Goal: Task Accomplishment & Management: Use online tool/utility

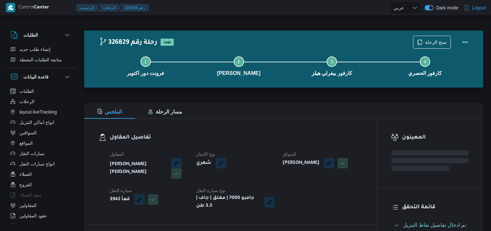
select select "ar"
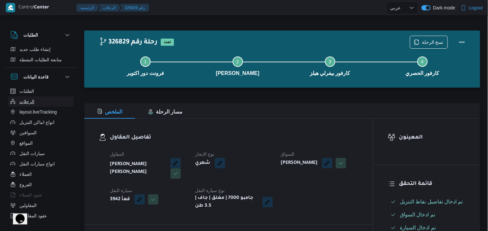
click at [32, 98] on span "الرحلات" at bounding box center [26, 101] width 15 height 8
select select "ar"
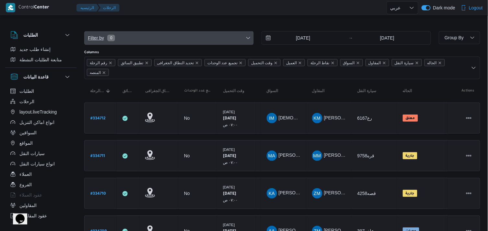
click at [177, 43] on span "Filter by 0" at bounding box center [168, 37] width 169 height 13
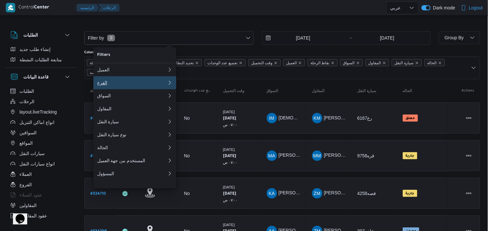
click at [137, 83] on div "الفرع" at bounding box center [132, 82] width 70 height 5
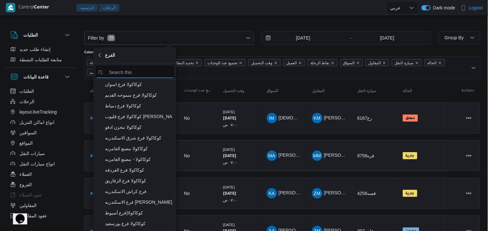
click at [134, 66] on input "search filters" at bounding box center [135, 72] width 78 height 13
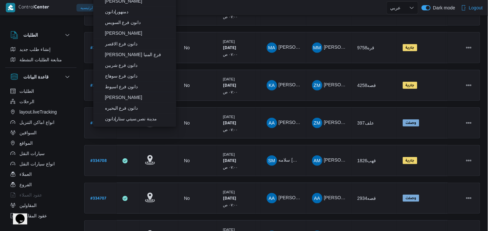
scroll to position [76, 0]
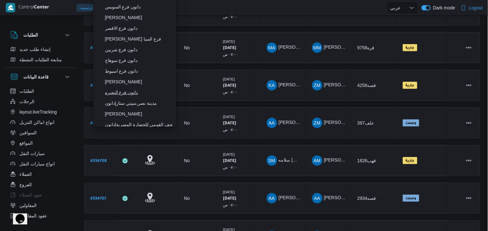
type input "دانون"
click at [114, 93] on span "دانون فرع البحيره" at bounding box center [138, 92] width 67 height 8
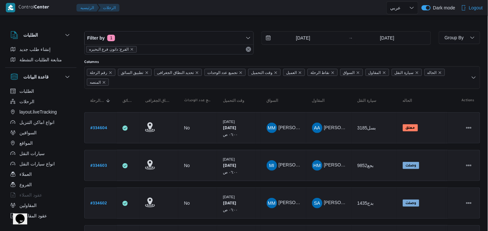
click at [290, 43] on input "25/8/2025" at bounding box center [298, 37] width 73 height 13
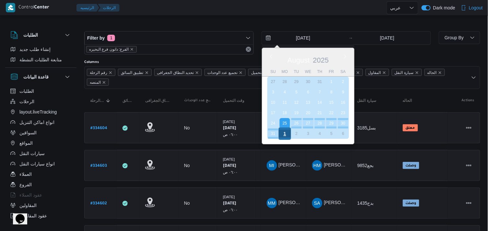
click at [287, 129] on div "1" at bounding box center [284, 133] width 12 height 12
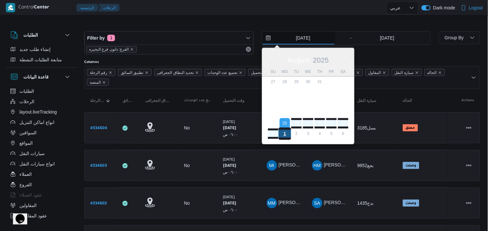
type input "1/9/2025"
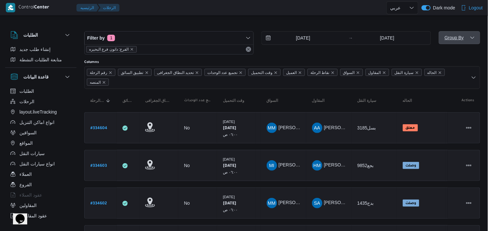
click at [470, 39] on icon "button" at bounding box center [471, 37] width 5 height 5
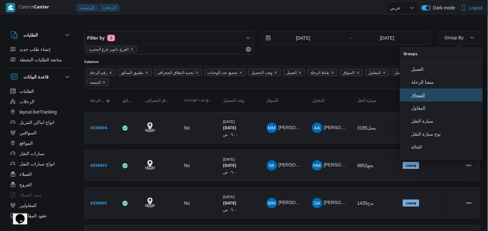
click at [427, 97] on span "السواق" at bounding box center [444, 94] width 67 height 5
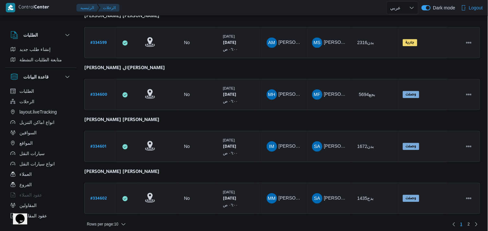
scroll to position [411, 0]
click at [113, 219] on span "Rows per page : 10" at bounding box center [102, 223] width 31 height 8
click at [118, 202] on span "20 rows" at bounding box center [114, 203] width 21 height 5
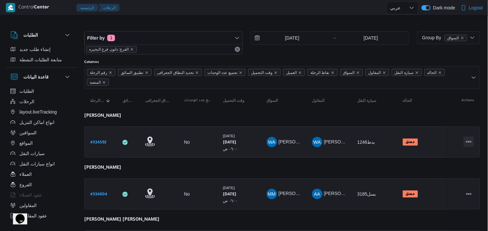
click at [468, 139] on button "Actions" at bounding box center [468, 141] width 10 height 10
click at [102, 138] on link "# 334592" at bounding box center [98, 142] width 16 height 9
select select "ar"
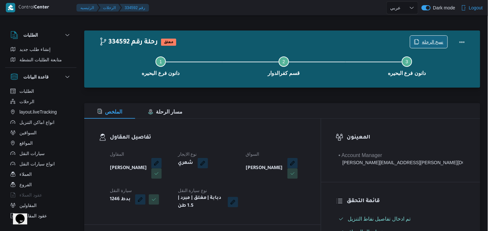
click at [418, 39] on icon "button" at bounding box center [416, 41] width 5 height 5
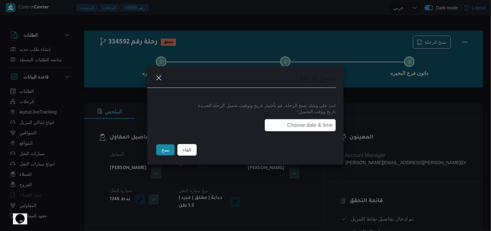
click at [310, 125] on input "text" at bounding box center [300, 125] width 71 height 12
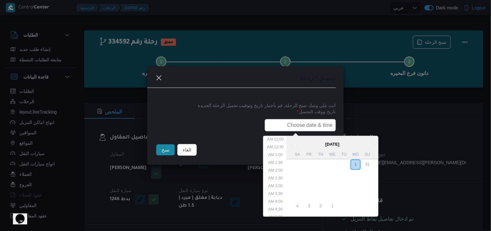
scroll to position [135, 0]
click at [350, 163] on div "2" at bounding box center [344, 164] width 12 height 12
click at [275, 189] on li "6:00 AM" at bounding box center [276, 190] width 20 height 6
type input "[DATE] 6:00AM"
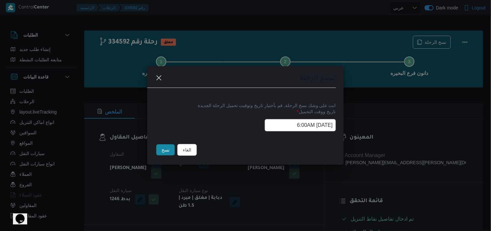
click at [276, 128] on input "02/09/2025 6:00AM" at bounding box center [300, 125] width 71 height 12
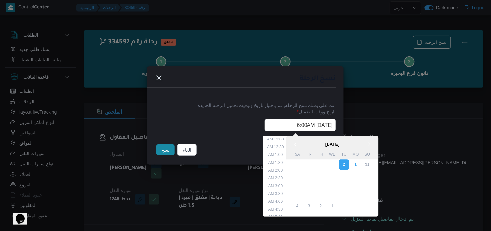
click at [276, 128] on input "02/09/2025 6:00AM" at bounding box center [300, 125] width 71 height 12
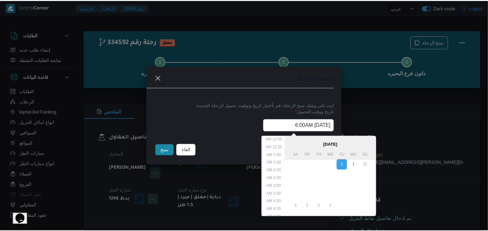
scroll to position [57, 0]
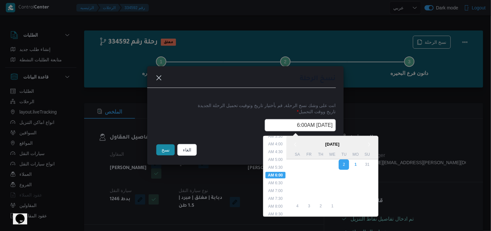
click at [276, 128] on input "02/09/2025 6:00AM" at bounding box center [300, 125] width 71 height 12
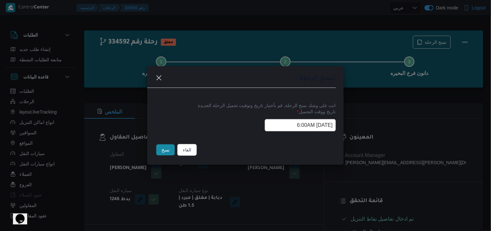
click at [160, 149] on button "نسخ" at bounding box center [165, 149] width 18 height 11
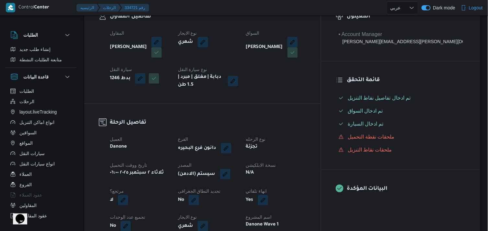
scroll to position [108, 0]
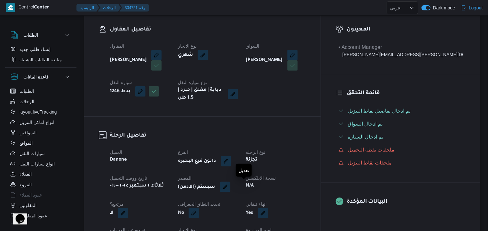
click at [230, 185] on button "button" at bounding box center [225, 186] width 10 height 10
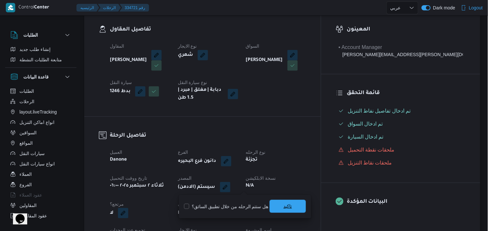
click at [276, 205] on span "تاكيد" at bounding box center [287, 205] width 36 height 13
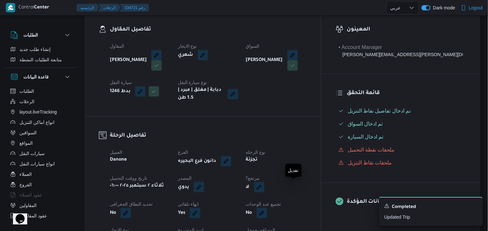
click at [264, 185] on button "button" at bounding box center [259, 187] width 10 height 10
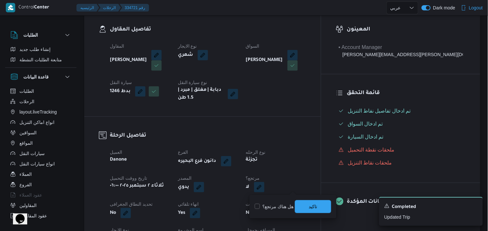
click at [282, 203] on label "هل هناك مرتجع؟" at bounding box center [273, 206] width 39 height 8
checkbox input "true"
click at [301, 205] on span "تاكيد" at bounding box center [313, 205] width 36 height 13
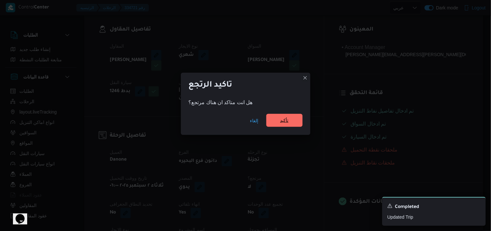
click at [280, 114] on span "تأكيد" at bounding box center [284, 120] width 36 height 13
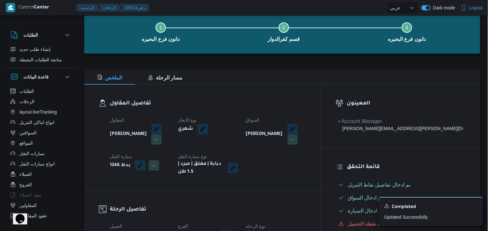
scroll to position [0, 0]
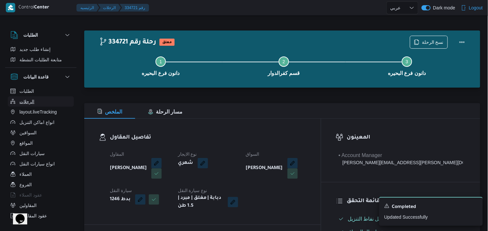
drag, startPoint x: 0, startPoint y: 18, endPoint x: 32, endPoint y: 98, distance: 85.7
select select "ar"
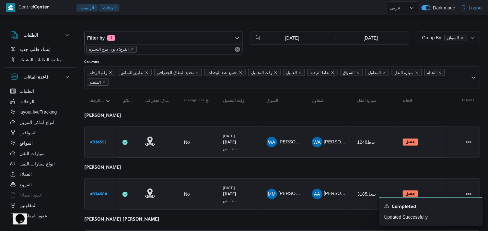
scroll to position [36, 0]
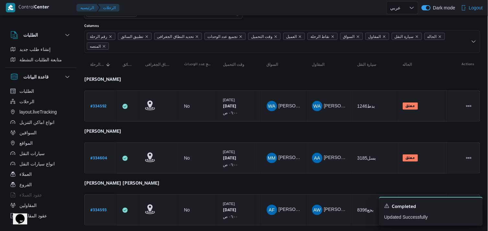
click at [98, 156] on b "# 334604" at bounding box center [98, 158] width 17 height 5
select select "ar"
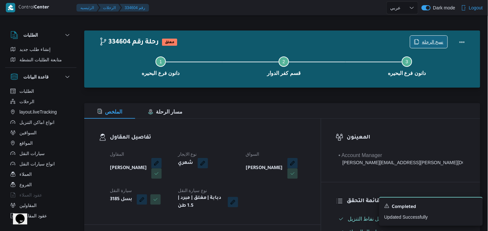
click at [423, 40] on span "نسخ الرحلة" at bounding box center [433, 42] width 22 height 8
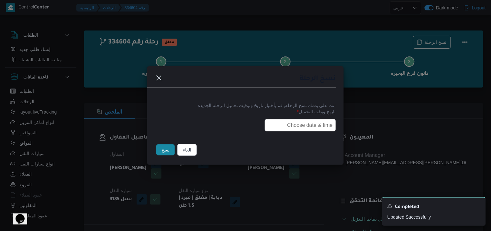
click at [321, 123] on input "text" at bounding box center [300, 125] width 71 height 12
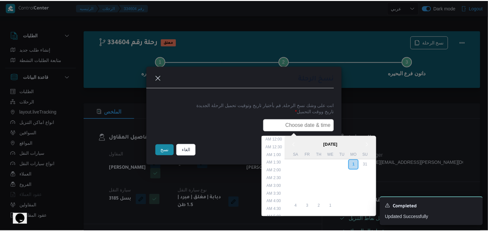
scroll to position [135, 0]
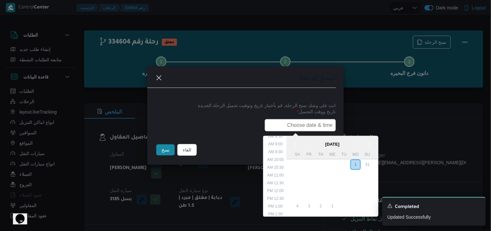
paste input "02/09/2025 6:00AM"
type input "02/09/2025 6:00AM"
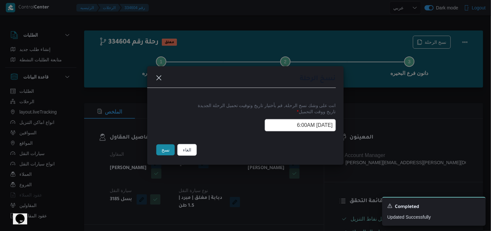
click at [165, 152] on button "نسخ" at bounding box center [165, 149] width 18 height 11
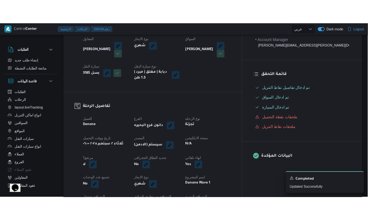
scroll to position [143, 0]
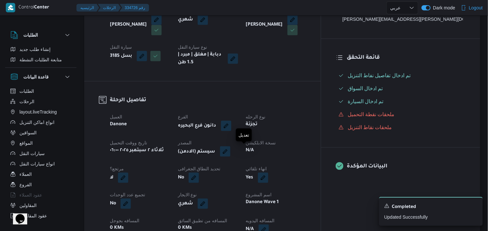
click at [230, 151] on button "button" at bounding box center [225, 151] width 10 height 10
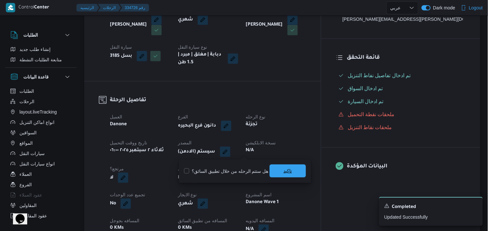
click at [283, 170] on span "تاكيد" at bounding box center [287, 171] width 8 height 8
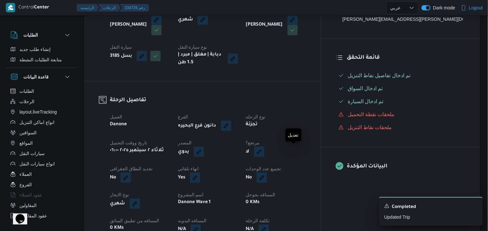
click at [264, 152] on button "button" at bounding box center [259, 151] width 10 height 10
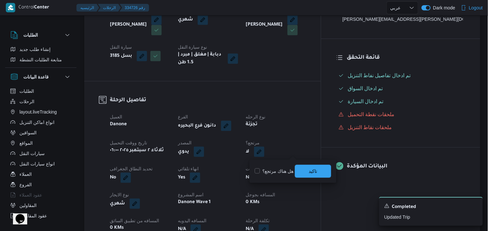
click at [285, 167] on label "هل هناك مرتجع؟" at bounding box center [273, 171] width 39 height 8
checkbox input "true"
click at [310, 170] on span "تاكيد" at bounding box center [313, 171] width 8 height 8
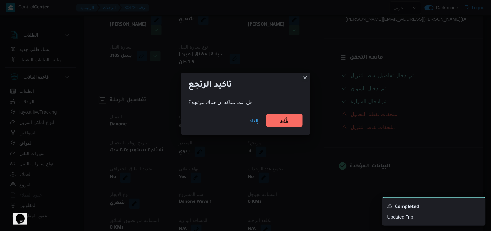
click at [282, 122] on span "تأكيد" at bounding box center [284, 120] width 8 height 8
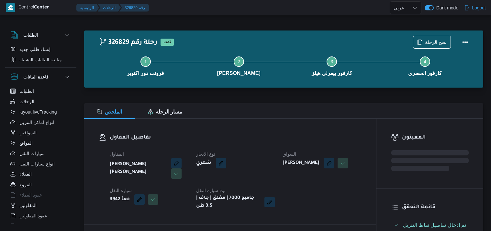
select select "ar"
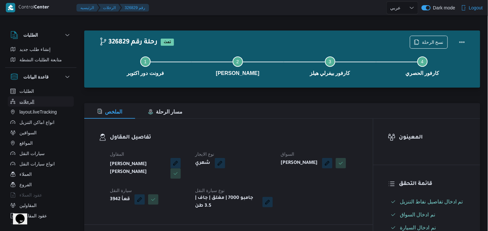
click at [44, 105] on button "الرحلات" at bounding box center [41, 101] width 66 height 10
select select "ar"
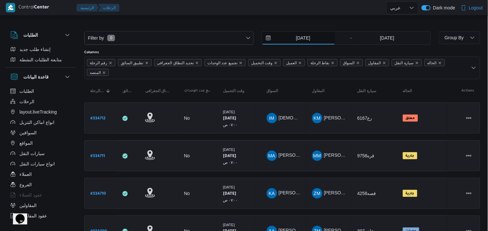
click at [315, 41] on input "[DATE]" at bounding box center [298, 37] width 73 height 13
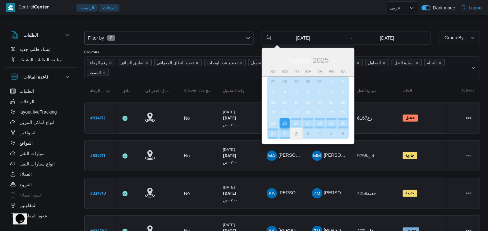
click at [292, 129] on div "2" at bounding box center [296, 133] width 12 height 12
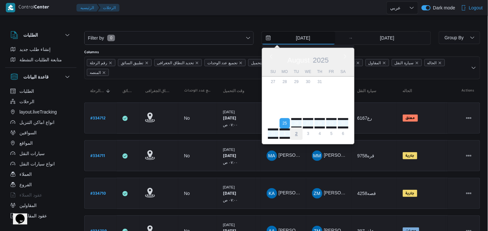
type input "[DATE]"
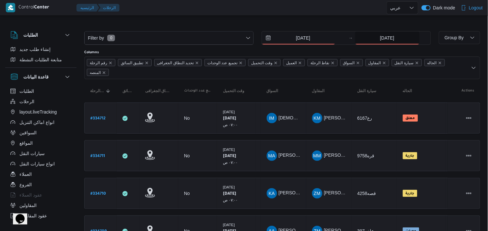
click at [364, 40] on input "1/9/2025" at bounding box center [387, 37] width 64 height 13
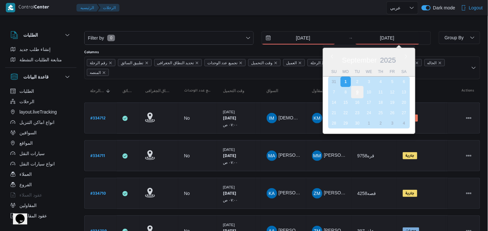
click at [354, 86] on div "9" at bounding box center [357, 92] width 12 height 12
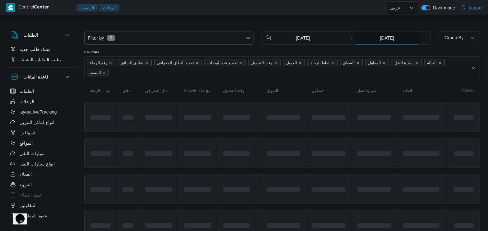
click at [386, 40] on input "9/9/2025" at bounding box center [387, 37] width 64 height 13
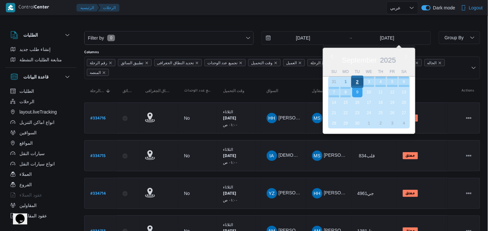
click at [353, 84] on div "2" at bounding box center [357, 81] width 12 height 12
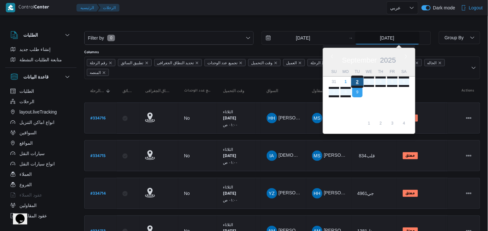
type input "[DATE]"
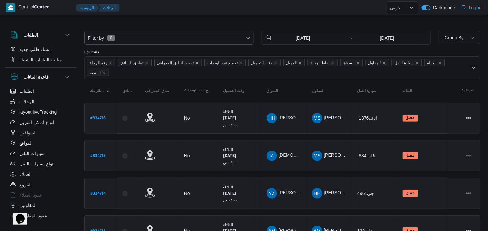
click at [254, 35] on div "Filter by 0 2/9/2025 → 2/9/2025" at bounding box center [257, 37] width 354 height 21
click at [209, 45] on div "Filter by 0 2/9/2025 → 2/9/2025" at bounding box center [257, 37] width 354 height 21
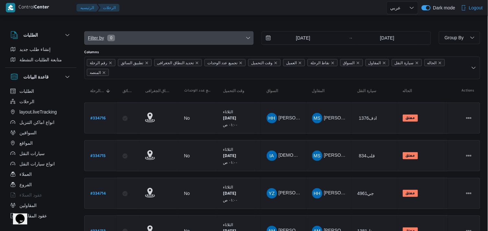
click at [213, 39] on span "Filter by 0" at bounding box center [168, 37] width 169 height 13
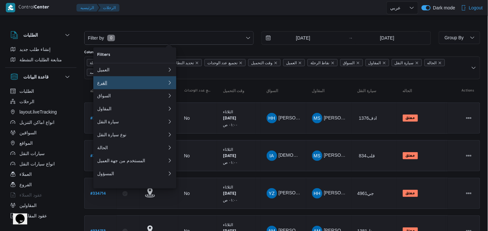
click at [166, 84] on div "الفرع" at bounding box center [132, 82] width 70 height 5
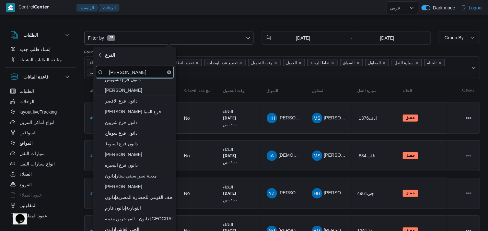
scroll to position [36, 0]
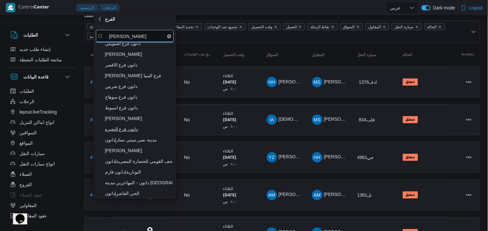
type input "دانون"
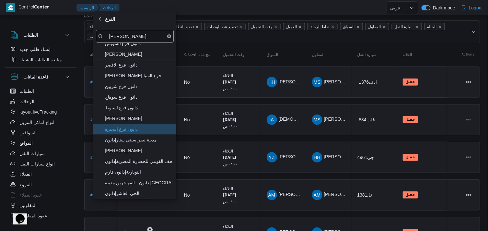
click at [151, 127] on span "دانون فرع البحيره" at bounding box center [138, 129] width 67 height 8
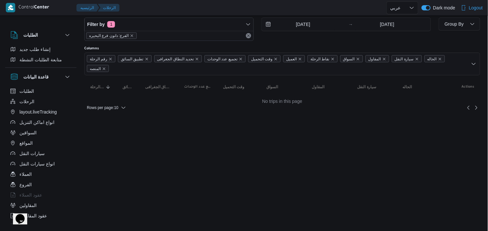
click at [209, 156] on html "Control Center الرئيسيه الرحلات English عربي Dark mode Logout الطلبات إنشاء طلب…" at bounding box center [244, 101] width 488 height 231
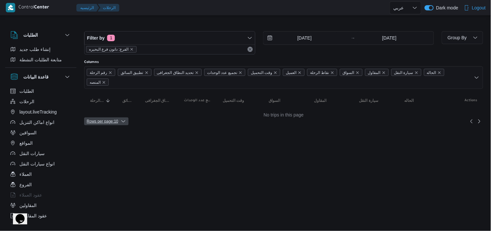
click at [87, 117] on span "Rows per page : 10" at bounding box center [102, 121] width 31 height 8
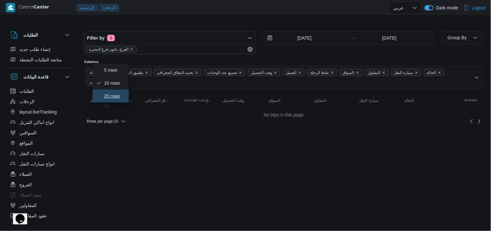
click at [100, 98] on icon "button" at bounding box center [98, 95] width 5 height 5
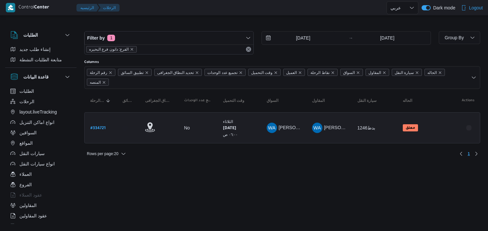
select select "ar"
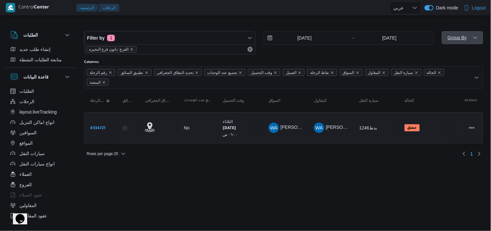
click at [455, 35] on span "Group By" at bounding box center [457, 37] width 19 height 5
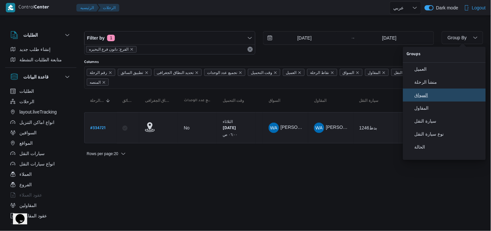
click at [422, 96] on span "السواق" at bounding box center [448, 94] width 67 height 5
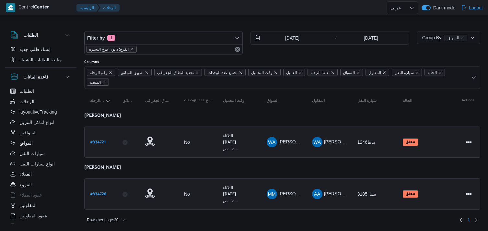
select select "ar"
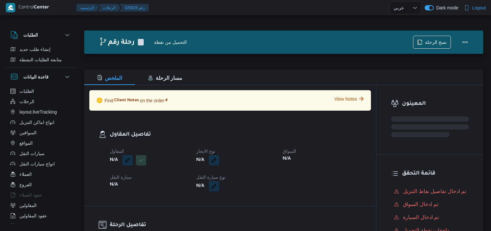
select select "ar"
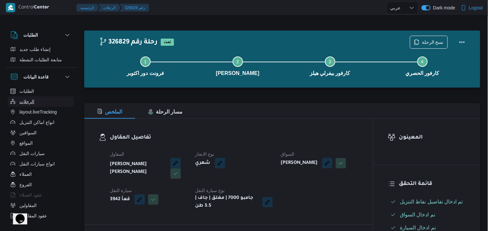
click at [62, 101] on button "الرحلات" at bounding box center [41, 101] width 66 height 10
select select "ar"
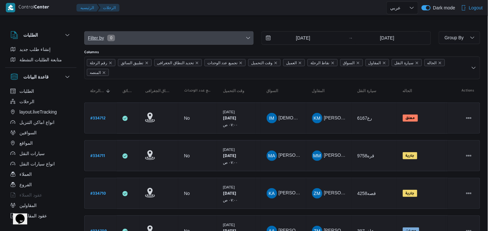
click at [212, 33] on span "Filter by 0" at bounding box center [168, 37] width 169 height 13
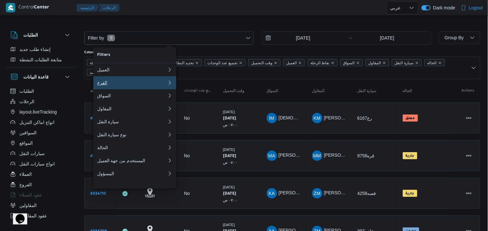
click at [147, 88] on button "الفرع" at bounding box center [134, 82] width 83 height 13
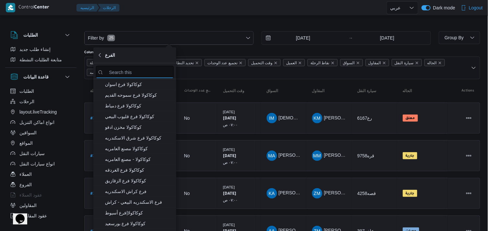
click at [144, 69] on input "search filters" at bounding box center [135, 72] width 78 height 13
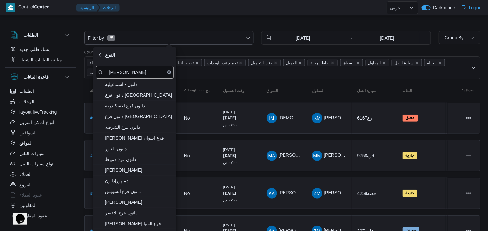
type input "دانون"
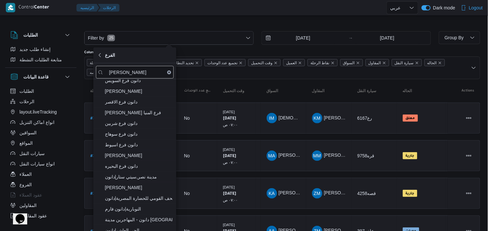
scroll to position [112, 0]
click at [150, 164] on span "دانون فرع البحيره" at bounding box center [138, 165] width 67 height 8
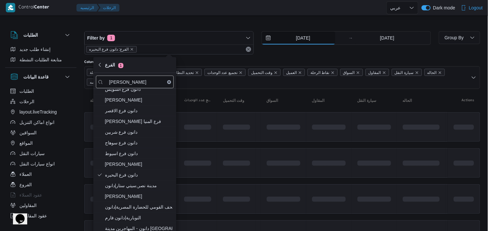
click at [325, 41] on input "25/8/2025" at bounding box center [298, 37] width 73 height 13
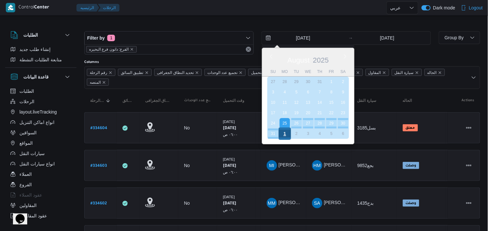
click at [289, 130] on div "1" at bounding box center [284, 133] width 12 height 12
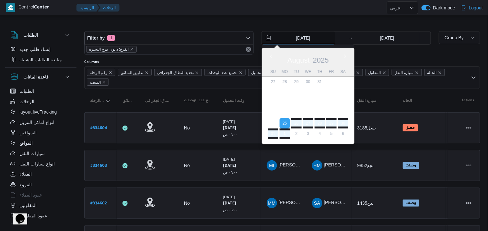
type input "1/9/2025"
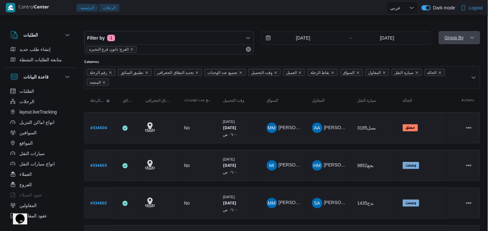
click at [451, 37] on span "Group By" at bounding box center [453, 37] width 19 height 5
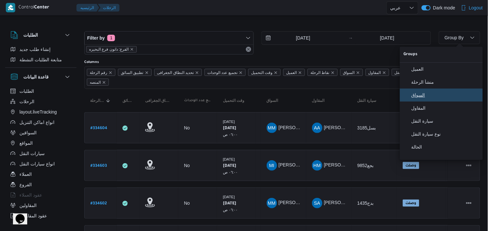
click at [425, 97] on span "السواق" at bounding box center [444, 94] width 67 height 5
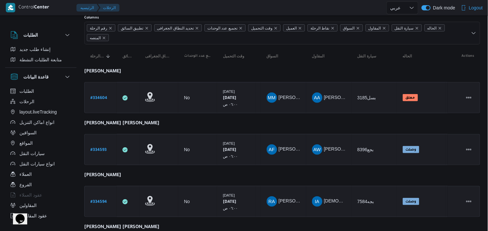
scroll to position [20, 0]
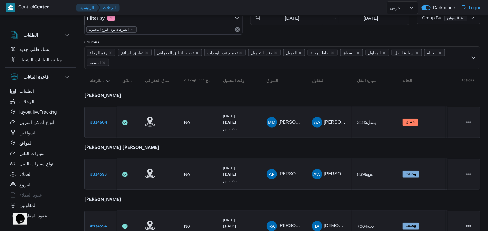
drag, startPoint x: 487, startPoint y: 78, endPoint x: 490, endPoint y: 73, distance: 7.0
click at [488, 73] on html "Control Center الرئيسيه الرحلات English عربي Dark mode Logout الطلبات إنشاء طلب…" at bounding box center [244, 95] width 488 height 231
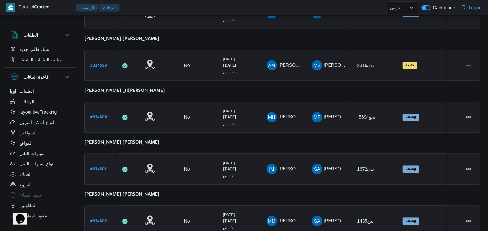
scroll to position [411, 0]
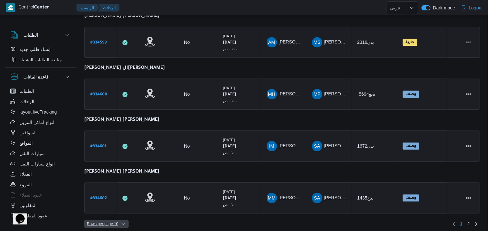
click at [118, 219] on span "Rows per page : 10" at bounding box center [102, 223] width 31 height 8
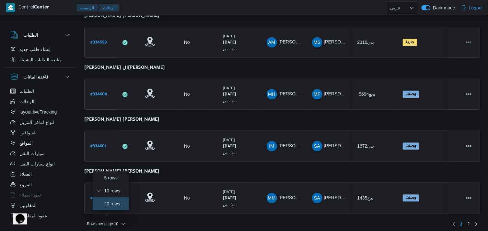
click at [121, 210] on button "20 rows" at bounding box center [111, 203] width 36 height 13
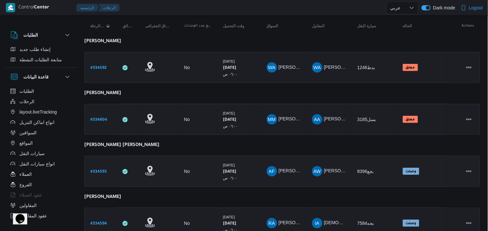
scroll to position [108, 0]
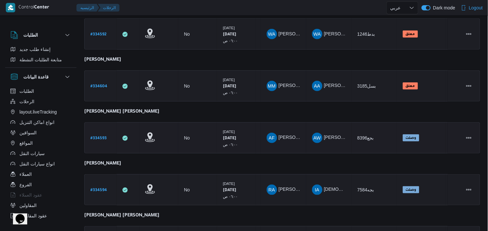
click at [95, 136] on b "# 334593" at bounding box center [98, 138] width 16 height 5
select select "ar"
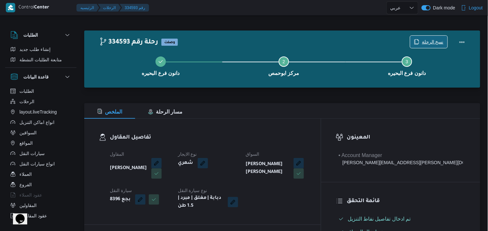
click at [429, 39] on span "نسخ الرحلة" at bounding box center [433, 42] width 22 height 8
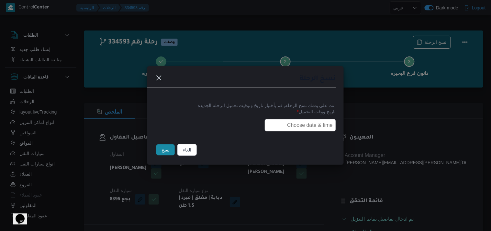
click at [316, 124] on input "text" at bounding box center [300, 125] width 71 height 12
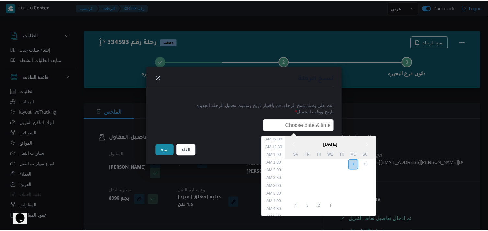
scroll to position [135, 0]
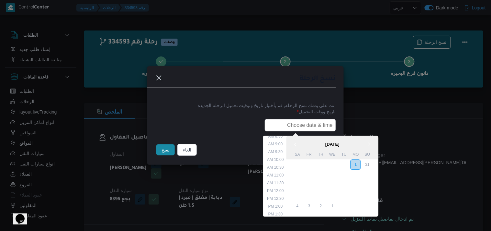
type input "02/09/2025 6:00AM"
click at [168, 149] on button "نسخ" at bounding box center [165, 149] width 18 height 11
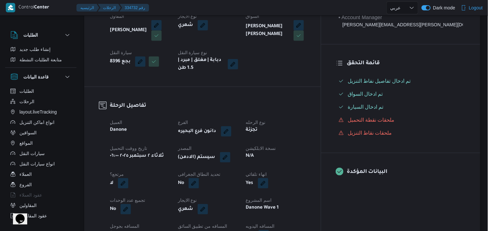
scroll to position [144, 0]
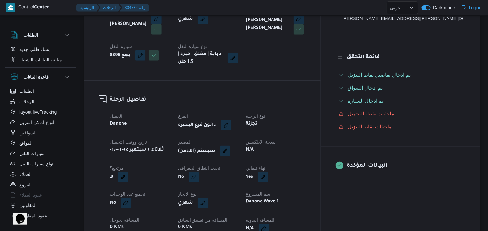
click at [230, 147] on button "button" at bounding box center [225, 150] width 10 height 10
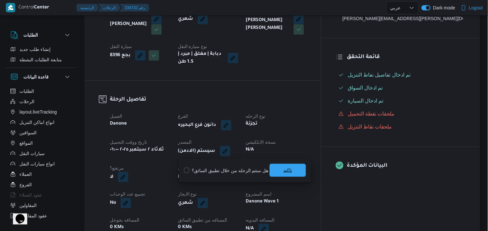
click at [283, 169] on span "تاكيد" at bounding box center [287, 170] width 8 height 8
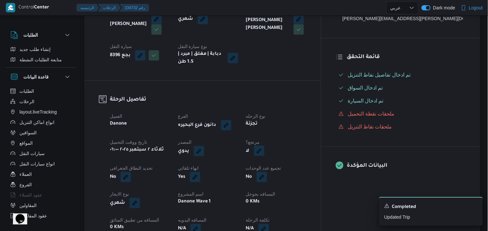
click at [264, 150] on button "button" at bounding box center [259, 150] width 10 height 10
click at [286, 172] on label "هل هناك مرتجع؟" at bounding box center [273, 170] width 39 height 8
checkbox input "true"
click at [312, 168] on span "تاكيد" at bounding box center [313, 170] width 8 height 8
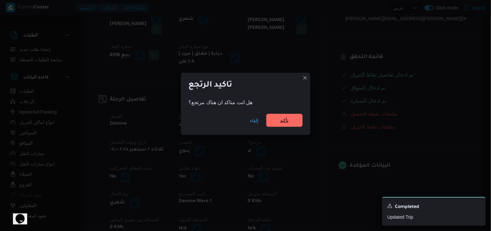
click at [283, 119] on span "تأكيد" at bounding box center [284, 120] width 8 height 8
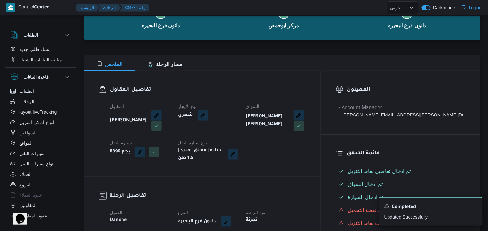
scroll to position [0, 0]
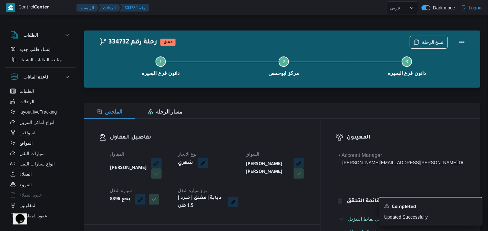
select select "ar"
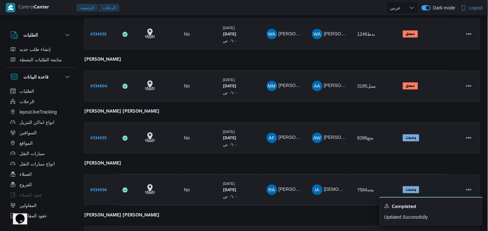
scroll to position [122, 0]
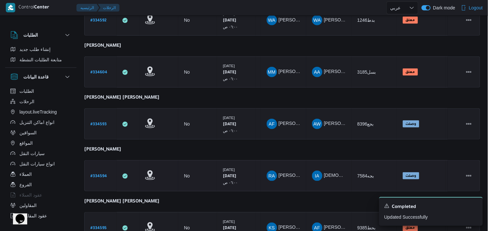
click at [99, 174] on b "# 334594" at bounding box center [98, 176] width 17 height 5
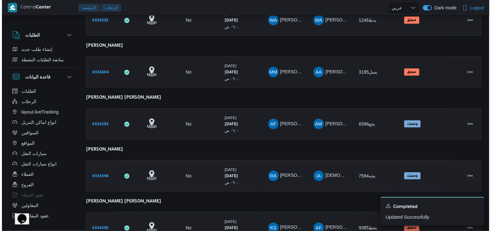
scroll to position [17, 0]
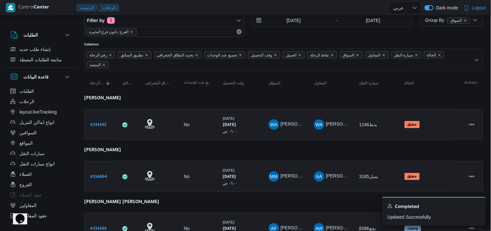
select select "ar"
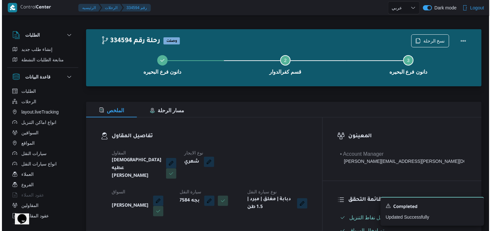
scroll to position [0, 0]
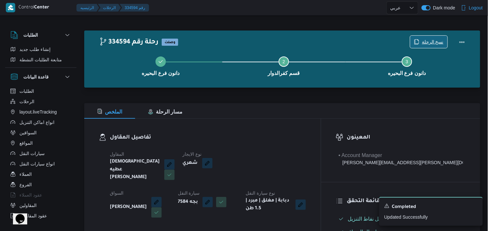
click at [423, 38] on span "نسخ الرحلة" at bounding box center [428, 42] width 37 height 12
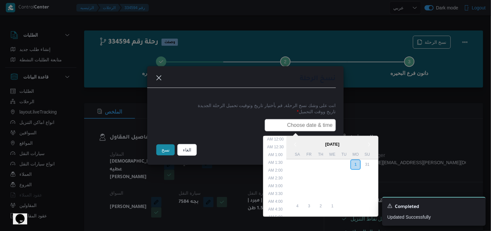
click at [310, 121] on input "text" at bounding box center [300, 125] width 71 height 12
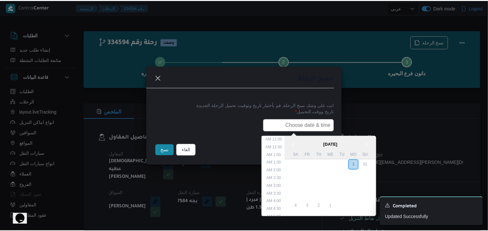
scroll to position [135, 0]
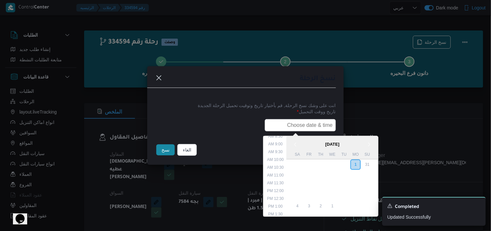
type input "02/09/2025 6:00AM"
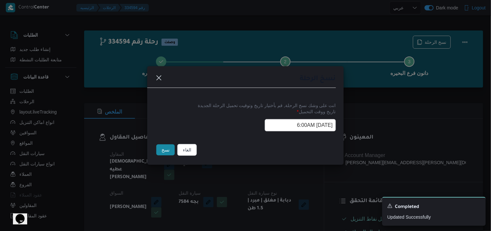
click at [166, 151] on button "نسخ" at bounding box center [165, 149] width 18 height 11
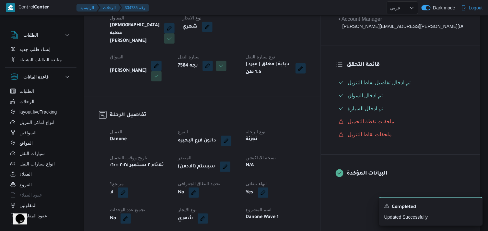
scroll to position [144, 0]
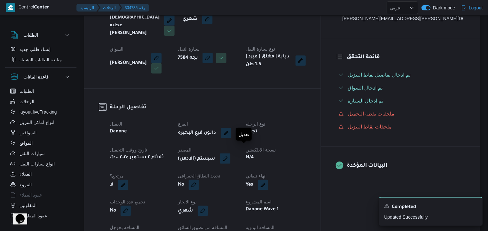
click at [230, 154] on button "button" at bounding box center [225, 158] width 10 height 10
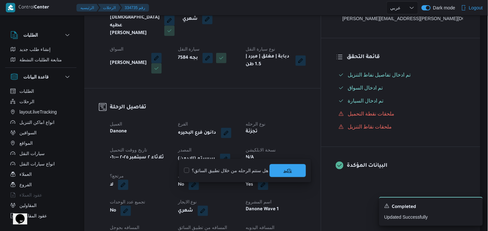
click at [274, 168] on span "تاكيد" at bounding box center [287, 170] width 36 height 13
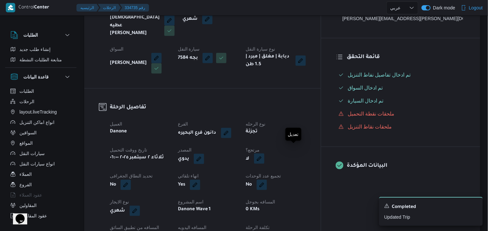
click at [264, 153] on button "button" at bounding box center [259, 158] width 10 height 10
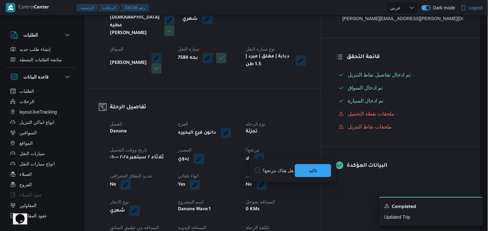
click at [289, 171] on label "هل هناك مرتجع؟" at bounding box center [273, 170] width 39 height 8
checkbox input "true"
click at [296, 170] on span "تاكيد" at bounding box center [313, 169] width 36 height 13
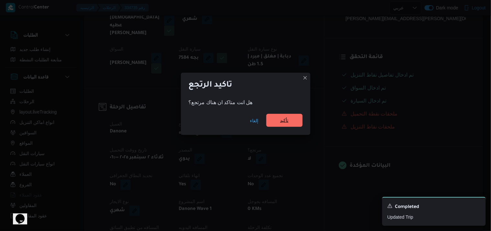
click at [290, 122] on span "تأكيد" at bounding box center [284, 120] width 36 height 13
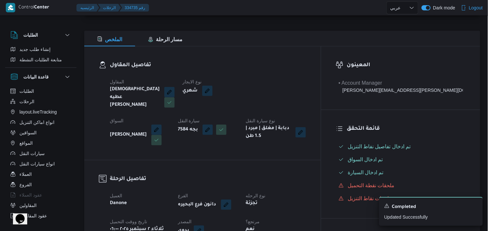
scroll to position [72, 0]
select select "ar"
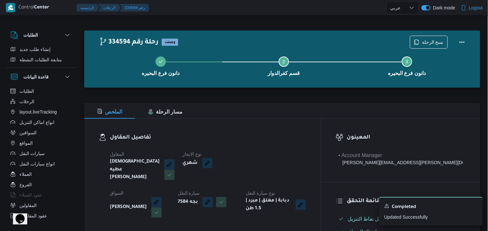
select select "ar"
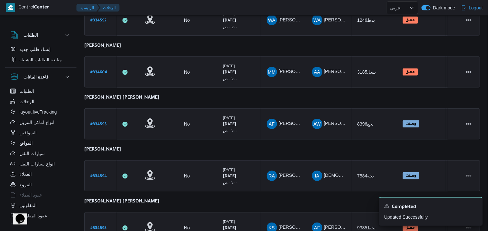
scroll to position [135, 0]
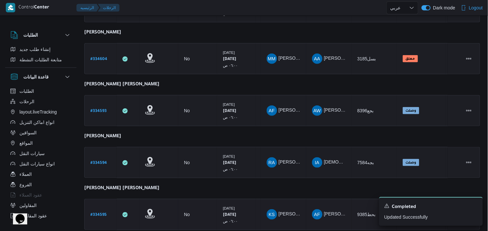
click at [97, 216] on link "# 334595" at bounding box center [98, 214] width 16 height 9
select select "ar"
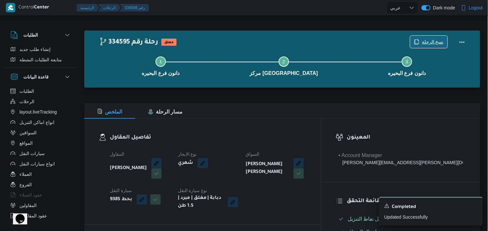
click at [427, 39] on span "نسخ الرحلة" at bounding box center [433, 42] width 22 height 8
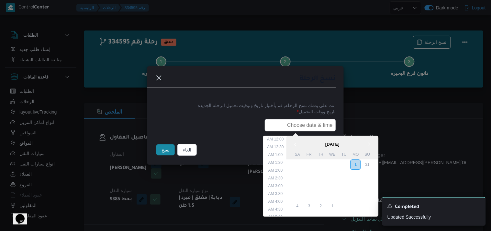
drag, startPoint x: 320, startPoint y: 118, endPoint x: 313, endPoint y: 124, distance: 8.5
click at [320, 119] on input "text" at bounding box center [300, 125] width 71 height 12
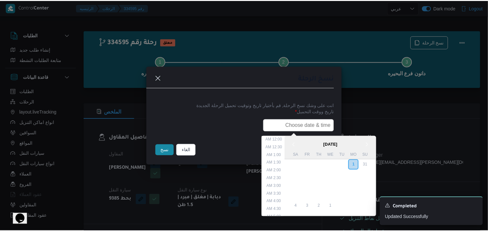
scroll to position [135, 0]
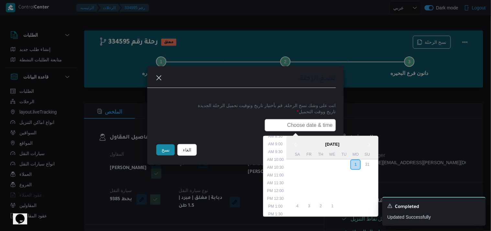
type input "02/09/2025 6:00AM"
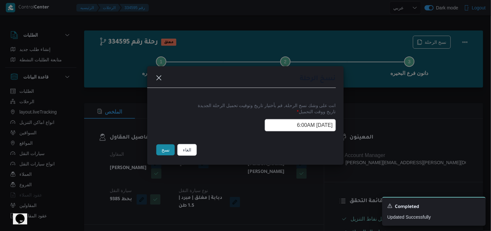
click at [167, 148] on button "نسخ" at bounding box center [165, 149] width 18 height 11
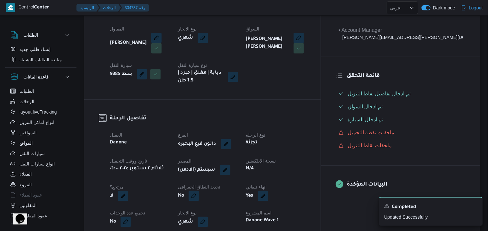
scroll to position [144, 0]
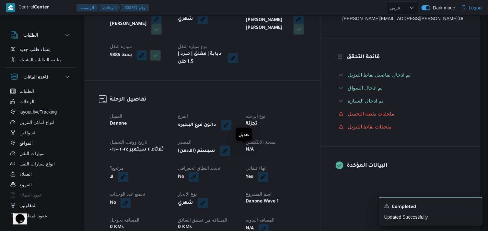
click at [230, 149] on button "button" at bounding box center [225, 150] width 10 height 10
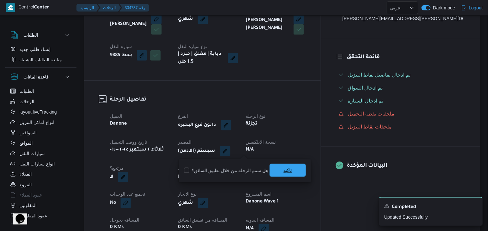
click at [296, 167] on span "تاكيد" at bounding box center [287, 169] width 36 height 13
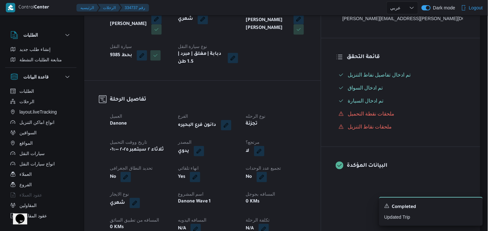
click at [264, 151] on button "button" at bounding box center [259, 151] width 10 height 10
click at [286, 173] on label "هل هناك مرتجع؟" at bounding box center [273, 170] width 39 height 8
checkbox input "true"
click at [310, 161] on div "العميل Danone الفرع دانون فرع البحيره نوع الرحله تجزئة تاريخ ووقت التحميل ثلاثا…" at bounding box center [208, 198] width 204 height 181
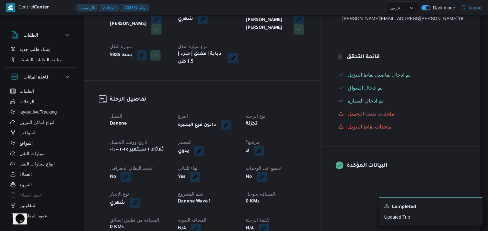
click at [264, 154] on button "button" at bounding box center [259, 150] width 10 height 10
click at [287, 168] on label "هل هناك مرتجع؟" at bounding box center [273, 170] width 39 height 8
checkbox input "true"
click at [323, 167] on span "تاكيد" at bounding box center [313, 169] width 36 height 13
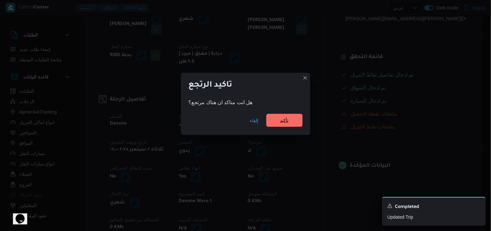
click at [294, 115] on span "تأكيد" at bounding box center [284, 120] width 36 height 13
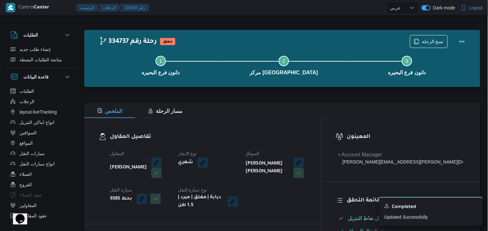
scroll to position [0, 0]
select select "ar"
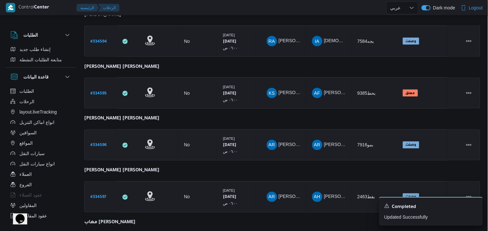
scroll to position [257, 0]
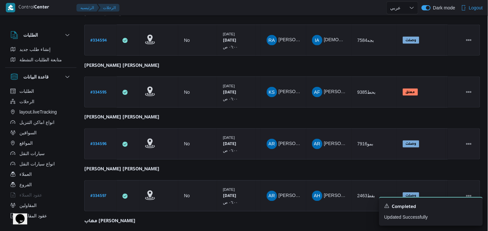
click at [101, 142] on b "# 334596" at bounding box center [98, 144] width 16 height 5
select select "ar"
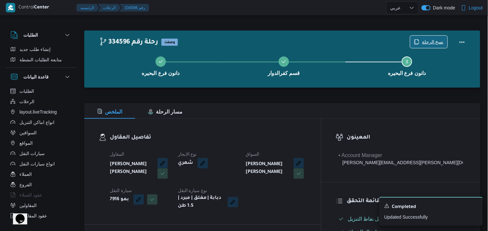
click at [432, 40] on span "نسخ الرحلة" at bounding box center [433, 42] width 22 height 8
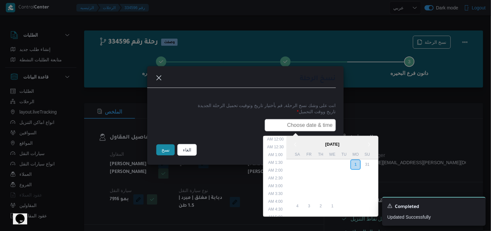
click at [312, 123] on input "text" at bounding box center [300, 125] width 71 height 12
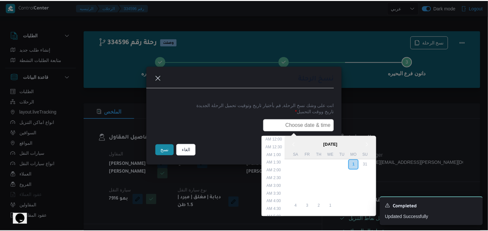
scroll to position [135, 0]
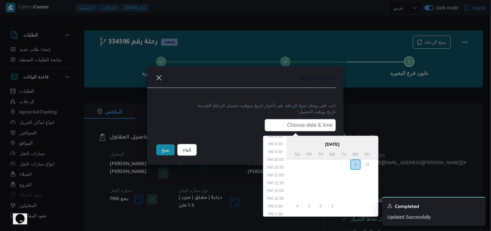
type input "02/09/2025 6:00AM"
click at [169, 151] on button "نسخ" at bounding box center [165, 149] width 18 height 11
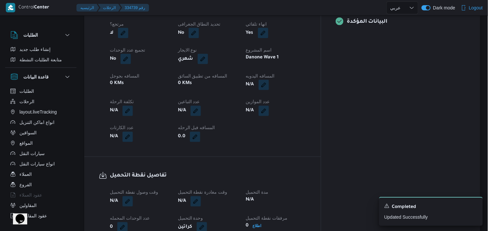
scroll to position [180, 0]
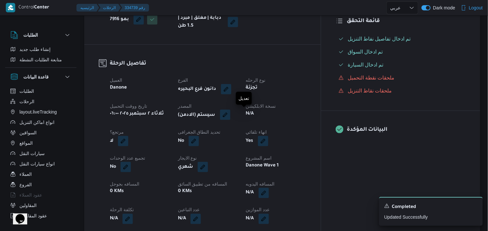
click at [230, 114] on button "button" at bounding box center [225, 114] width 10 height 10
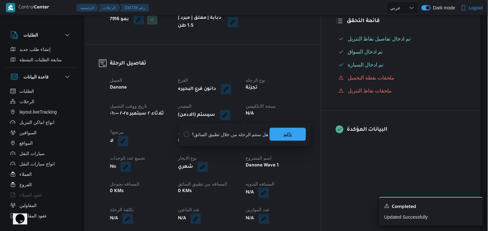
click at [273, 134] on span "تاكيد" at bounding box center [287, 134] width 36 height 13
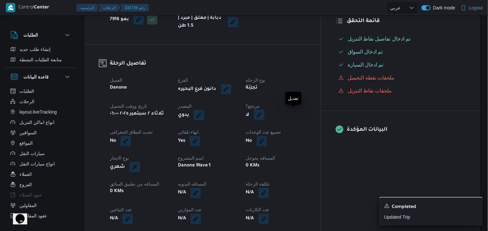
click at [264, 114] on button "button" at bounding box center [259, 114] width 10 height 10
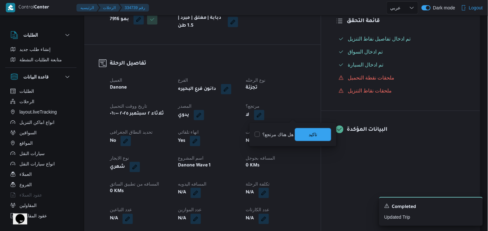
click at [281, 134] on label "هل هناك مرتجع؟" at bounding box center [273, 134] width 39 height 8
checkbox input "true"
click at [309, 133] on span "تاكيد" at bounding box center [313, 134] width 8 height 8
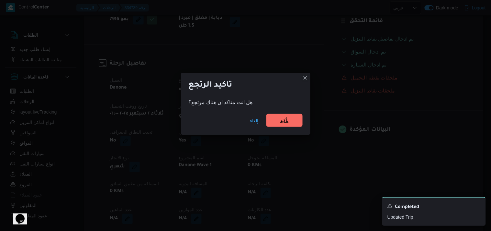
click at [291, 118] on span "تأكيد" at bounding box center [284, 120] width 36 height 13
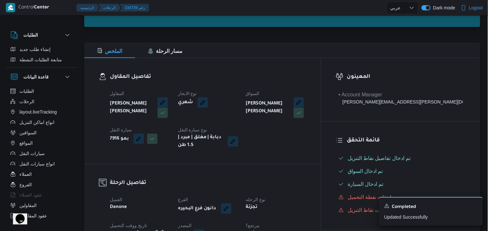
scroll to position [0, 0]
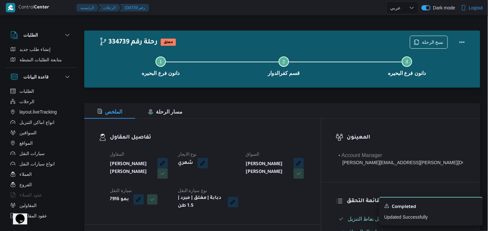
select select "ar"
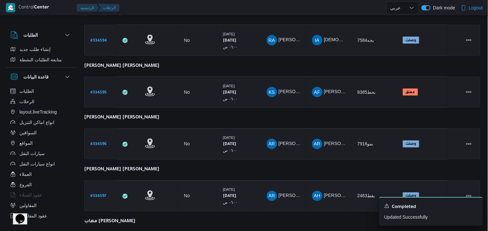
scroll to position [332, 0]
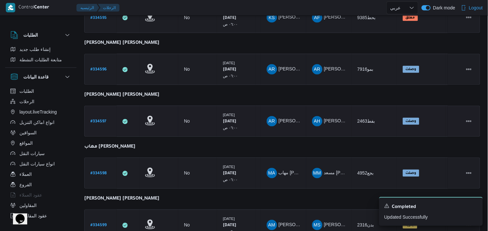
click at [96, 119] on b "# 334597" at bounding box center [98, 121] width 16 height 5
select select "ar"
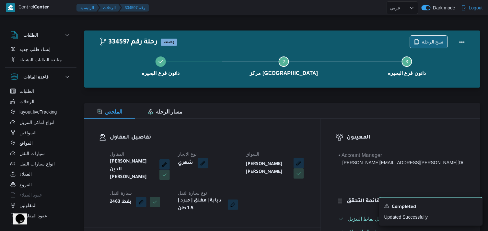
click at [429, 42] on span "نسخ الرحلة" at bounding box center [433, 42] width 22 height 8
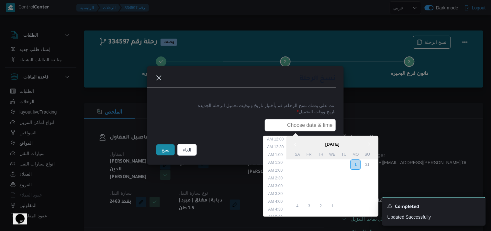
click at [290, 123] on input "text" at bounding box center [300, 125] width 71 height 12
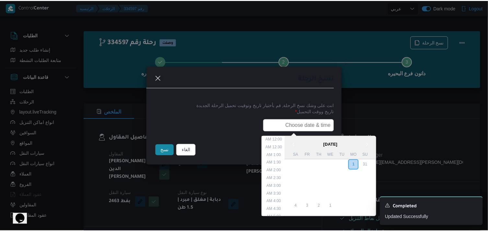
scroll to position [135, 0]
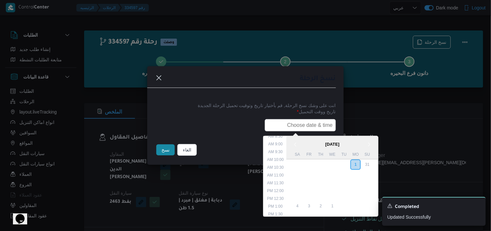
type input "[DATE] 6:00AM"
click at [163, 151] on button "نسخ" at bounding box center [165, 149] width 18 height 11
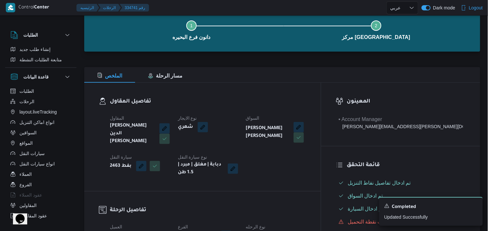
scroll to position [108, 0]
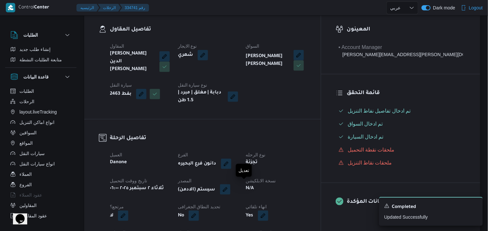
click at [230, 189] on button "button" at bounding box center [225, 189] width 10 height 10
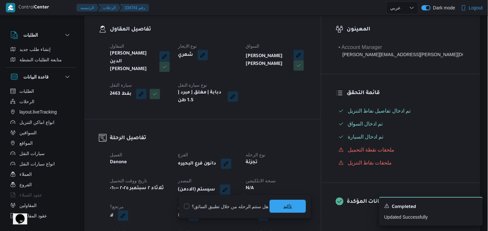
click at [280, 207] on span "تاكيد" at bounding box center [287, 205] width 36 height 13
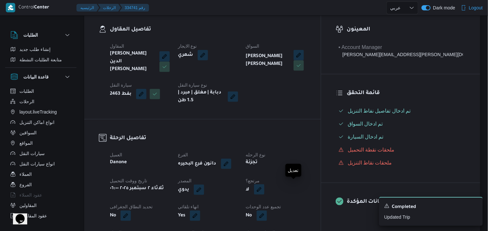
drag, startPoint x: 288, startPoint y: 189, endPoint x: 292, endPoint y: 189, distance: 3.3
click at [264, 189] on span at bounding box center [258, 189] width 14 height 10
click at [264, 189] on button "button" at bounding box center [259, 189] width 10 height 10
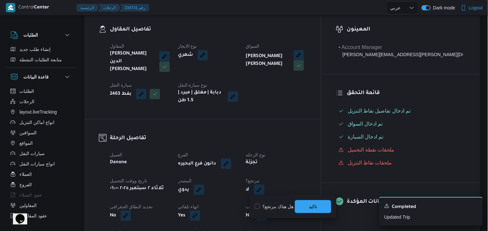
click at [282, 202] on label "هل هناك مرتجع؟" at bounding box center [273, 206] width 39 height 8
checkbox input "true"
click at [305, 199] on span "تاكيد" at bounding box center [313, 205] width 36 height 13
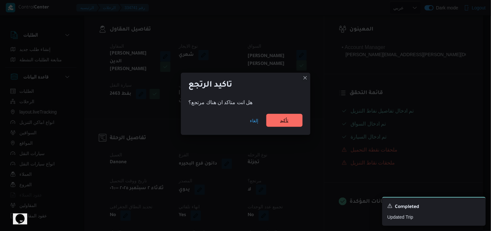
click at [292, 121] on span "تأكيد" at bounding box center [284, 120] width 36 height 13
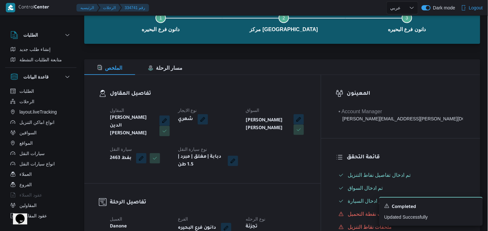
scroll to position [0, 0]
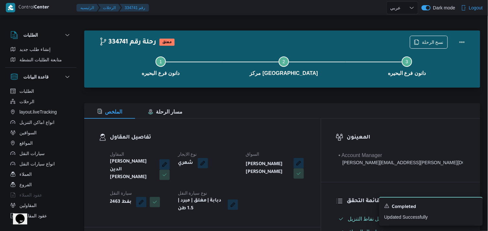
select select "ar"
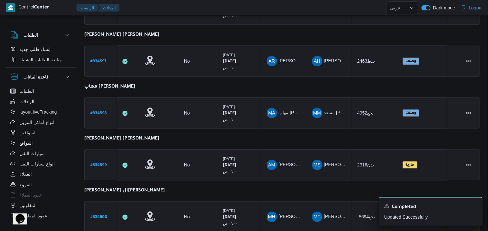
scroll to position [365, 0]
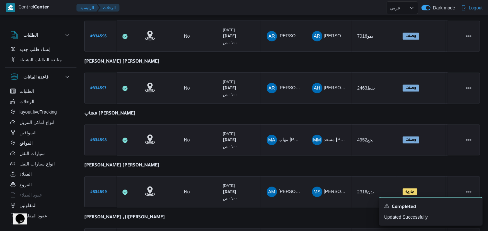
click at [102, 138] on b "# 334598" at bounding box center [98, 140] width 16 height 5
select select "ar"
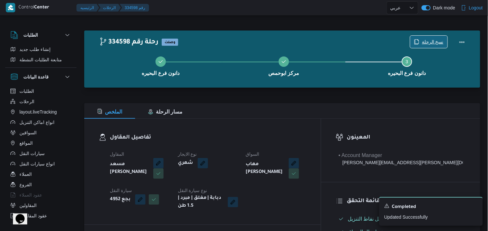
click at [439, 37] on span "نسخ الرحلة" at bounding box center [428, 42] width 37 height 12
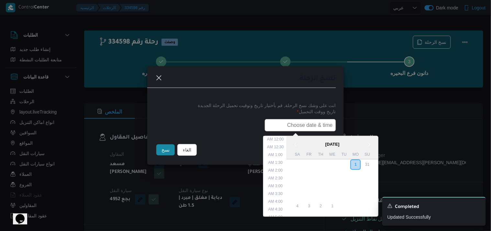
click at [300, 123] on input "text" at bounding box center [300, 125] width 71 height 12
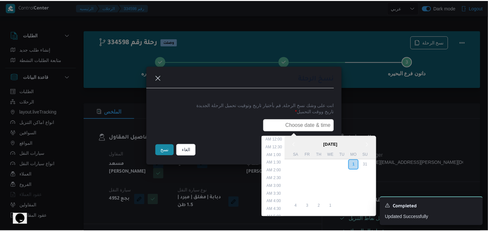
scroll to position [135, 0]
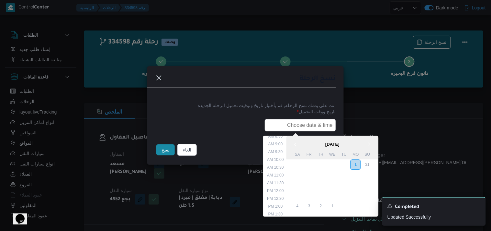
type input "02/09/2025 6:00AM"
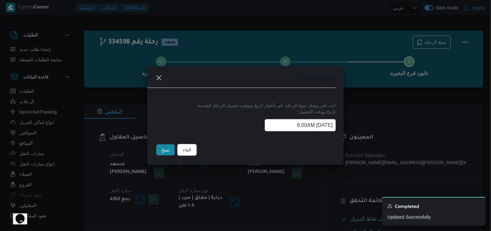
click at [163, 145] on button "نسخ" at bounding box center [165, 149] width 18 height 11
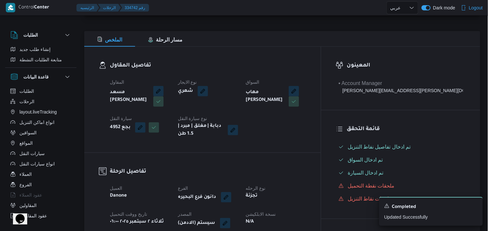
scroll to position [144, 0]
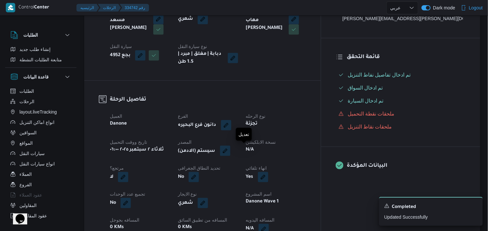
click at [230, 154] on button "button" at bounding box center [225, 150] width 10 height 10
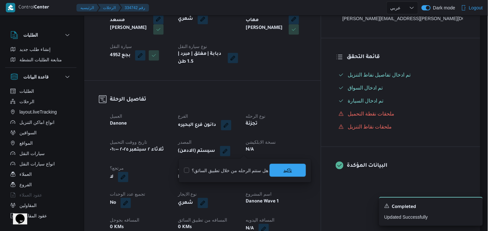
click at [276, 169] on span "تاكيد" at bounding box center [287, 169] width 36 height 13
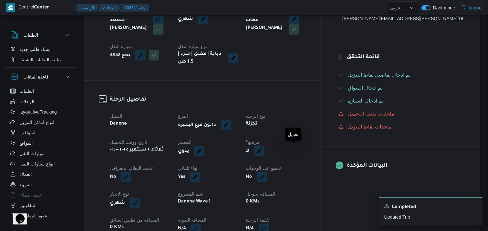
click at [264, 150] on button "button" at bounding box center [259, 150] width 10 height 10
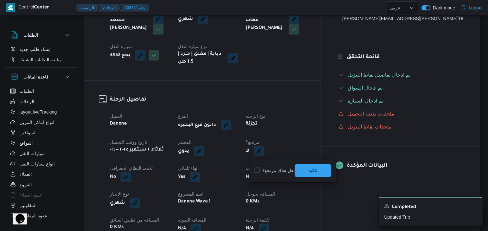
click at [273, 166] on div "هل هناك مرتجع؟ تاكيد" at bounding box center [293, 170] width 78 height 14
click at [271, 168] on label "هل هناك مرتجع؟" at bounding box center [273, 170] width 39 height 8
checkbox input "true"
click at [300, 165] on span "تاكيد" at bounding box center [313, 169] width 36 height 13
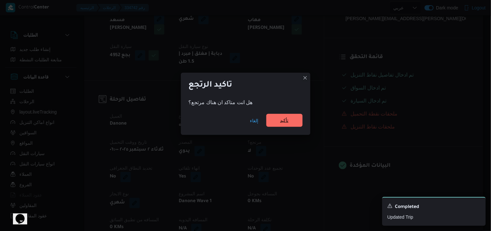
click at [297, 123] on span "تأكيد" at bounding box center [284, 120] width 36 height 13
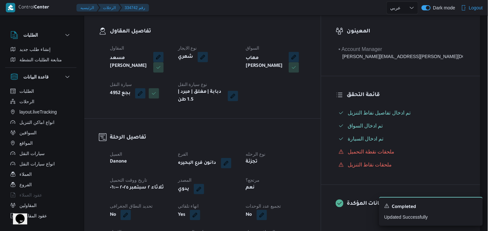
scroll to position [0, 0]
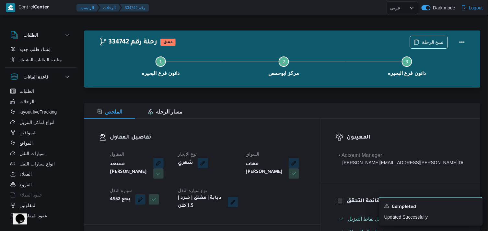
select select "ar"
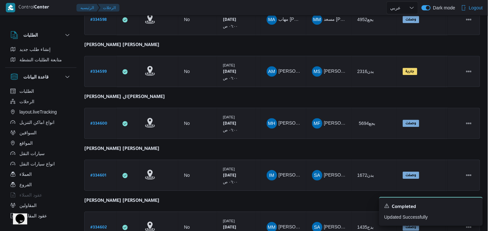
scroll to position [449, 0]
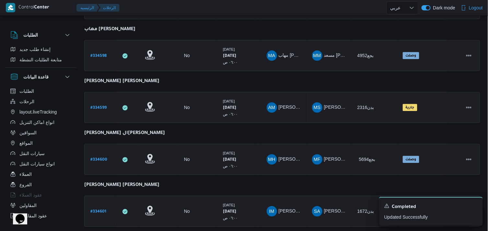
click at [99, 106] on b "# 334599" at bounding box center [98, 108] width 16 height 5
select select "ar"
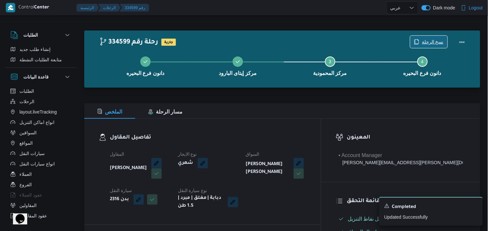
click at [431, 40] on span "نسخ الرحلة" at bounding box center [433, 42] width 22 height 8
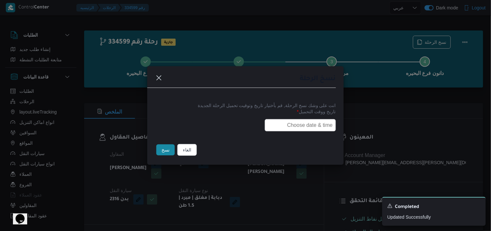
click at [298, 122] on input "text" at bounding box center [300, 125] width 71 height 12
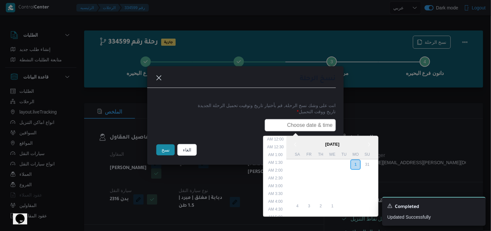
scroll to position [135, 0]
type input "02/09/2025 6:00AM"
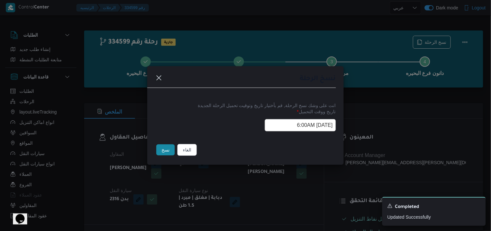
click at [163, 149] on button "نسخ" at bounding box center [165, 149] width 18 height 11
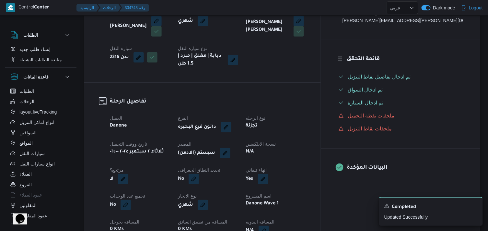
scroll to position [144, 0]
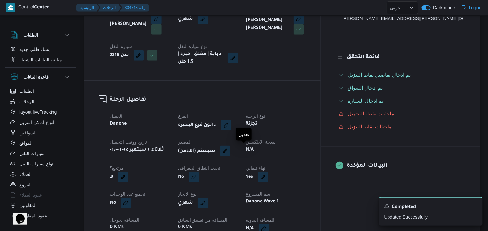
click at [230, 146] on button "button" at bounding box center [225, 150] width 10 height 10
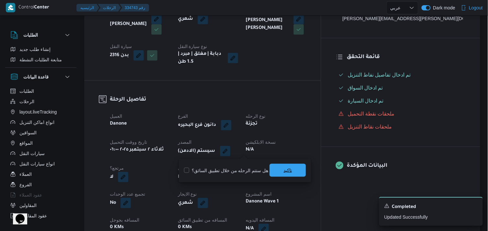
click at [276, 167] on span "تاكيد" at bounding box center [287, 169] width 36 height 13
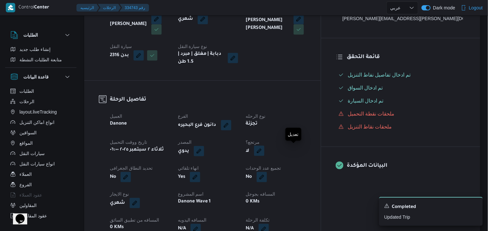
click at [264, 151] on button "button" at bounding box center [259, 150] width 10 height 10
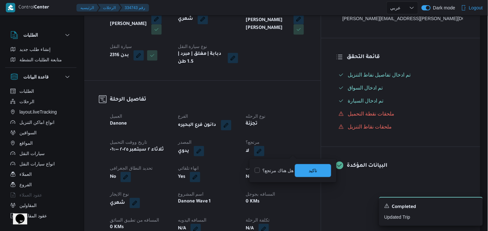
click at [285, 168] on label "هل هناك مرتجع؟" at bounding box center [273, 170] width 39 height 8
checkbox input "true"
click at [306, 169] on span "تاكيد" at bounding box center [313, 169] width 36 height 13
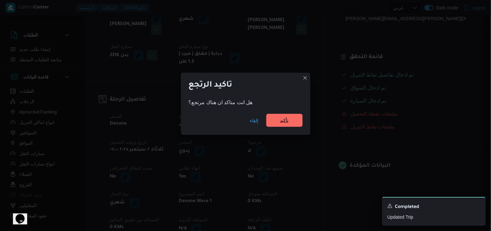
click at [289, 119] on span "تأكيد" at bounding box center [284, 120] width 36 height 13
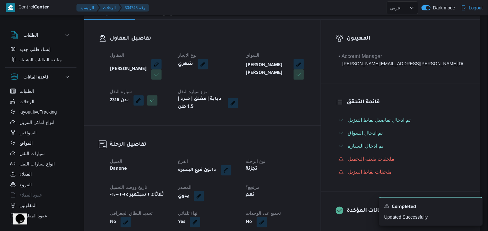
scroll to position [108, 0]
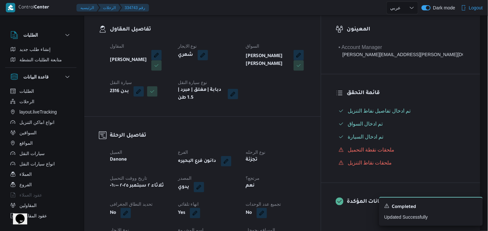
select select "ar"
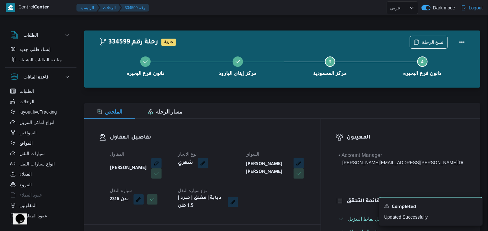
select select "ar"
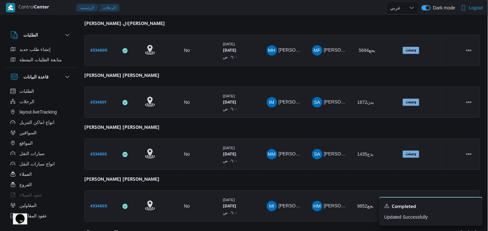
scroll to position [486, 0]
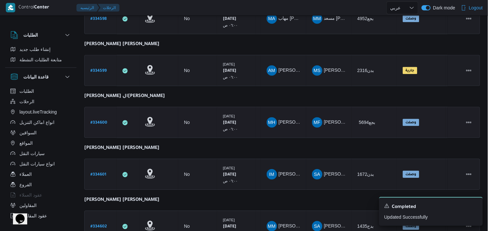
click at [101, 120] on b "# 334600" at bounding box center [98, 122] width 17 height 5
select select "ar"
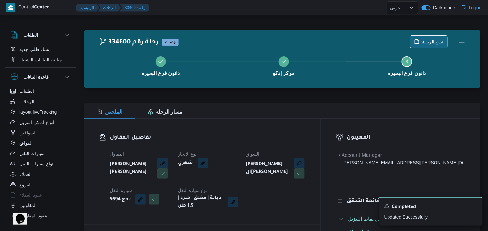
click at [432, 38] on span "نسخ الرحلة" at bounding box center [433, 42] width 22 height 8
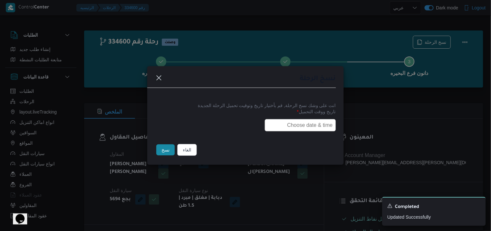
click at [267, 128] on input "text" at bounding box center [300, 125] width 71 height 12
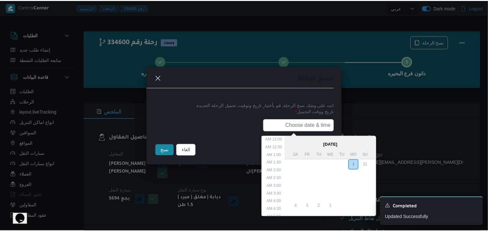
scroll to position [135, 0]
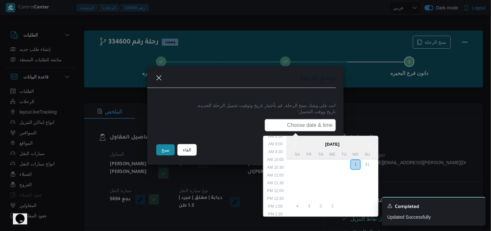
type input "02/09/2025 6:00AM"
click at [168, 153] on button "نسخ" at bounding box center [165, 149] width 18 height 11
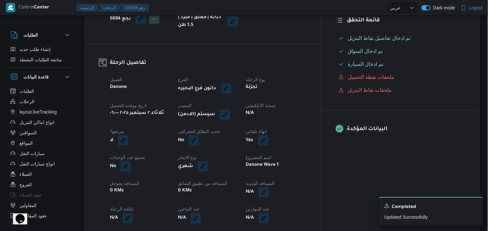
scroll to position [180, 0]
click at [230, 114] on button "button" at bounding box center [225, 114] width 10 height 10
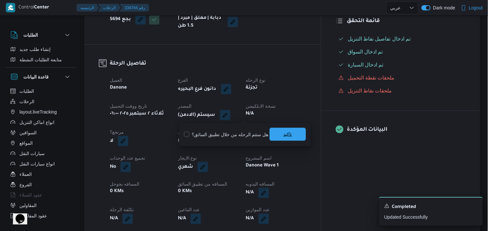
click at [283, 130] on span "تاكيد" at bounding box center [287, 134] width 8 height 8
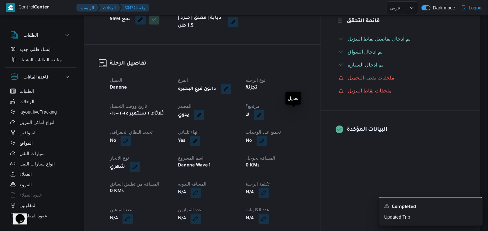
click at [264, 110] on button "button" at bounding box center [259, 114] width 10 height 10
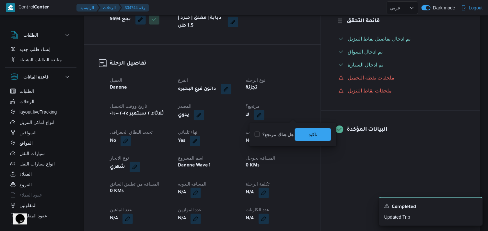
click at [285, 132] on label "هل هناك مرتجع؟" at bounding box center [273, 134] width 39 height 8
checkbox input "true"
click at [305, 133] on span "تاكيد" at bounding box center [313, 134] width 36 height 13
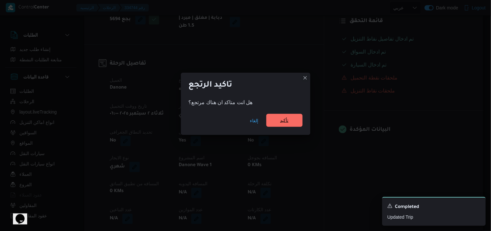
click at [286, 114] on div "إلغاء تأكيد" at bounding box center [245, 122] width 129 height 26
click at [284, 118] on span "تأكيد" at bounding box center [284, 120] width 8 height 8
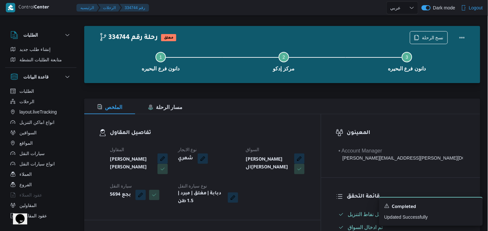
scroll to position [0, 0]
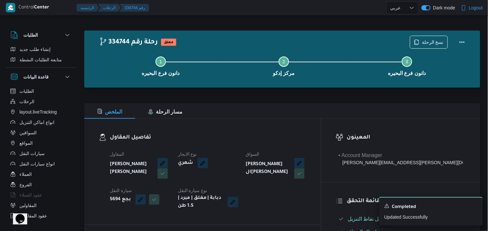
select select "ar"
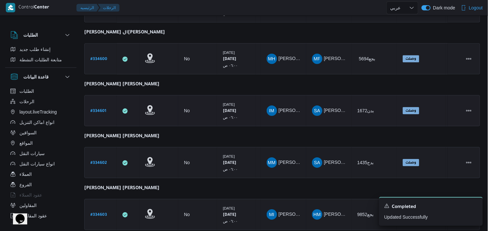
scroll to position [558, 0]
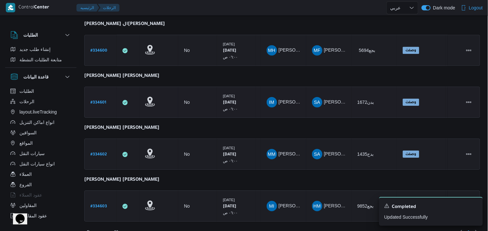
click at [97, 98] on link "# 334601" at bounding box center [98, 102] width 16 height 9
select select "ar"
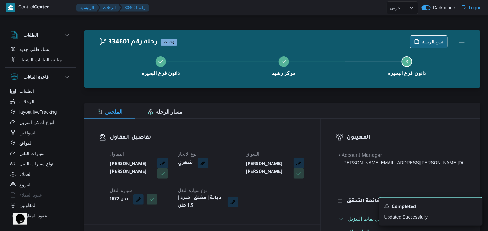
click at [429, 43] on span "نسخ الرحلة" at bounding box center [433, 42] width 22 height 8
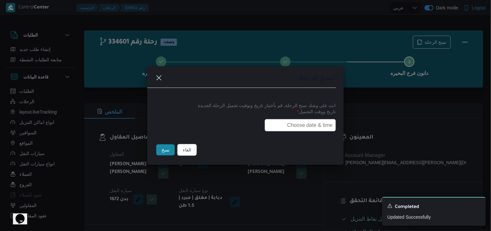
click at [278, 120] on input "text" at bounding box center [300, 125] width 71 height 12
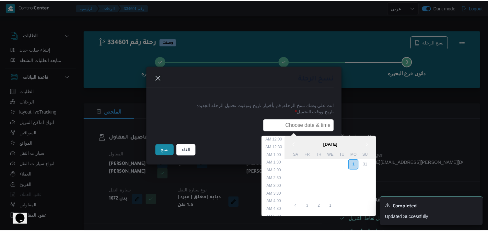
scroll to position [135, 0]
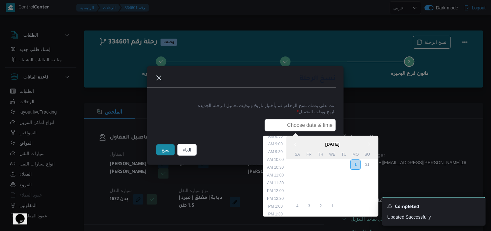
type input "02/09/2025 6:00AM"
click at [169, 149] on button "نسخ" at bounding box center [165, 149] width 18 height 11
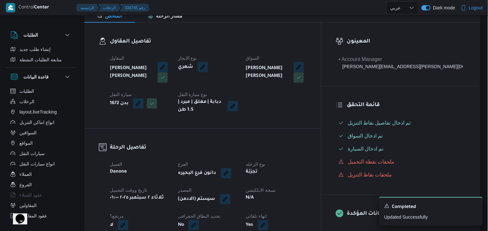
scroll to position [108, 0]
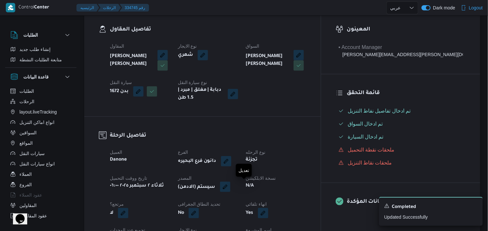
click at [230, 186] on button "button" at bounding box center [225, 186] width 10 height 10
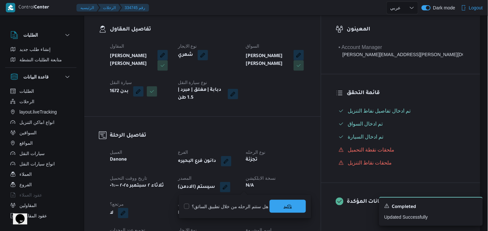
click at [283, 202] on span "تاكيد" at bounding box center [287, 206] width 8 height 8
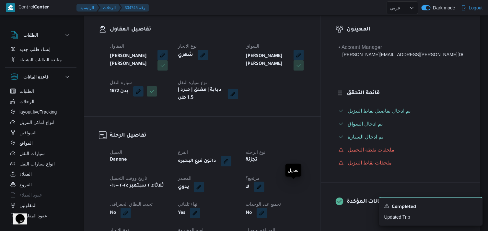
click at [264, 189] on button "button" at bounding box center [259, 186] width 10 height 10
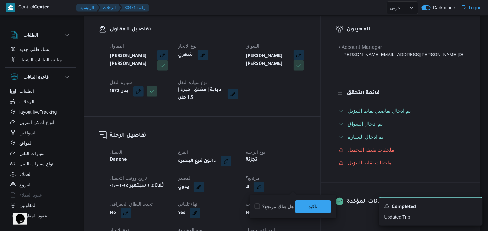
click at [267, 203] on label "هل هناك مرتجع؟" at bounding box center [273, 206] width 39 height 8
checkbox input "true"
click at [305, 206] on span "تاكيد" at bounding box center [313, 205] width 36 height 13
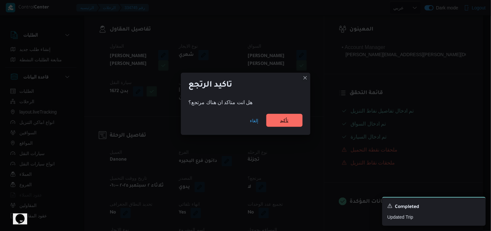
click at [289, 124] on span "تأكيد" at bounding box center [284, 120] width 8 height 8
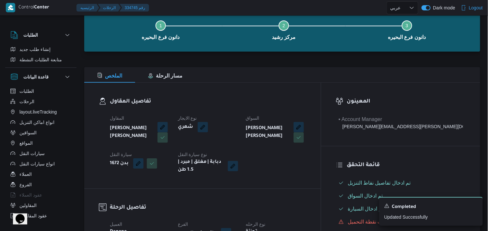
scroll to position [0, 0]
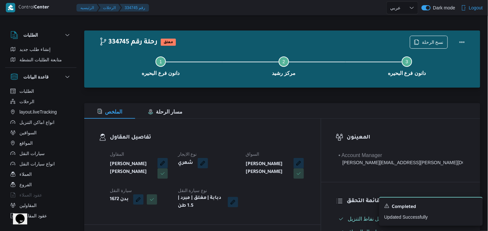
select select "ar"
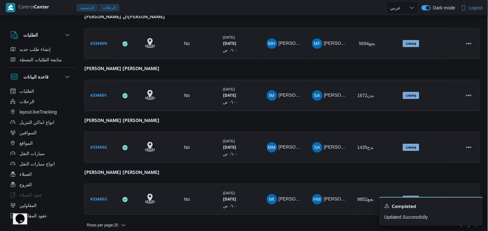
scroll to position [565, 0]
click at [106, 145] on b "# 334602" at bounding box center [98, 147] width 17 height 5
select select "ar"
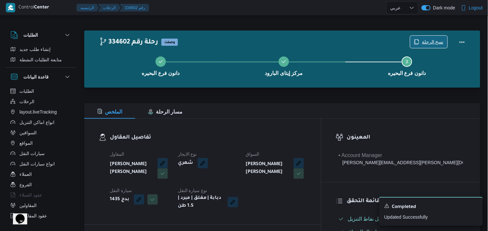
click at [428, 43] on span "نسخ الرحلة" at bounding box center [433, 42] width 22 height 8
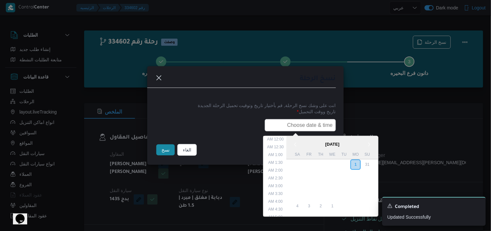
click at [315, 123] on input "text" at bounding box center [300, 125] width 71 height 12
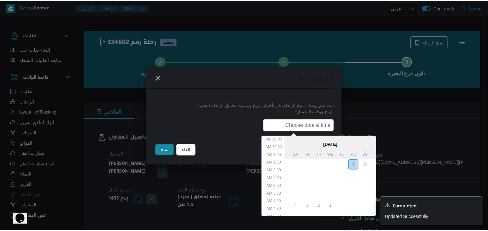
scroll to position [135, 0]
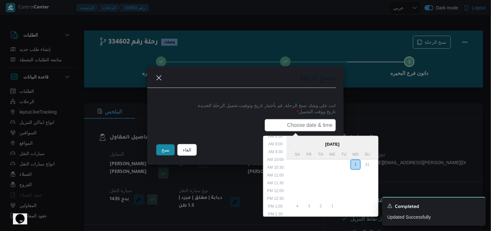
type input "02/09/2025 6:00AM"
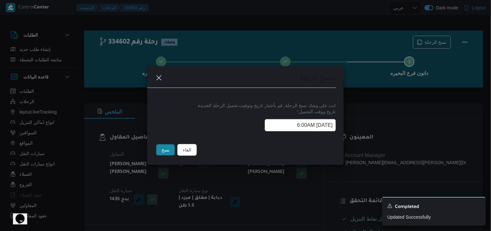
click at [163, 151] on button "نسخ" at bounding box center [165, 149] width 18 height 11
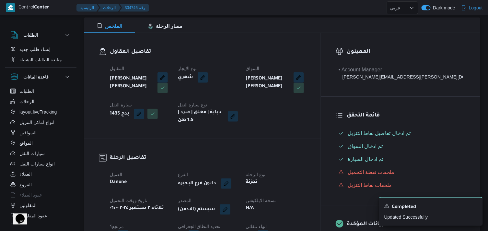
scroll to position [108, 0]
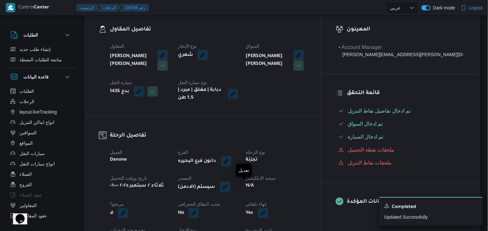
click at [230, 187] on button "button" at bounding box center [225, 186] width 10 height 10
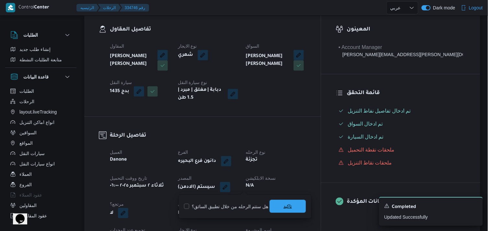
click at [270, 206] on span "تاكيد" at bounding box center [287, 205] width 36 height 13
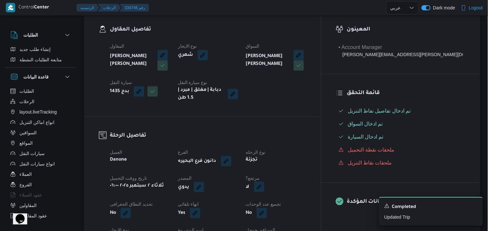
click at [264, 187] on button "button" at bounding box center [259, 186] width 10 height 10
click at [291, 205] on label "هل هناك مرتجع؟" at bounding box center [273, 206] width 39 height 8
checkbox input "true"
click at [307, 206] on span "تاكيد" at bounding box center [313, 205] width 36 height 13
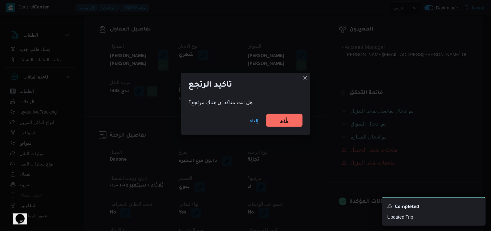
click at [285, 117] on span "تأكيد" at bounding box center [284, 120] width 8 height 8
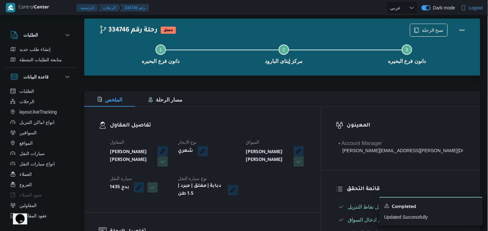
scroll to position [0, 0]
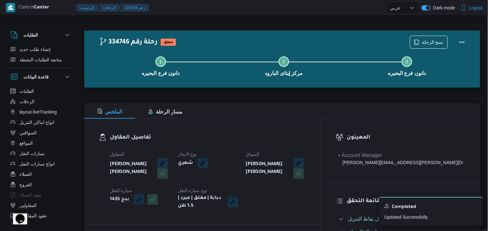
select select "ar"
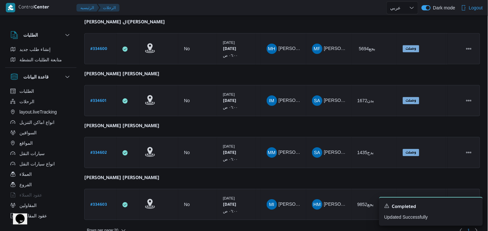
scroll to position [565, 0]
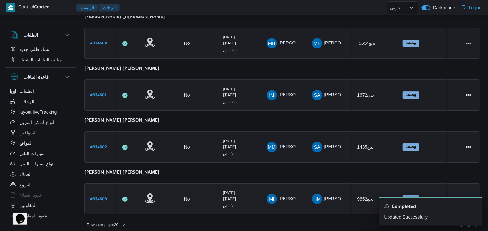
click at [104, 197] on b "# 334603" at bounding box center [98, 199] width 17 height 5
select select "ar"
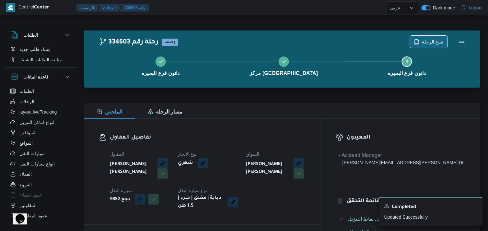
click at [424, 36] on div "نسخ الرحلة" at bounding box center [429, 42] width 38 height 13
click at [425, 43] on span "نسخ الرحلة" at bounding box center [433, 42] width 22 height 8
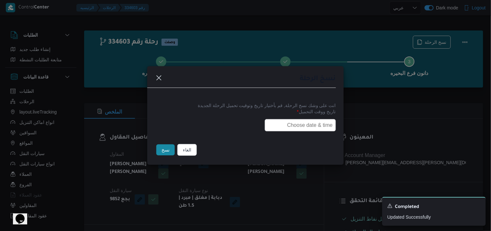
click at [320, 119] on input "text" at bounding box center [300, 125] width 71 height 12
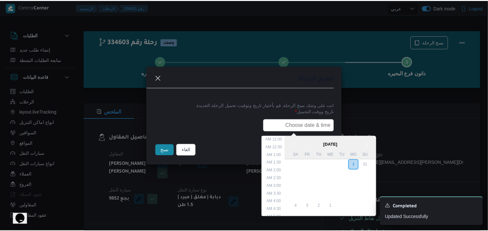
scroll to position [135, 0]
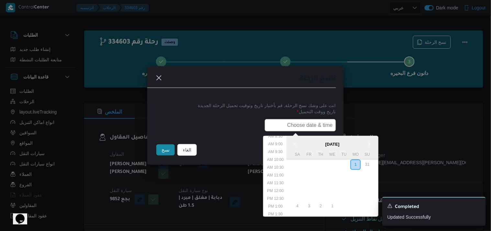
type input "02/09/2025 6:00AM"
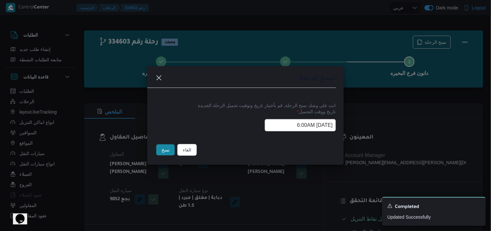
click at [169, 151] on button "نسخ" at bounding box center [165, 149] width 18 height 11
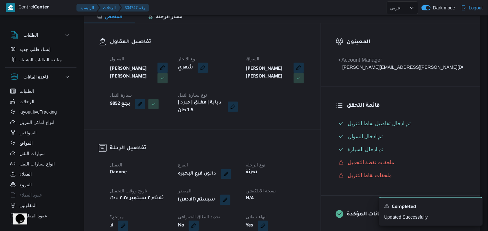
scroll to position [108, 0]
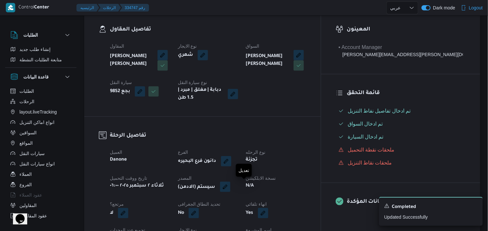
click at [230, 190] on button "button" at bounding box center [225, 186] width 10 height 10
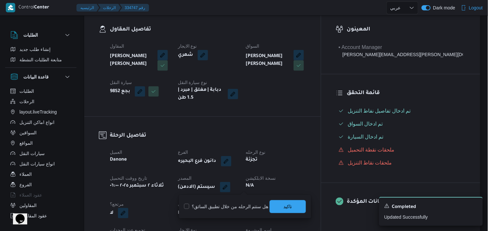
click at [285, 196] on div "You are in a dialog. To close this dialog, hit escape. هل ستتم الرحله من خلال ت…" at bounding box center [245, 206] width 132 height 23
click at [285, 200] on span "تاكيد" at bounding box center [287, 205] width 36 height 13
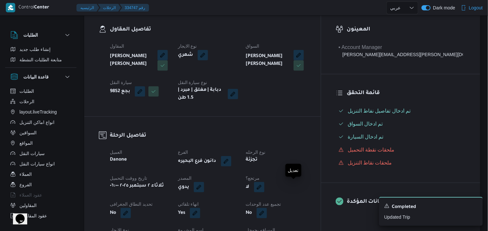
click at [264, 186] on button "button" at bounding box center [259, 187] width 10 height 10
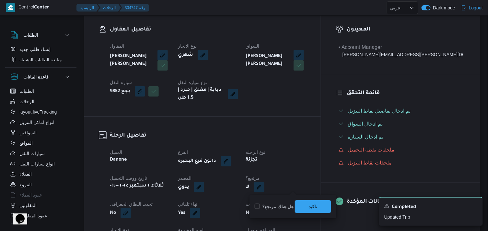
click at [282, 205] on label "هل هناك مرتجع؟" at bounding box center [273, 206] width 39 height 8
checkbox input "true"
click at [300, 207] on span "تاكيد" at bounding box center [313, 205] width 36 height 13
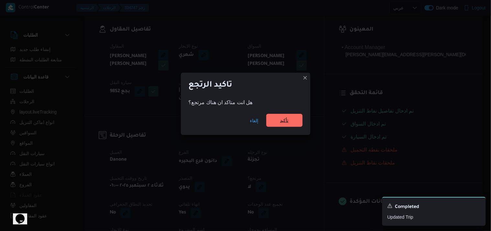
click at [283, 118] on span "تأكيد" at bounding box center [284, 120] width 8 height 8
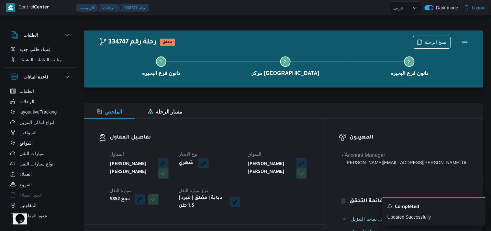
select select "ar"
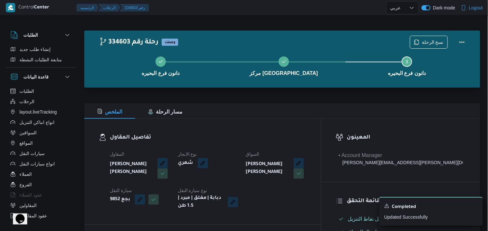
select select "ar"
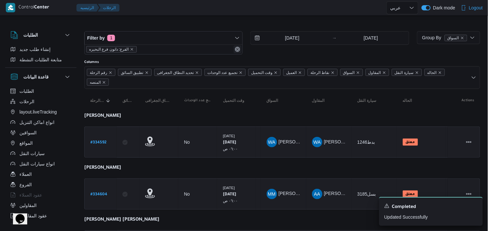
click at [233, 51] on button "Remove" at bounding box center [237, 49] width 8 height 8
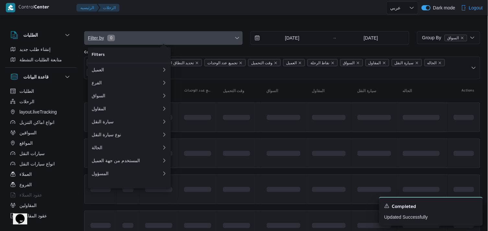
click at [233, 36] on span "Filter by 0" at bounding box center [163, 37] width 158 height 13
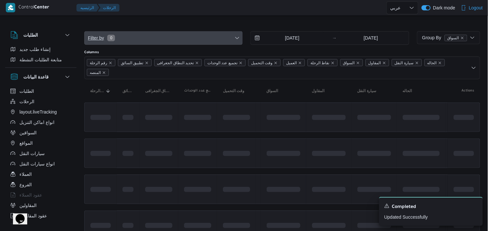
click at [190, 42] on span "Filter by 0" at bounding box center [163, 37] width 158 height 13
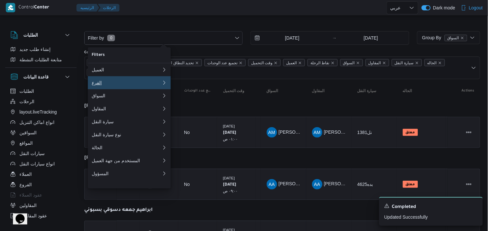
click at [142, 85] on div "الفرع" at bounding box center [125, 82] width 67 height 5
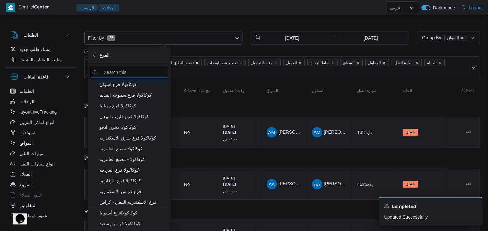
click at [139, 76] on input "search filters" at bounding box center [129, 72] width 78 height 13
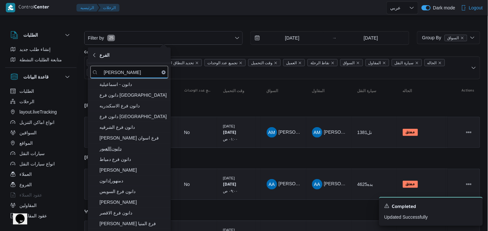
type input "دانون"
click at [140, 150] on span "دانون|العبور" at bounding box center [132, 148] width 67 height 8
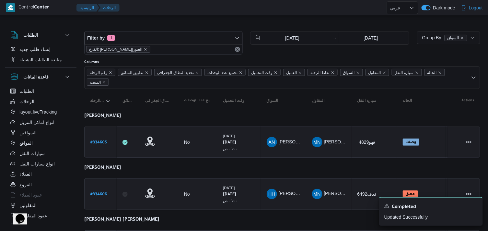
click at [221, 79] on div "رقم الرحلة تطبيق السائق تحديد النطاق الجغرافى تجميع عدد الوحدات وقت التحميل الع…" at bounding box center [282, 77] width 396 height 23
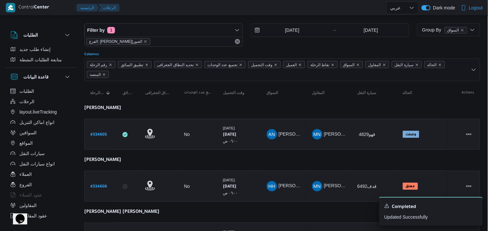
scroll to position [257, 0]
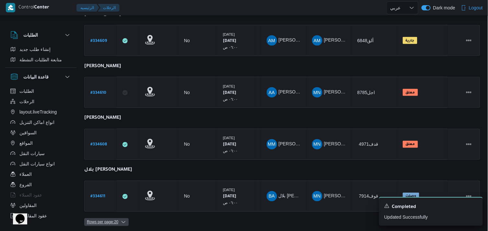
click at [121, 219] on icon "button" at bounding box center [123, 221] width 5 height 5
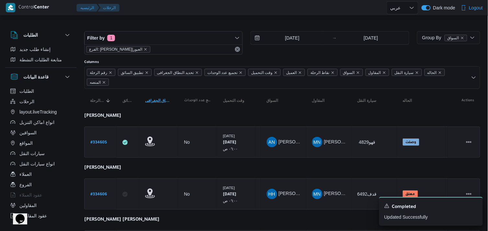
scroll to position [36, 0]
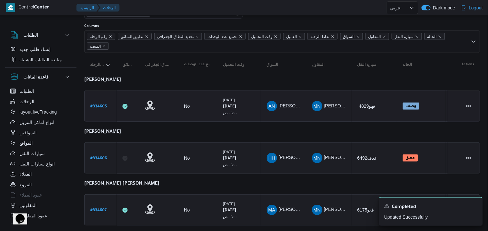
click at [101, 104] on b "# 334605" at bounding box center [98, 106] width 17 height 5
select select "ar"
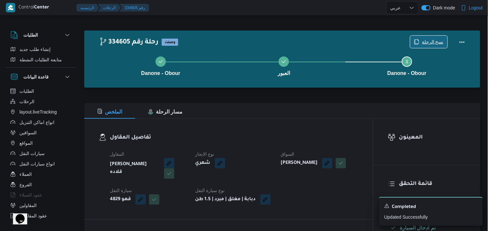
click at [422, 37] on span "نسخ الرحلة" at bounding box center [428, 42] width 37 height 12
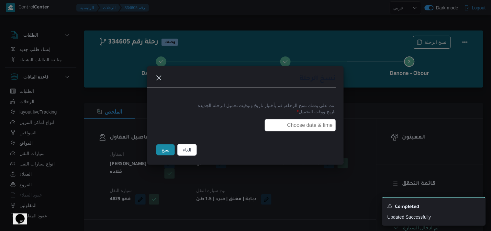
click at [272, 122] on input "text" at bounding box center [300, 125] width 71 height 12
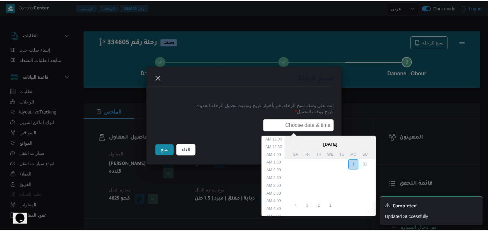
scroll to position [143, 0]
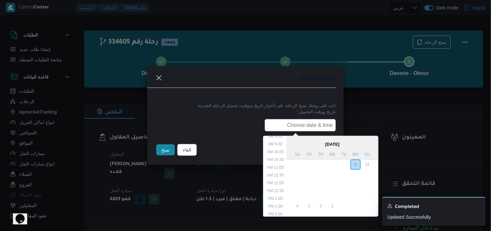
type input "02/09/2025 6:00AM"
click at [159, 148] on button "نسخ" at bounding box center [165, 149] width 18 height 11
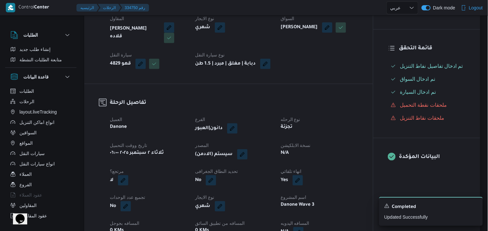
scroll to position [144, 0]
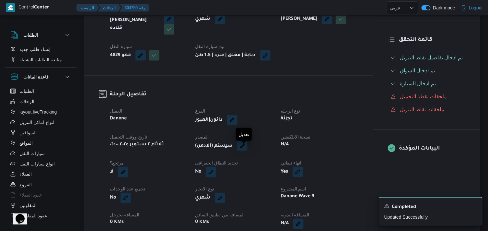
click at [247, 151] on button "button" at bounding box center [242, 145] width 10 height 10
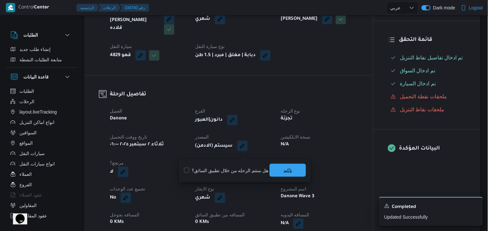
click at [293, 175] on span "تاكيد" at bounding box center [287, 169] width 36 height 13
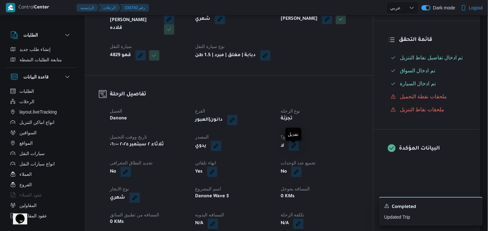
click at [292, 150] on button "button" at bounding box center [293, 145] width 10 height 10
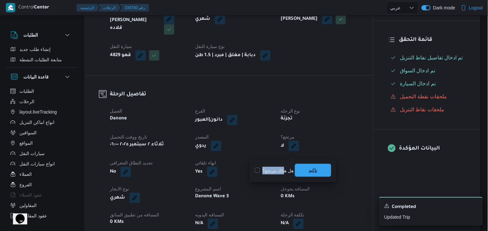
drag, startPoint x: 283, startPoint y: 169, endPoint x: 297, endPoint y: 167, distance: 14.7
click at [297, 167] on div "هل هناك مرتجع؟ تاكيد" at bounding box center [293, 170] width 78 height 14
click at [255, 170] on label "هل هناك مرتجع؟" at bounding box center [273, 170] width 39 height 8
checkbox input "true"
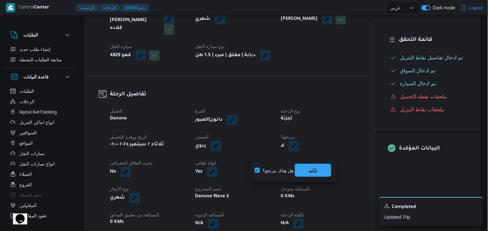
click at [305, 167] on span "تاكيد" at bounding box center [313, 169] width 36 height 13
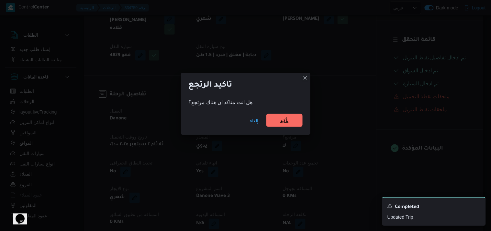
click at [276, 122] on span "تأكيد" at bounding box center [284, 120] width 36 height 13
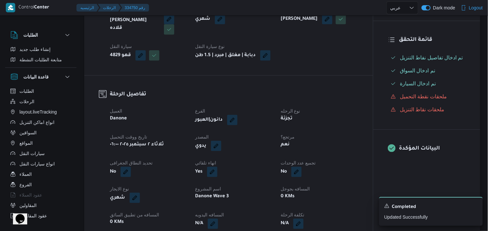
select select "ar"
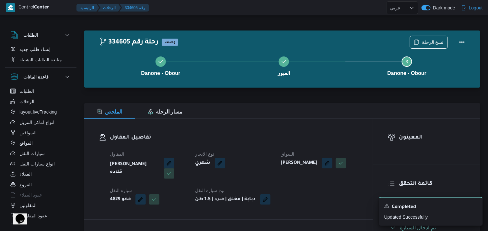
select select "ar"
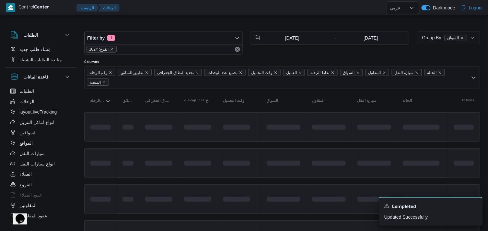
scroll to position [36, 0]
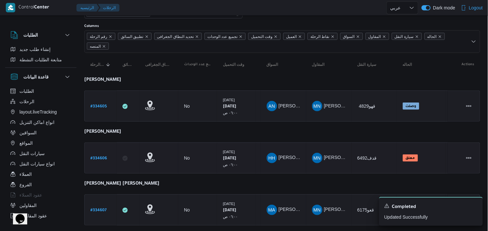
click at [99, 159] on b "# 334606" at bounding box center [98, 158] width 17 height 5
select select "ar"
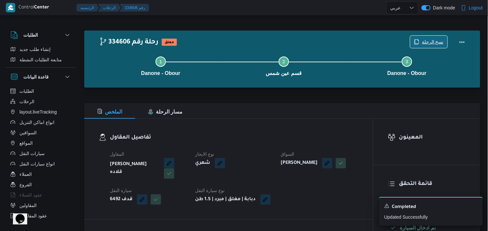
click at [436, 40] on span "نسخ الرحلة" at bounding box center [433, 42] width 22 height 8
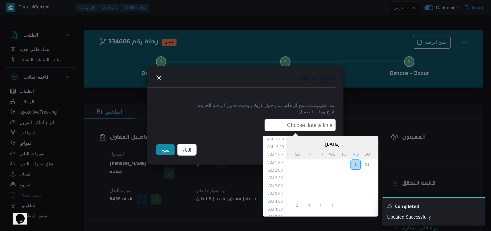
click at [312, 127] on input "text" at bounding box center [300, 125] width 71 height 12
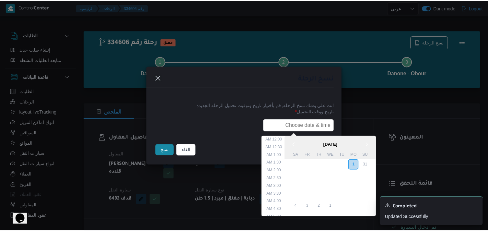
scroll to position [143, 0]
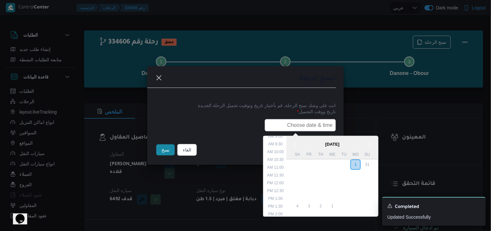
type input "02/09/2025 6:00AM"
click at [159, 148] on button "نسخ" at bounding box center [165, 149] width 18 height 11
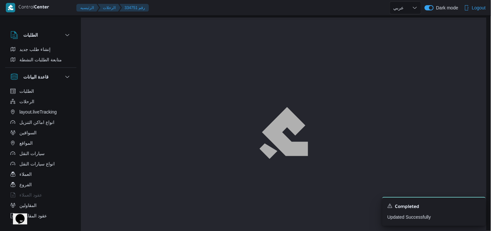
click at [491, 38] on div "الطلبات إنشاء طلب جديد متابعة الطلبات النشطة قاعدة البيانات الطلبات الرحلات lay…" at bounding box center [245, 64] width 491 height 86
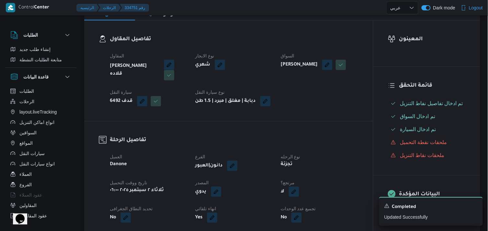
scroll to position [91, 0]
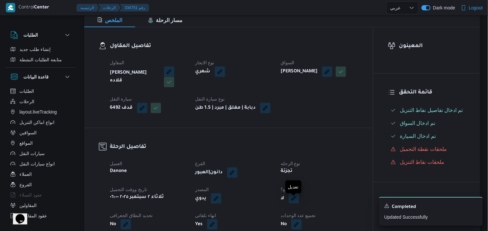
click at [295, 202] on button "button" at bounding box center [293, 198] width 10 height 10
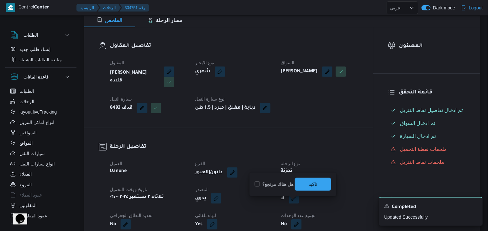
click at [286, 183] on label "هل هناك مرتجع؟" at bounding box center [273, 184] width 39 height 8
checkbox input "true"
drag, startPoint x: 286, startPoint y: 183, endPoint x: 300, endPoint y: 180, distance: 15.2
click at [300, 180] on div "هل هناك مرتجع؟ تاكيد" at bounding box center [293, 184] width 78 height 14
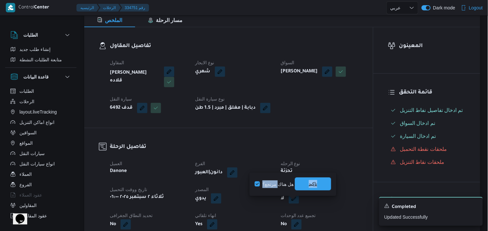
click at [300, 180] on span "تاكيد" at bounding box center [313, 183] width 36 height 13
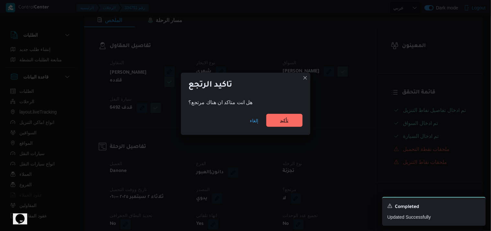
click at [281, 122] on span "تأكيد" at bounding box center [284, 120] width 8 height 8
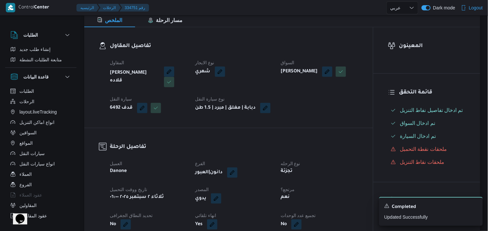
select select "ar"
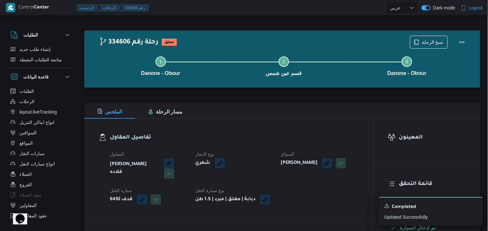
select select "ar"
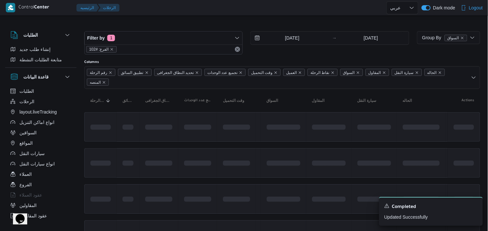
scroll to position [36, 0]
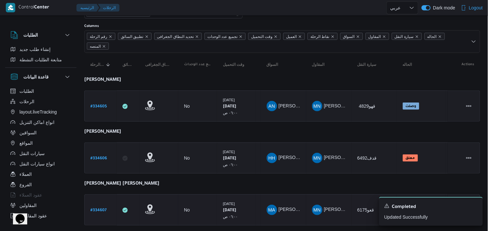
click at [105, 205] on link "# 334607" at bounding box center [98, 209] width 16 height 9
select select "ar"
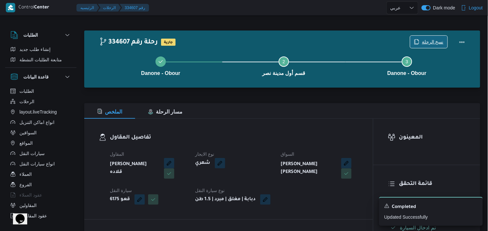
click at [422, 43] on span "نسخ الرحلة" at bounding box center [428, 42] width 37 height 12
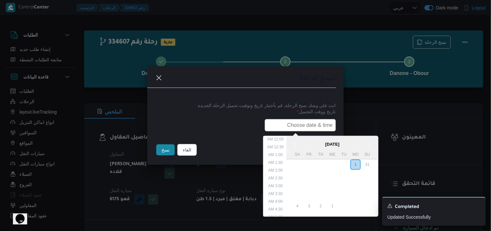
click at [307, 122] on input "text" at bounding box center [300, 125] width 71 height 12
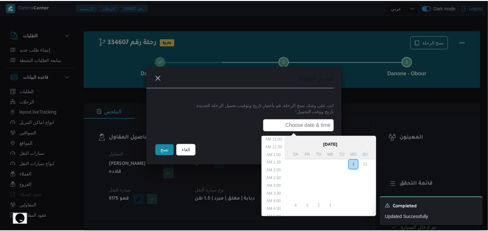
scroll to position [143, 0]
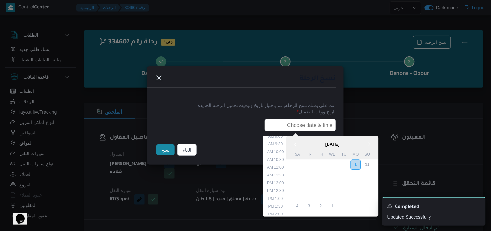
type input "02/09/2025 6:00AM"
click at [161, 152] on button "نسخ" at bounding box center [165, 149] width 18 height 11
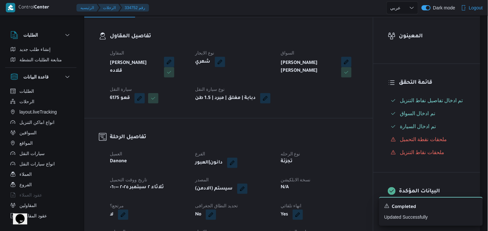
scroll to position [108, 0]
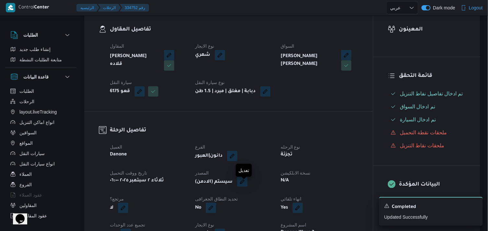
click at [247, 186] on button "button" at bounding box center [242, 181] width 10 height 10
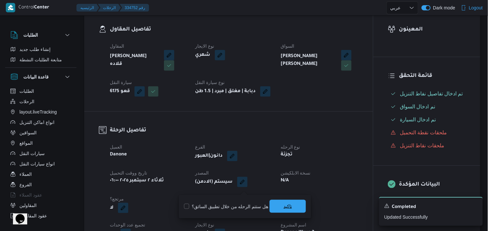
click at [283, 208] on span "تاكيد" at bounding box center [287, 206] width 8 height 8
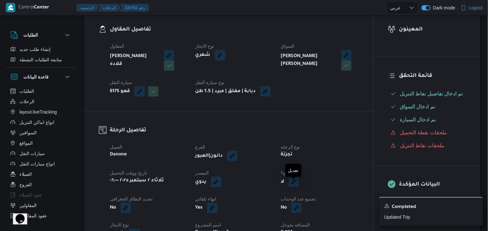
click at [290, 186] on button "button" at bounding box center [293, 181] width 10 height 10
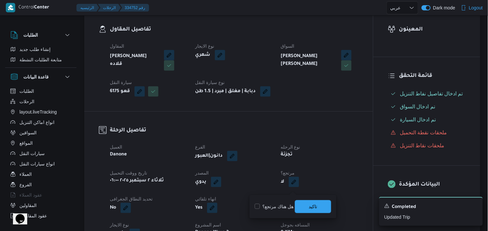
click at [274, 208] on label "هل هناك مرتجع؟" at bounding box center [273, 206] width 39 height 8
checkbox input "true"
click at [323, 206] on span "تاكيد" at bounding box center [313, 205] width 36 height 13
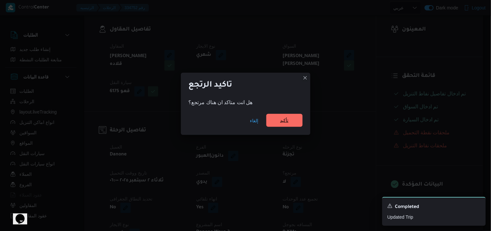
click at [283, 118] on span "تأكيد" at bounding box center [284, 120] width 8 height 8
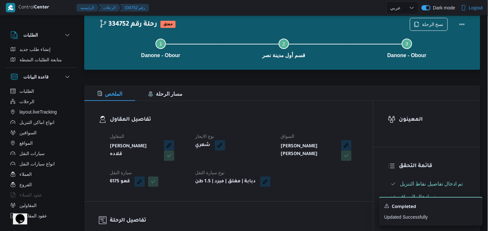
scroll to position [0, 0]
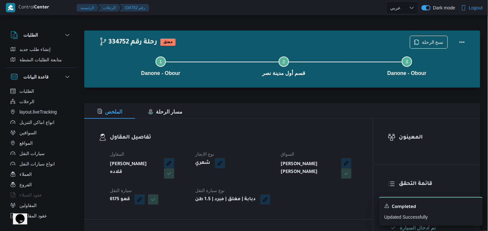
select select "ar"
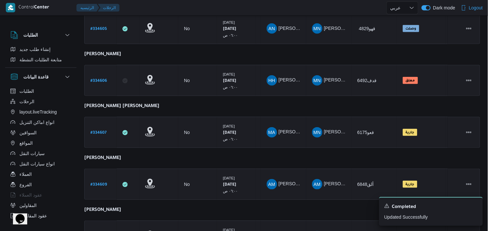
scroll to position [115, 0]
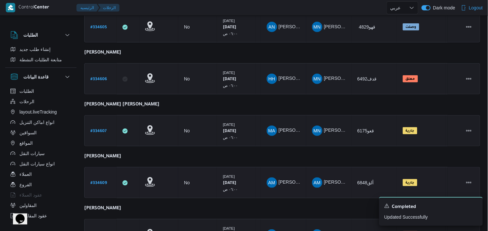
click at [103, 181] on b "# 334609" at bounding box center [98, 183] width 17 height 5
select select "ar"
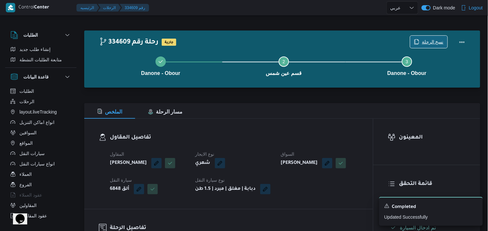
click at [422, 37] on span "نسخ الرحلة" at bounding box center [428, 42] width 37 height 12
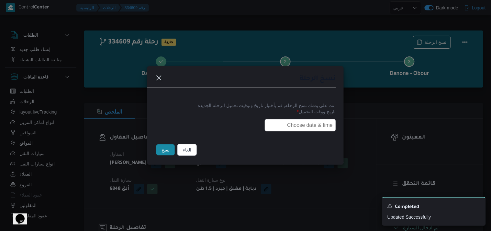
click at [316, 119] on input "text" at bounding box center [300, 125] width 71 height 12
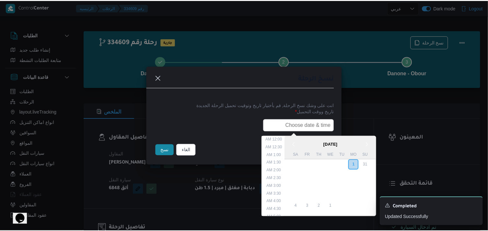
scroll to position [143, 0]
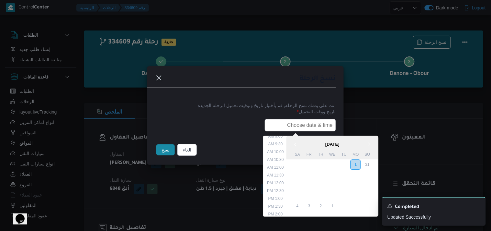
type input "02/09/2025 6:00AM"
click at [169, 152] on button "نسخ" at bounding box center [165, 149] width 18 height 11
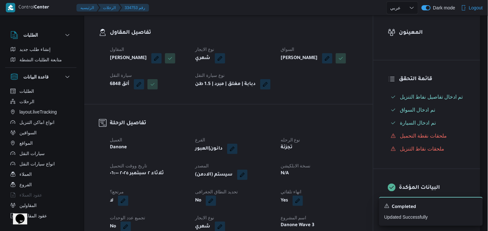
scroll to position [115, 0]
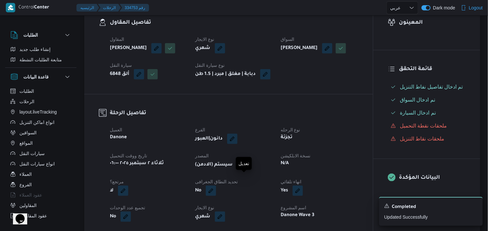
click at [244, 169] on button "button" at bounding box center [242, 164] width 10 height 10
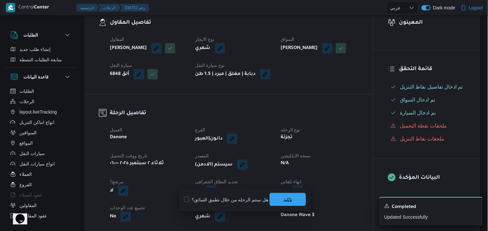
click at [283, 198] on span "تاكيد" at bounding box center [287, 199] width 8 height 8
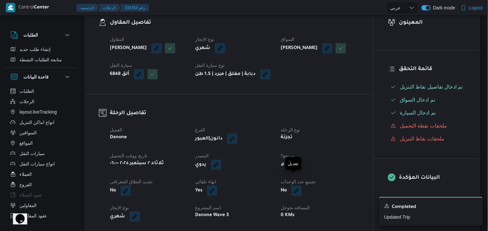
click at [295, 169] on button "button" at bounding box center [293, 164] width 10 height 10
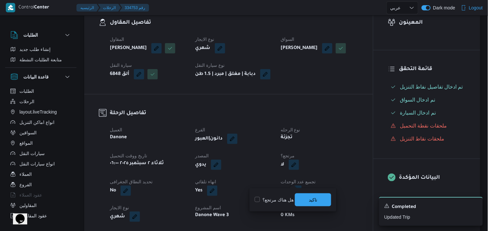
click at [275, 199] on label "هل هناك مرتجع؟" at bounding box center [273, 200] width 39 height 8
checkbox input "true"
click at [307, 193] on div "تاكيد" at bounding box center [313, 199] width 36 height 13
click at [298, 201] on span "تاكيد" at bounding box center [313, 199] width 36 height 13
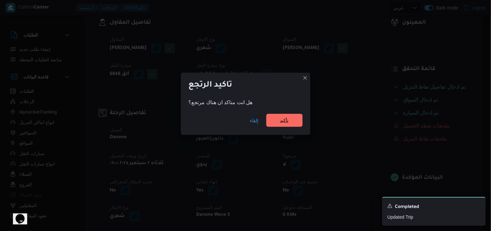
click at [276, 122] on span "تأكيد" at bounding box center [284, 120] width 36 height 13
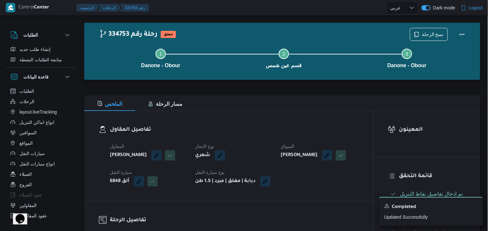
scroll to position [0, 0]
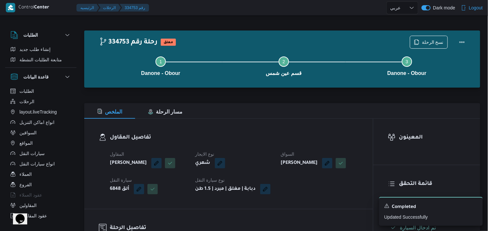
select select "ar"
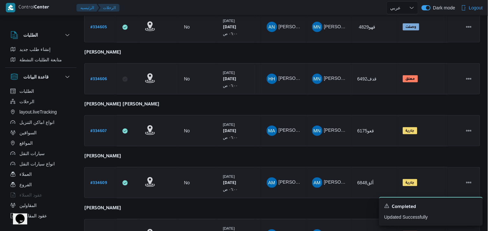
scroll to position [128, 0]
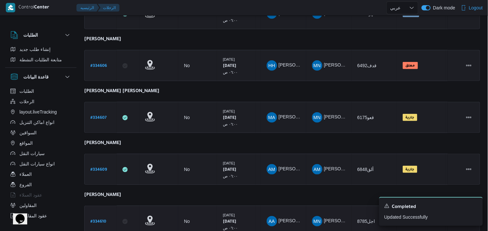
click at [102, 217] on link "# 334610" at bounding box center [98, 221] width 16 height 9
select select "ar"
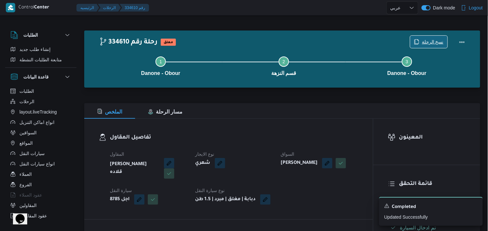
click at [424, 42] on span "نسخ الرحلة" at bounding box center [433, 42] width 22 height 8
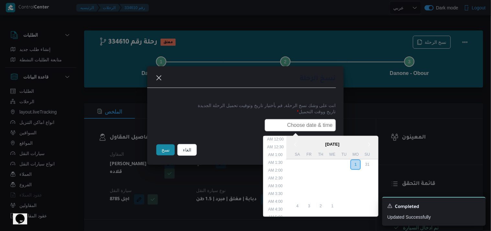
click at [324, 123] on input "text" at bounding box center [300, 125] width 71 height 12
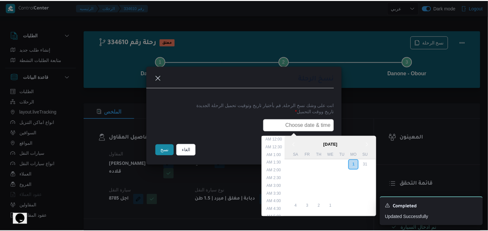
scroll to position [143, 0]
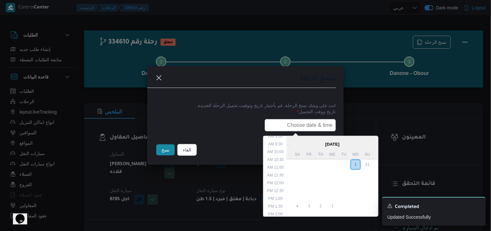
type input "02/09/2025 6:00AM"
click at [166, 151] on button "نسخ" at bounding box center [165, 149] width 18 height 11
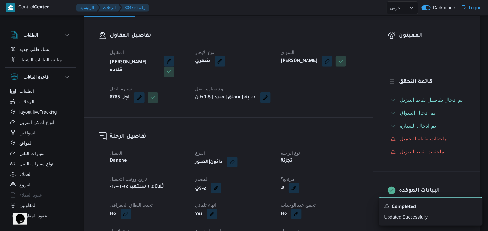
scroll to position [117, 0]
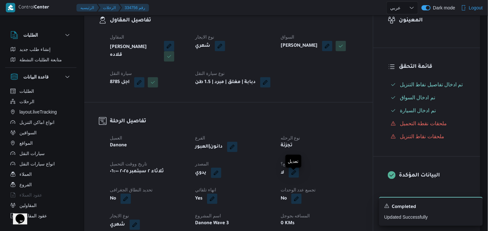
click at [297, 175] on button "button" at bounding box center [293, 172] width 10 height 10
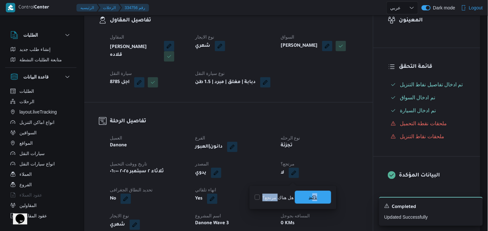
drag, startPoint x: 277, startPoint y: 196, endPoint x: 312, endPoint y: 196, distance: 35.3
click at [312, 196] on div "هل هناك مرتجع؟ تاكيد" at bounding box center [293, 197] width 78 height 14
click at [266, 193] on label "هل هناك مرتجع؟" at bounding box center [273, 197] width 39 height 8
checkbox input "true"
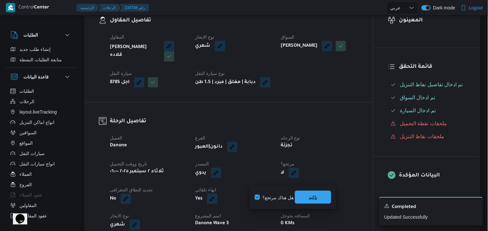
click at [307, 190] on span "تاكيد" at bounding box center [313, 196] width 36 height 13
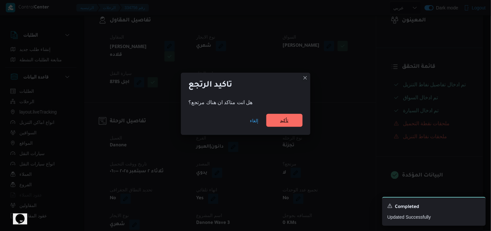
click at [282, 125] on span "تأكيد" at bounding box center [284, 120] width 36 height 13
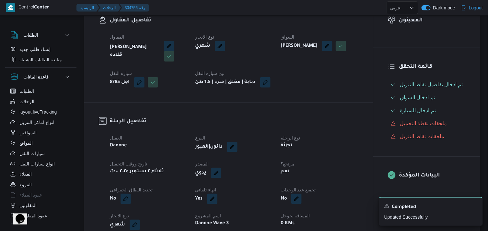
select select "ar"
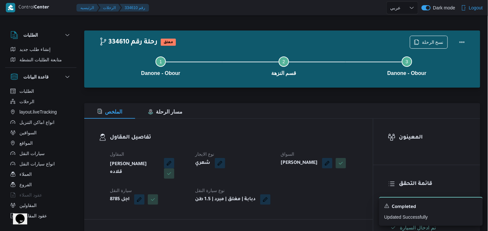
select select "ar"
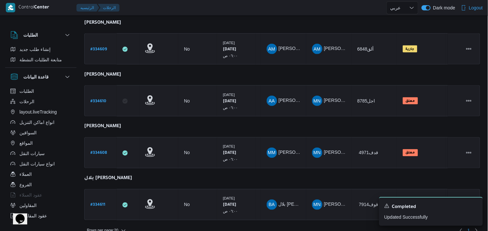
scroll to position [249, 0]
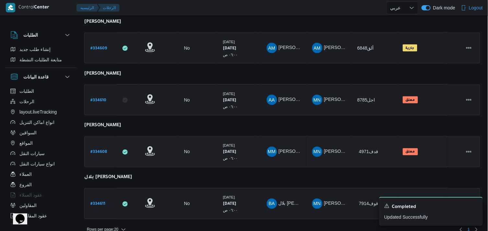
click at [100, 150] on b "# 334608" at bounding box center [98, 152] width 17 height 5
select select "ar"
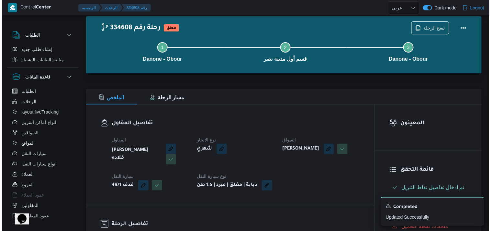
scroll to position [12, 0]
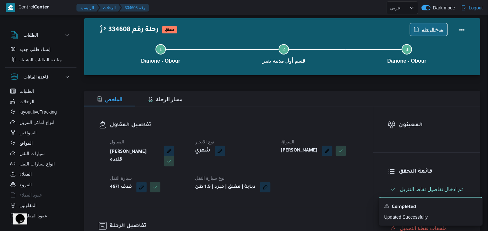
click at [430, 24] on span "نسخ الرحلة" at bounding box center [428, 29] width 37 height 12
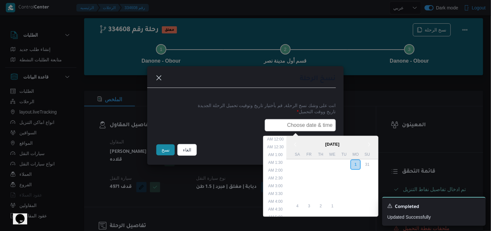
click at [280, 125] on input "text" at bounding box center [300, 125] width 71 height 12
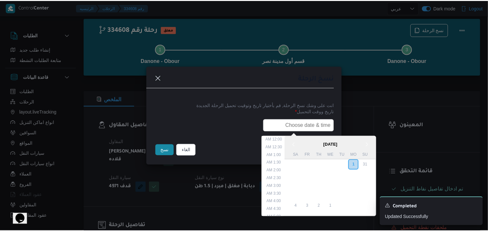
scroll to position [143, 0]
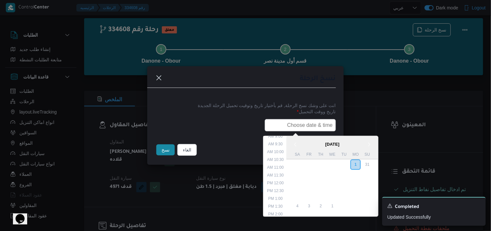
type input "02/09/2025 6:00AM"
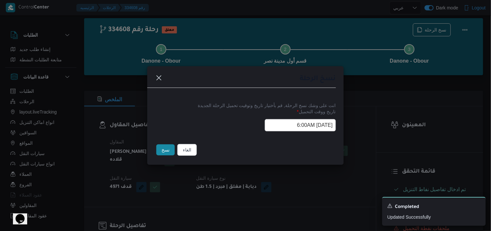
click at [167, 153] on button "نسخ" at bounding box center [165, 149] width 18 height 11
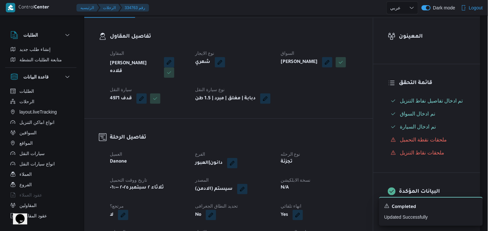
scroll to position [114, 0]
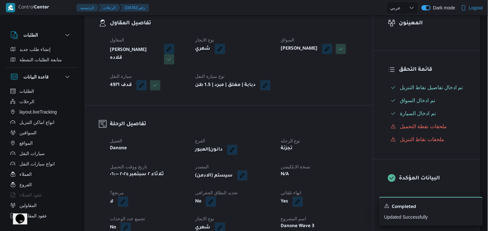
click at [245, 180] on button "button" at bounding box center [242, 175] width 10 height 10
click at [283, 197] on span "تاكيد" at bounding box center [287, 200] width 8 height 8
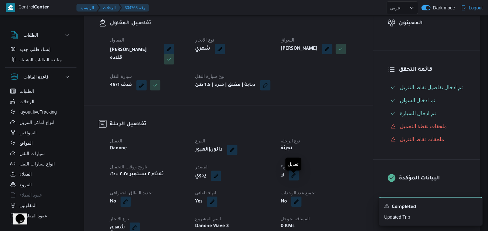
click at [292, 180] on button "button" at bounding box center [293, 175] width 10 height 10
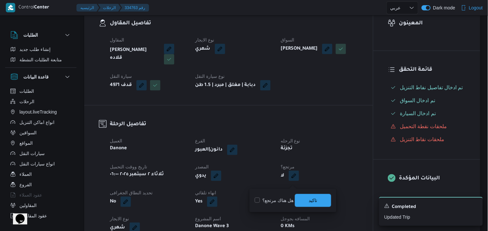
click at [286, 200] on label "هل هناك مرتجع؟" at bounding box center [273, 200] width 39 height 8
checkbox input "true"
click at [305, 197] on span "تاكيد" at bounding box center [313, 199] width 36 height 13
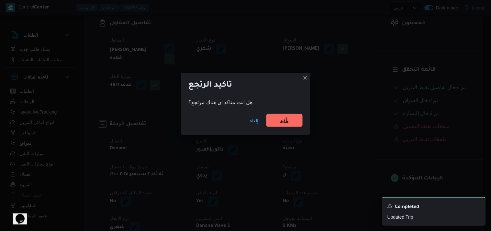
click at [283, 124] on span "تأكيد" at bounding box center [284, 120] width 8 height 8
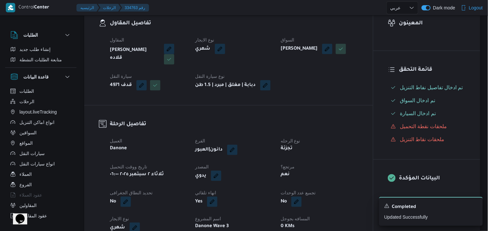
scroll to position [12, 0]
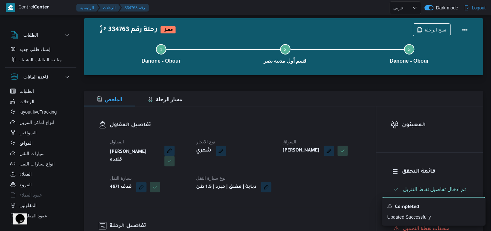
select select "ar"
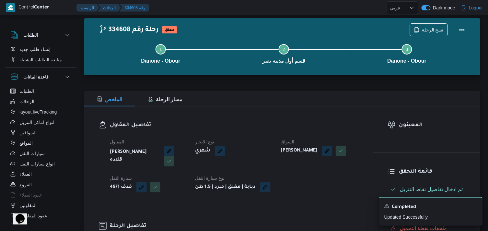
select select "ar"
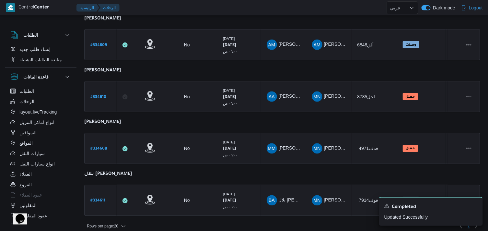
scroll to position [257, 0]
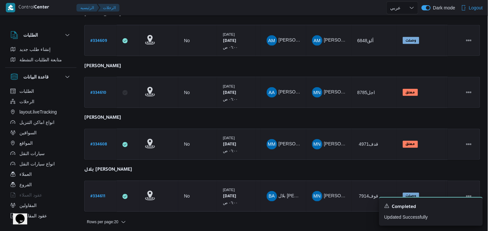
click at [104, 196] on b "# 334611" at bounding box center [97, 196] width 15 height 5
select select "ar"
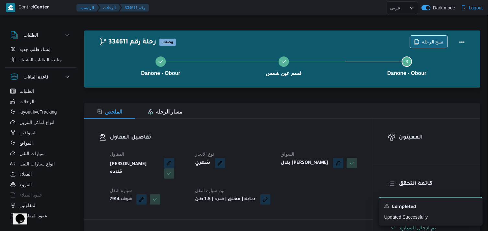
click at [423, 36] on span "نسخ الرحلة" at bounding box center [428, 42] width 37 height 12
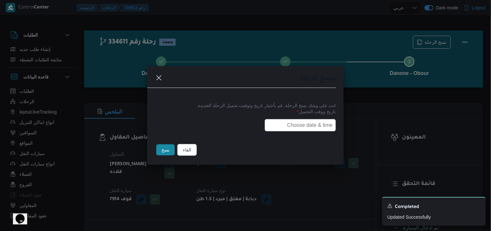
click at [318, 122] on input "text" at bounding box center [300, 125] width 71 height 12
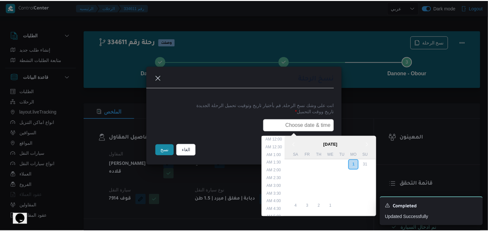
scroll to position [143, 0]
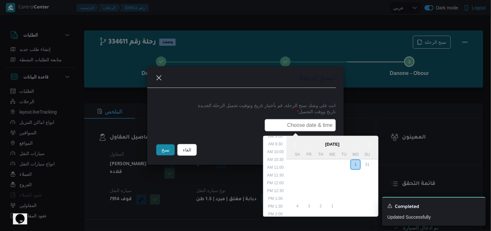
type input "02/09/2025 6:00AM"
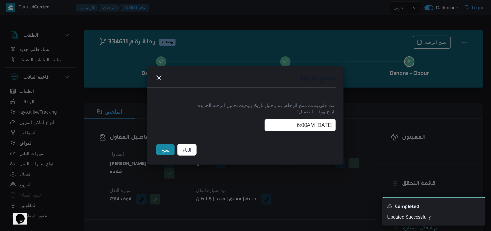
click at [167, 147] on button "نسخ" at bounding box center [165, 149] width 18 height 11
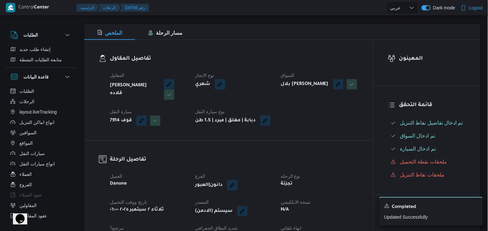
scroll to position [108, 0]
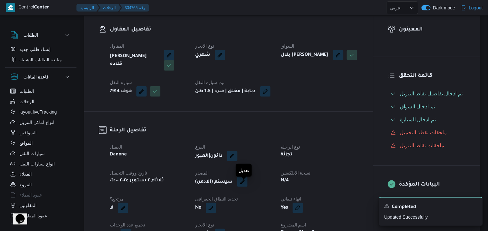
click at [242, 185] on button "button" at bounding box center [242, 181] width 10 height 10
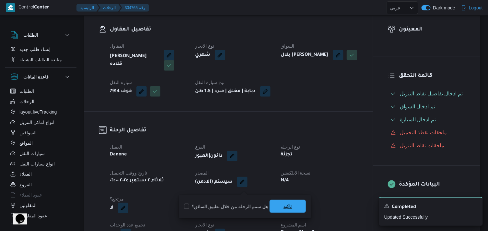
click at [272, 206] on span "تاكيد" at bounding box center [287, 205] width 36 height 13
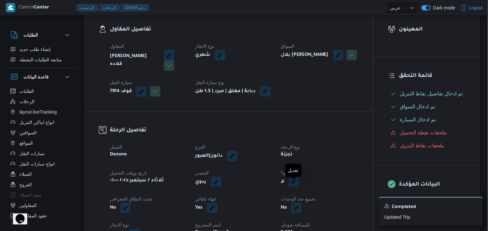
click at [291, 186] on button "button" at bounding box center [293, 181] width 10 height 10
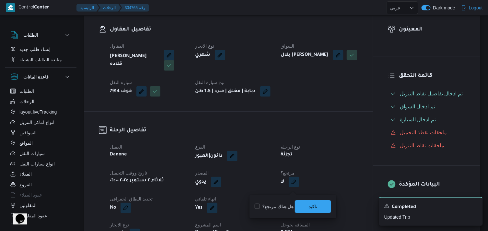
click at [279, 205] on label "هل هناك مرتجع؟" at bounding box center [273, 206] width 39 height 8
checkbox input "true"
click at [308, 205] on span "تاكيد" at bounding box center [313, 205] width 36 height 13
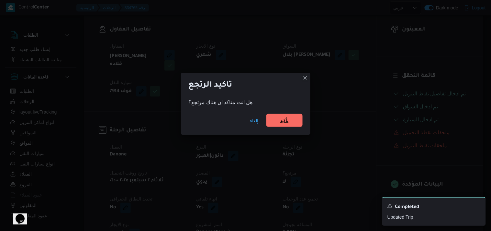
click at [284, 126] on span "تأكيد" at bounding box center [284, 120] width 36 height 13
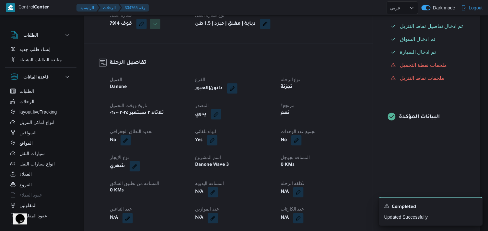
scroll to position [144, 0]
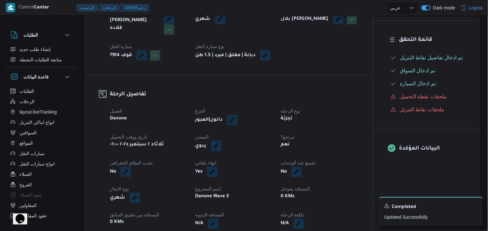
select select "ar"
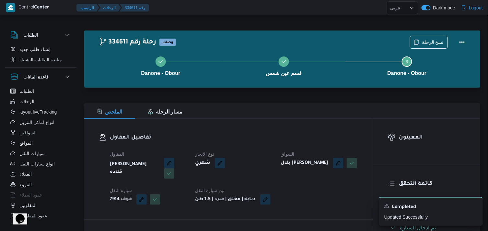
select select "ar"
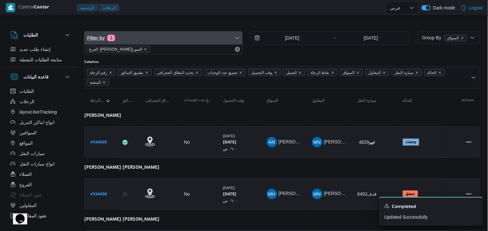
click at [210, 36] on span "Filter by 1" at bounding box center [163, 37] width 158 height 13
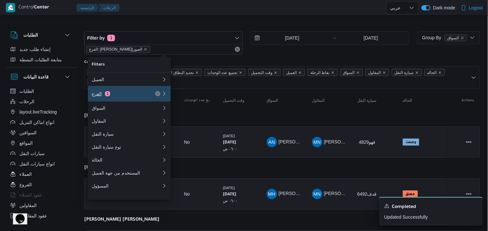
click at [131, 88] on button "الفرع 1" at bounding box center [129, 94] width 83 height 16
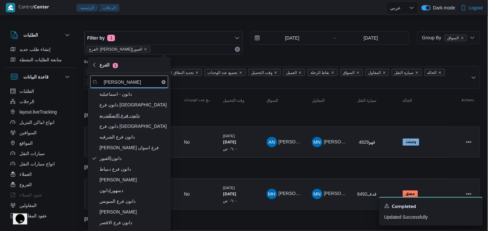
type input "دانون"
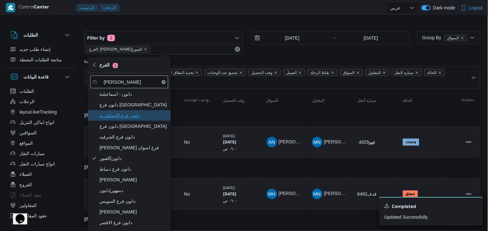
click at [149, 110] on span "دانون فرع الاسكندريه" at bounding box center [129, 115] width 78 height 10
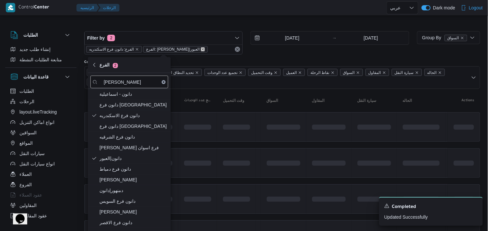
click at [201, 49] on icon "remove selected entity" at bounding box center [202, 49] width 3 height 3
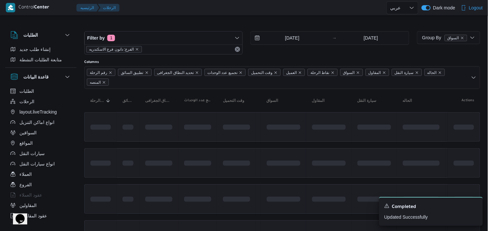
click at [185, 24] on div at bounding box center [282, 26] width 396 height 10
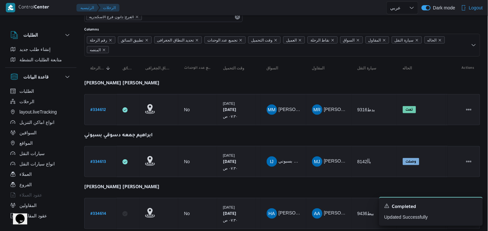
scroll to position [24, 0]
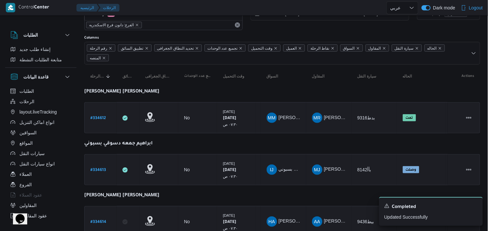
drag, startPoint x: 483, startPoint y: 58, endPoint x: 489, endPoint y: 54, distance: 7.6
click at [488, 54] on html "Control Center الرئيسيه الرحلات English عربي Dark mode Logout الطلبات إنشاء طلب…" at bounding box center [244, 91] width 488 height 231
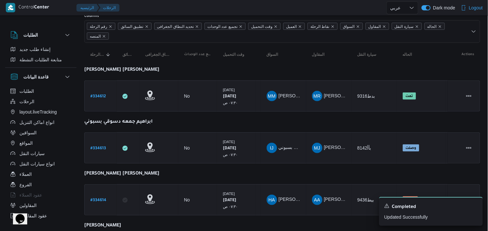
scroll to position [0, 0]
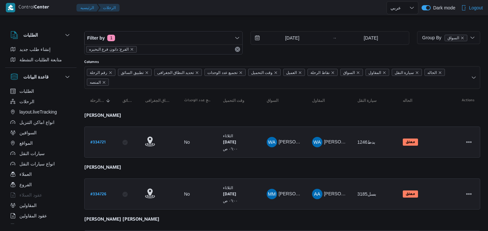
select select "ar"
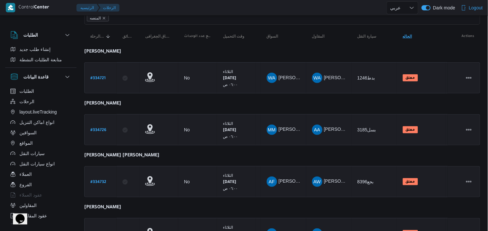
scroll to position [154, 0]
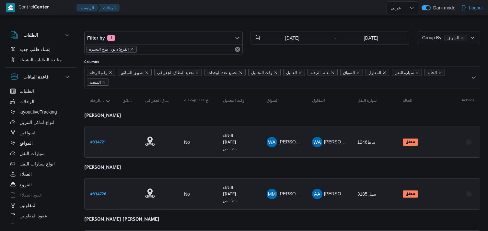
select select "ar"
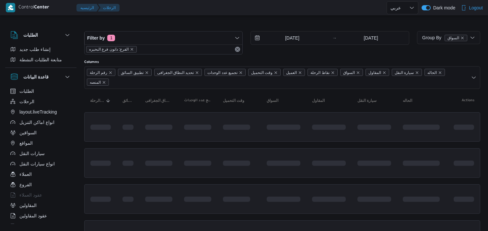
select select "ar"
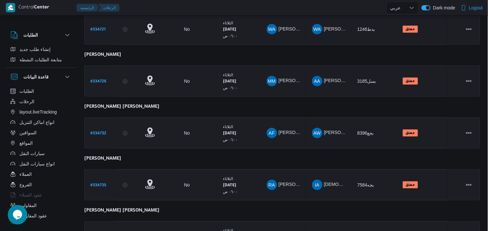
scroll to position [308, 0]
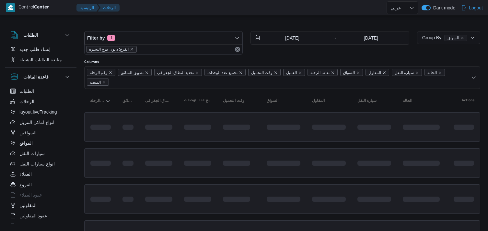
select select "ar"
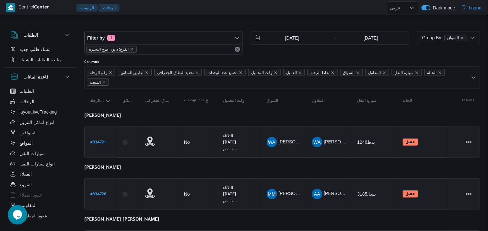
click at [156, 49] on div "الفرع: دانون فرع البحيره" at bounding box center [163, 49] width 158 height 10
click at [132, 47] on span "الفرع: دانون فرع البحيره" at bounding box center [111, 49] width 51 height 6
click at [130, 49] on icon "remove selected entity" at bounding box center [132, 49] width 4 height 4
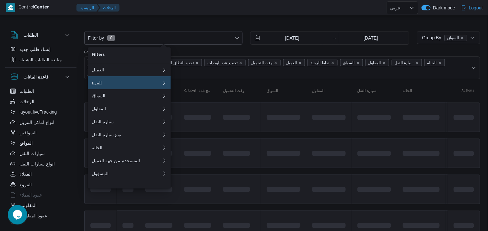
click at [122, 82] on div "الفرع" at bounding box center [125, 82] width 67 height 5
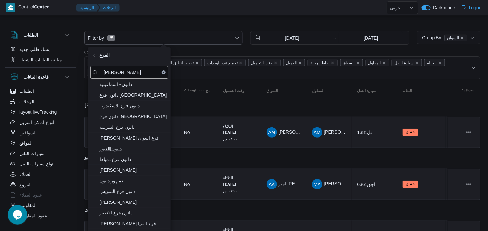
type input "دانون"
click at [130, 145] on span "دانون|العبور" at bounding box center [132, 148] width 67 height 8
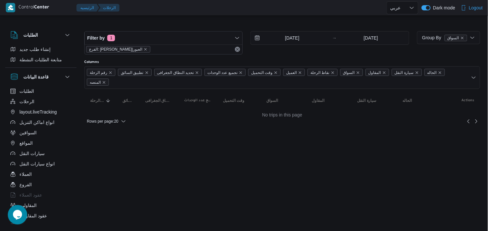
click at [172, 8] on div at bounding box center [254, 7] width 264 height 15
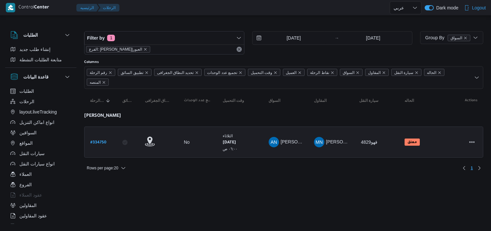
select select "ar"
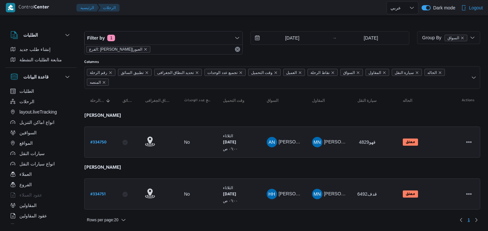
select select "ar"
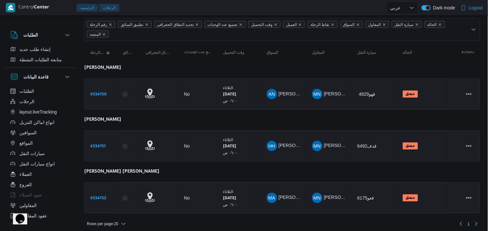
scroll to position [51, 0]
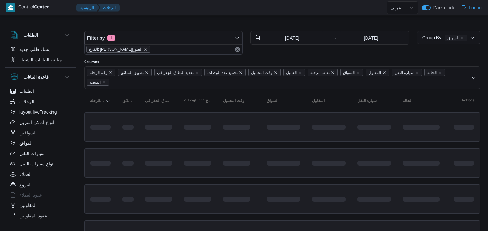
select select "ar"
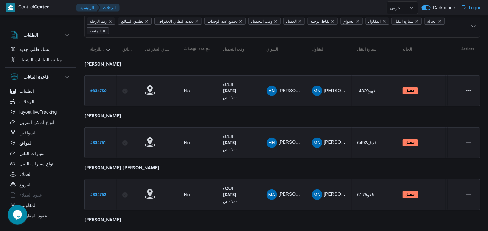
scroll to position [103, 0]
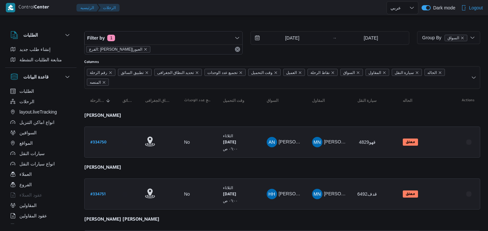
select select "ar"
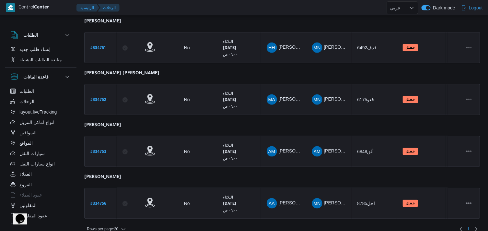
scroll to position [147, 0]
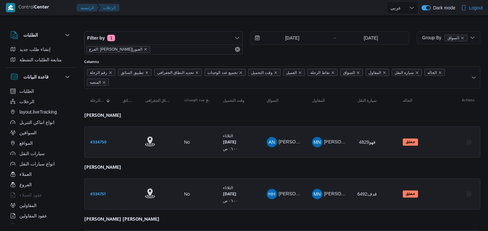
select select "ar"
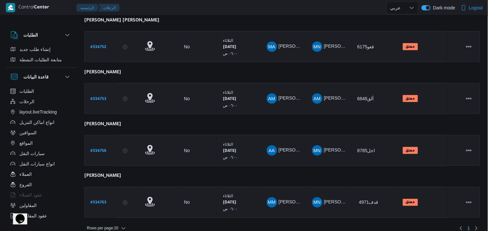
scroll to position [205, 0]
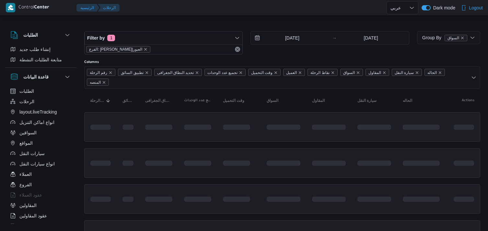
select select "ar"
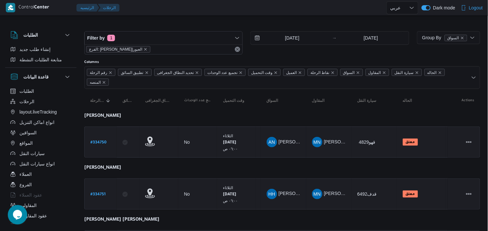
click at [236, 45] on div "الفرع: دانون|العبور" at bounding box center [163, 49] width 158 height 10
click at [236, 51] on button "Remove" at bounding box center [237, 49] width 8 height 8
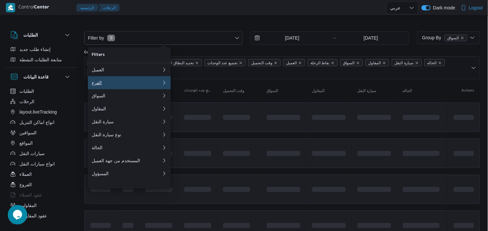
click at [148, 85] on div "الفرع" at bounding box center [125, 82] width 67 height 5
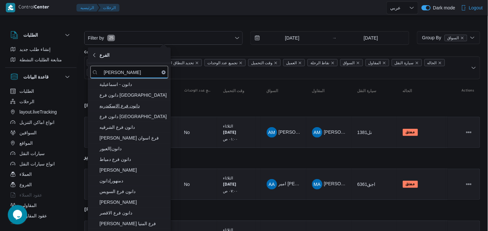
type input "دانون"
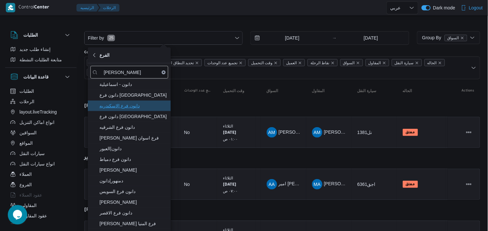
click at [160, 100] on span "دانون فرع الاسكندريه" at bounding box center [129, 105] width 78 height 10
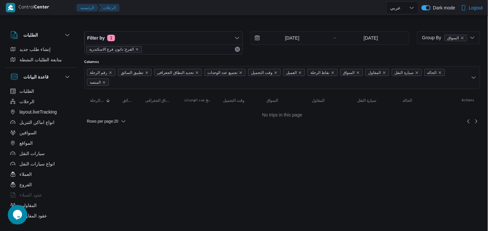
click at [147, 27] on div at bounding box center [282, 26] width 396 height 10
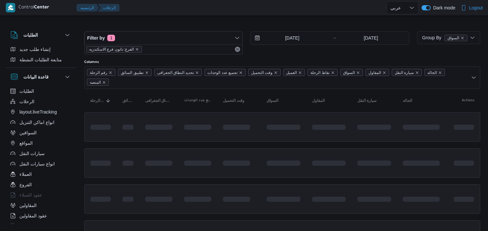
select select "ar"
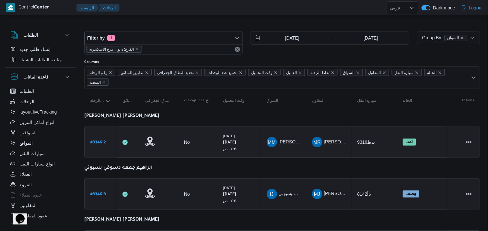
click at [99, 142] on b "# 334612" at bounding box center [98, 142] width 16 height 5
select select "ar"
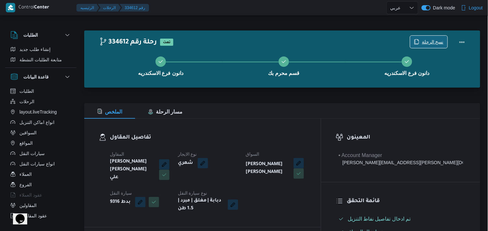
click at [431, 37] on span "نسخ الرحلة" at bounding box center [428, 42] width 37 height 12
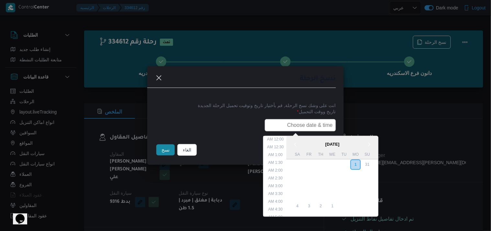
click at [305, 119] on input "text" at bounding box center [300, 125] width 71 height 12
click at [276, 178] on li "7:30 AM" at bounding box center [276, 181] width 20 height 6
type input "02/09/2025 7:30AM"
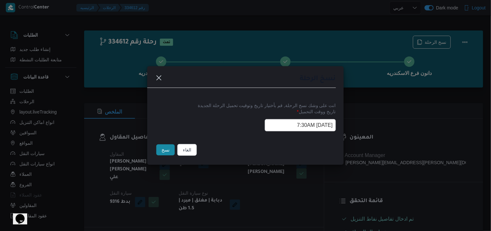
click at [285, 122] on input "02/09/2025 7:30AM" at bounding box center [300, 125] width 71 height 12
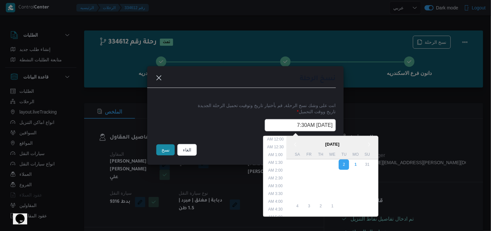
click at [285, 122] on input "02/09/2025 7:30AM" at bounding box center [300, 125] width 71 height 12
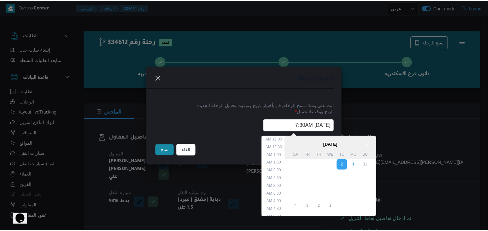
scroll to position [81, 0]
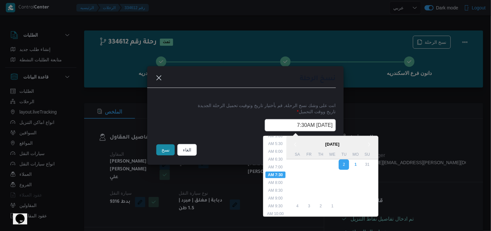
click at [285, 122] on input "02/09/2025 7:30AM" at bounding box center [300, 125] width 71 height 12
click at [164, 147] on button "نسخ" at bounding box center [165, 149] width 18 height 11
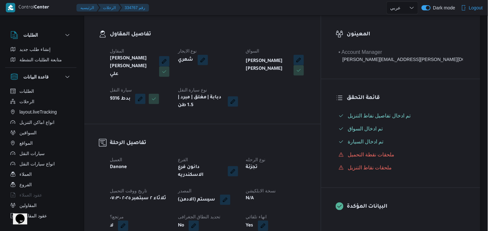
scroll to position [130, 0]
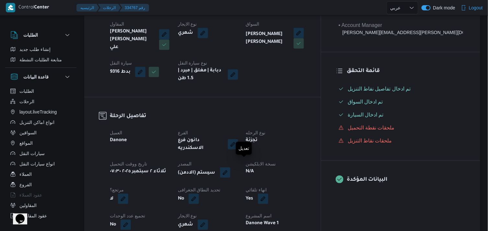
click at [230, 167] on button "button" at bounding box center [225, 172] width 10 height 10
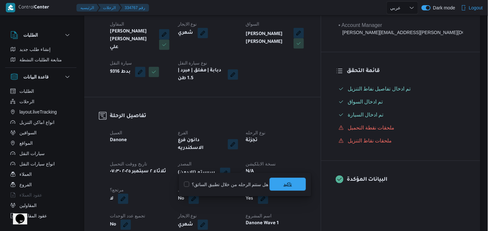
click at [280, 186] on span "تاكيد" at bounding box center [287, 183] width 36 height 13
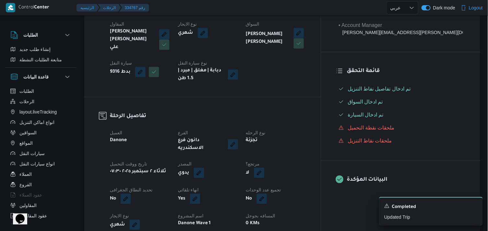
click at [264, 167] on button "button" at bounding box center [259, 172] width 10 height 10
click at [283, 185] on label "هل هناك مرتجع؟" at bounding box center [273, 184] width 39 height 8
checkbox input "true"
click at [306, 183] on span "تاكيد" at bounding box center [313, 183] width 36 height 13
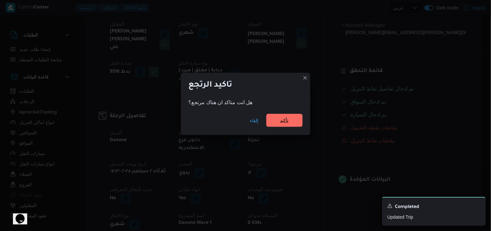
click at [287, 118] on span "تأكيد" at bounding box center [284, 120] width 8 height 8
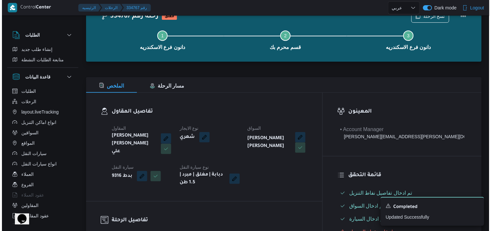
scroll to position [0, 0]
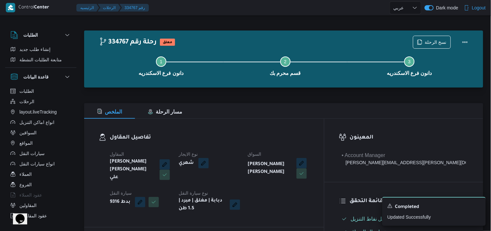
select select "ar"
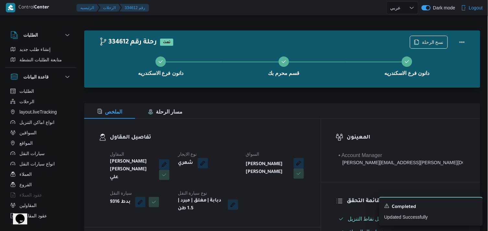
select select "ar"
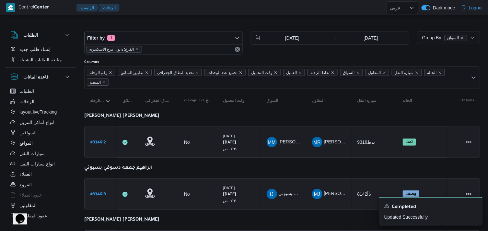
click at [107, 195] on div "# 334613" at bounding box center [101, 194] width 26 height 14
click at [100, 193] on b "# 334613" at bounding box center [98, 194] width 16 height 5
select select "ar"
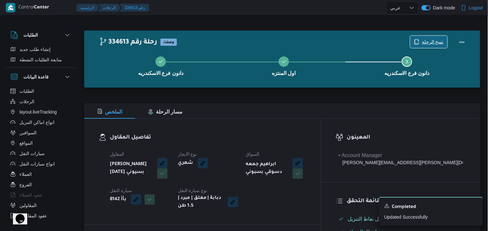
click at [422, 44] on span "نسخ الرحلة" at bounding box center [428, 42] width 37 height 12
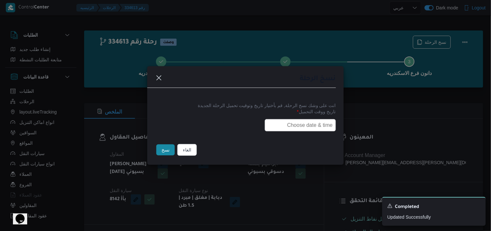
click at [270, 126] on input "text" at bounding box center [300, 125] width 71 height 12
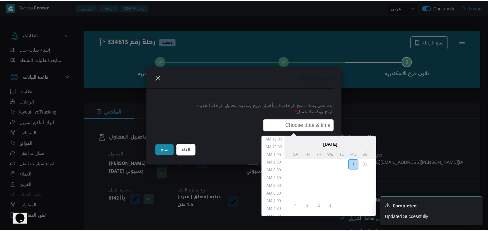
scroll to position [143, 0]
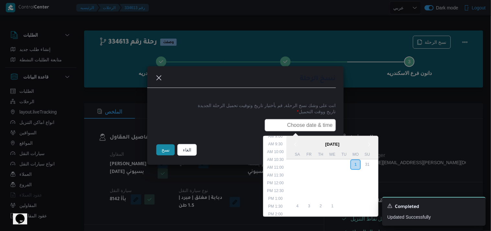
click at [311, 129] on input "text" at bounding box center [300, 125] width 71 height 12
paste input "02/09/2025 7:30AM"
type input "02/09/2025 7:30AM"
click at [160, 148] on button "نسخ" at bounding box center [165, 149] width 18 height 11
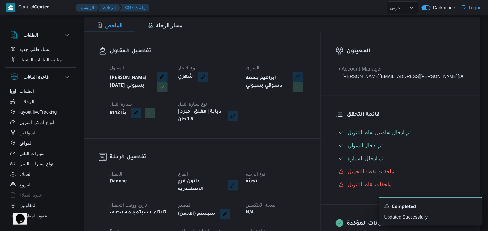
scroll to position [82, 0]
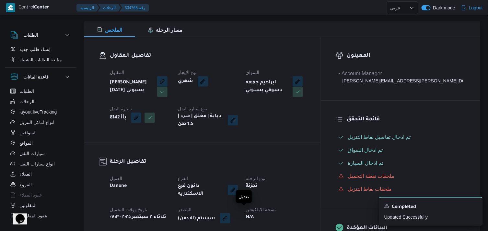
click at [230, 213] on button "button" at bounding box center [225, 218] width 10 height 10
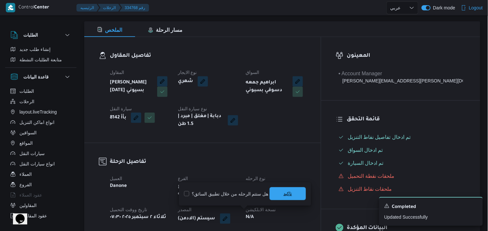
click at [272, 198] on span "تاكيد" at bounding box center [287, 193] width 36 height 13
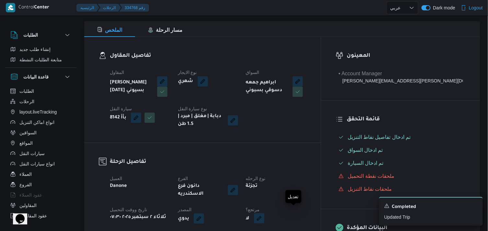
click at [264, 213] on button "button" at bounding box center [259, 218] width 10 height 10
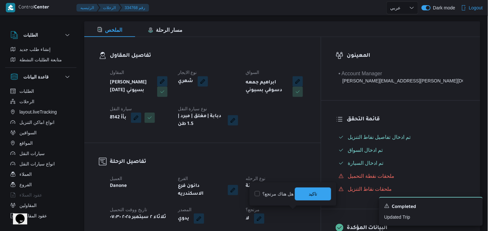
click at [280, 194] on label "هل هناك مرتجع؟" at bounding box center [273, 194] width 39 height 8
checkbox input "true"
click at [300, 196] on span "تاكيد" at bounding box center [313, 193] width 36 height 13
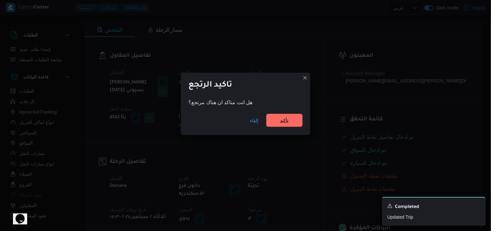
click at [283, 125] on span "تأكيد" at bounding box center [284, 120] width 36 height 13
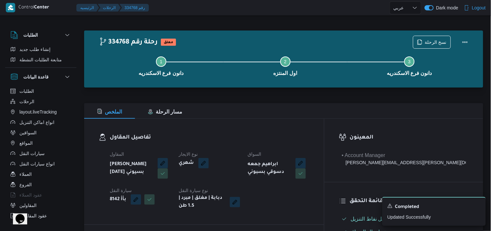
select select "ar"
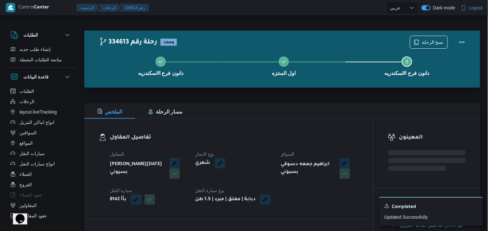
select select "ar"
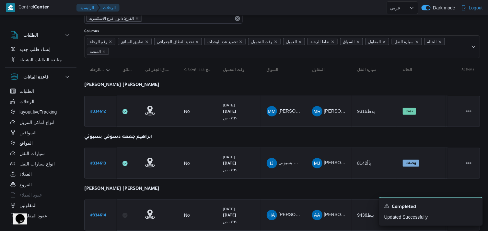
scroll to position [36, 0]
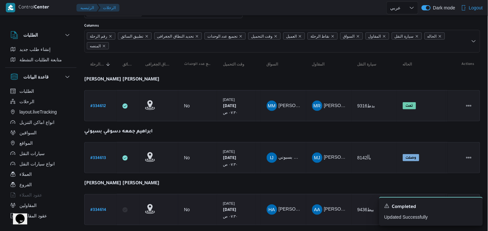
click at [100, 208] on b "# 334614" at bounding box center [98, 210] width 16 height 5
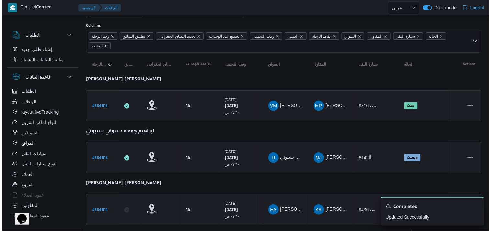
scroll to position [17, 0]
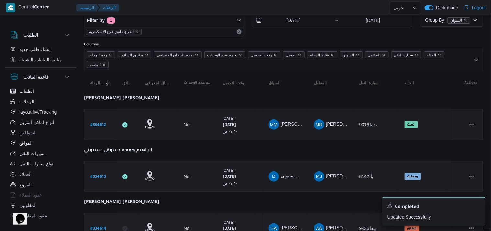
select select "ar"
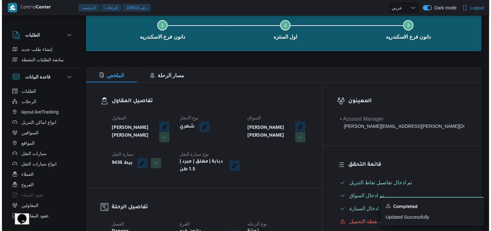
scroll to position [0, 0]
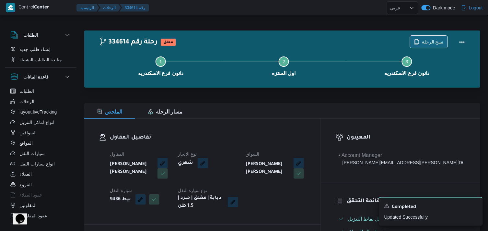
click at [421, 40] on span "نسخ الرحلة" at bounding box center [428, 42] width 37 height 12
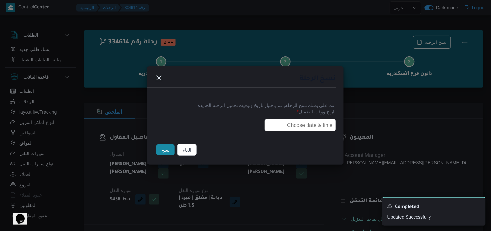
click at [307, 122] on input "text" at bounding box center [300, 125] width 71 height 12
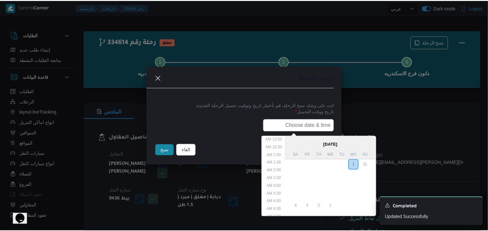
scroll to position [143, 0]
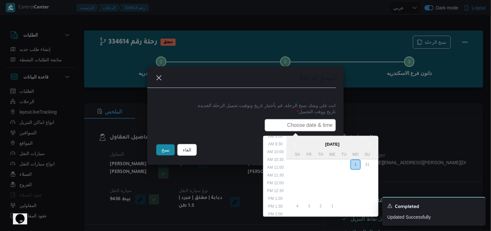
type input "02/09/2025 7:30AM"
click at [163, 153] on button "نسخ" at bounding box center [165, 149] width 18 height 11
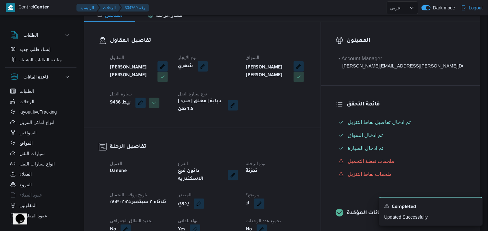
scroll to position [102, 0]
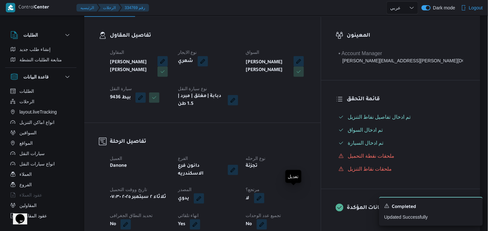
click at [264, 193] on button "button" at bounding box center [259, 198] width 10 height 10
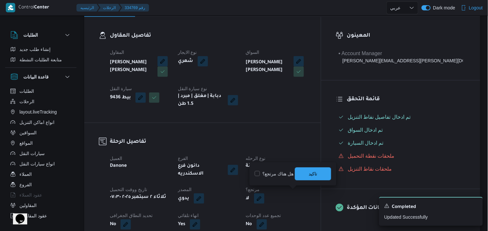
click at [283, 172] on label "هل هناك مرتجع؟" at bounding box center [273, 174] width 39 height 8
checkbox input "true"
click at [313, 174] on span "تاكيد" at bounding box center [313, 173] width 8 height 8
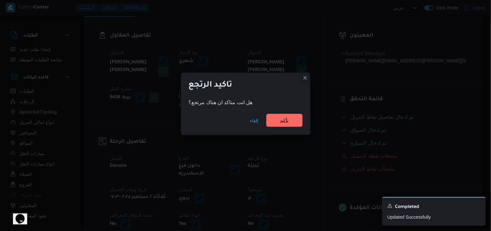
click at [282, 122] on span "تأكيد" at bounding box center [284, 120] width 8 height 8
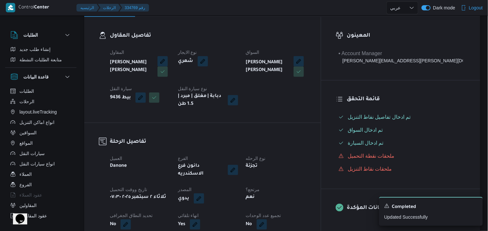
select select "ar"
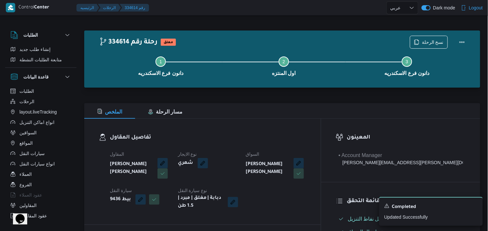
select select "ar"
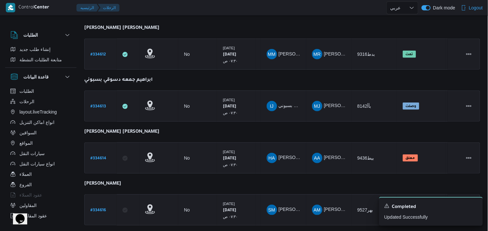
scroll to position [116, 0]
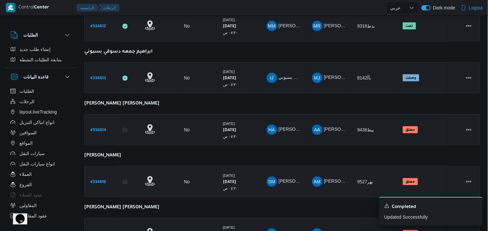
click at [95, 181] on b "# 334616" at bounding box center [98, 182] width 16 height 5
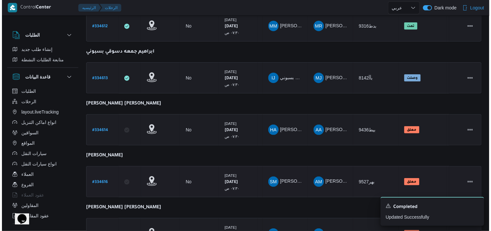
scroll to position [17, 0]
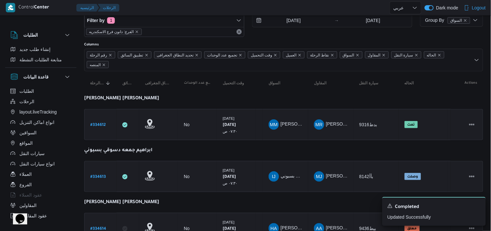
select select "ar"
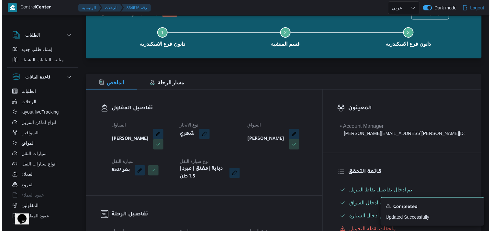
scroll to position [0, 0]
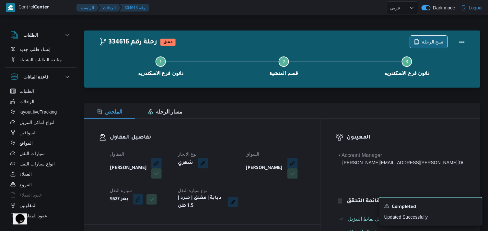
click at [431, 43] on span "نسخ الرحلة" at bounding box center [433, 42] width 22 height 8
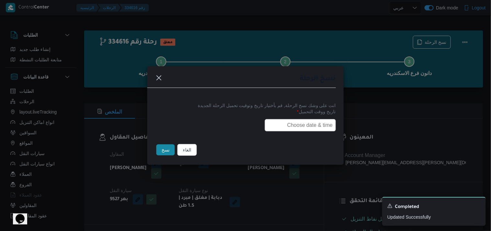
click at [302, 125] on input "text" at bounding box center [300, 125] width 71 height 12
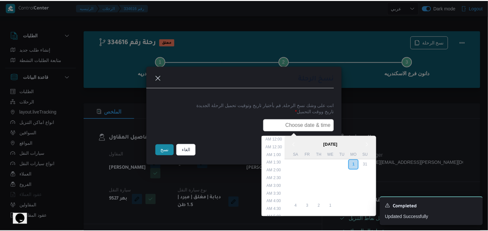
scroll to position [143, 0]
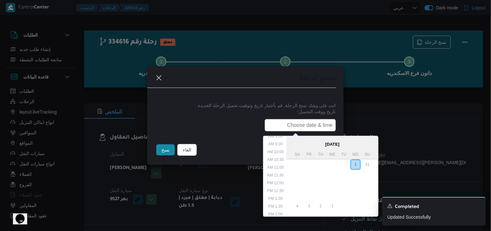
type input "02/09/2025 7:30AM"
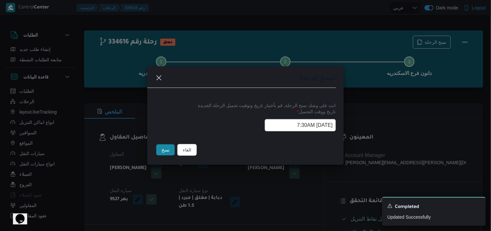
click at [171, 152] on button "نسخ" at bounding box center [165, 149] width 18 height 11
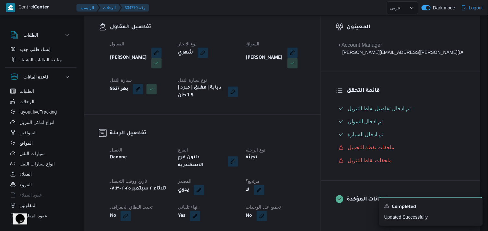
scroll to position [117, 0]
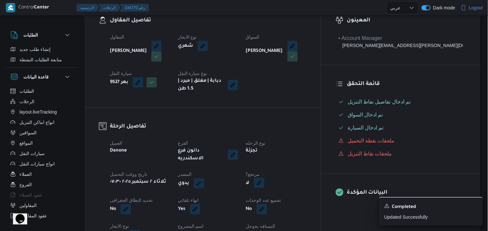
drag, startPoint x: 294, startPoint y: 177, endPoint x: 297, endPoint y: 175, distance: 3.8
click at [264, 177] on button "button" at bounding box center [259, 182] width 10 height 10
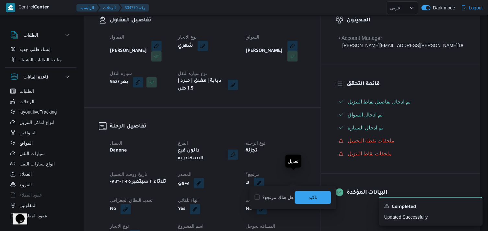
click at [264, 177] on button "button" at bounding box center [259, 182] width 10 height 10
click at [273, 197] on label "هل هناك مرتجع؟" at bounding box center [273, 197] width 39 height 8
checkbox input "true"
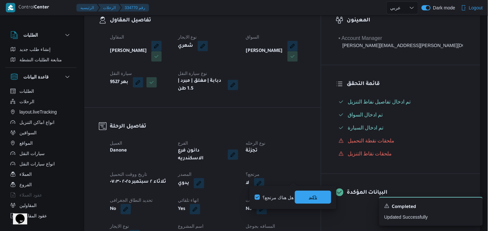
click at [307, 196] on span "تاكيد" at bounding box center [313, 196] width 36 height 13
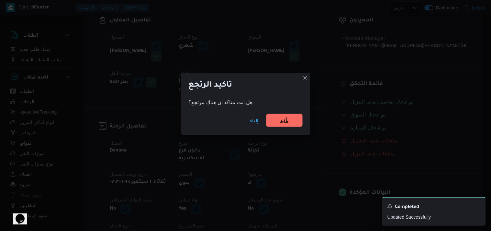
click at [284, 119] on span "تأكيد" at bounding box center [284, 120] width 8 height 8
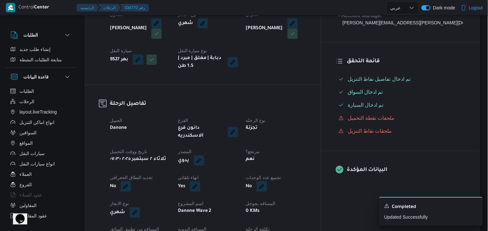
scroll to position [0, 0]
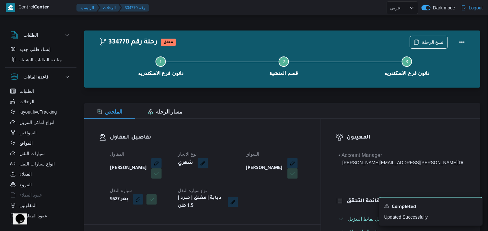
select select "ar"
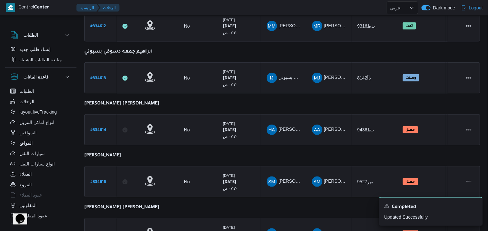
scroll to position [129, 0]
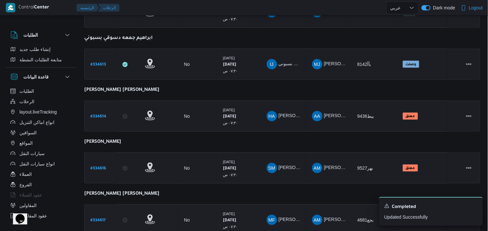
click at [98, 218] on b "# 334617" at bounding box center [97, 220] width 15 height 5
select select "ar"
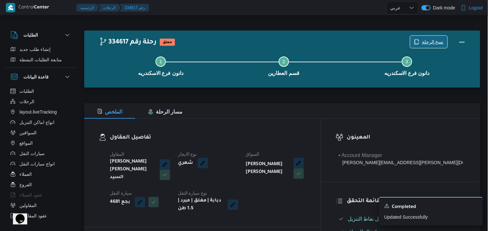
click at [429, 44] on span "نسخ الرحلة" at bounding box center [433, 42] width 22 height 8
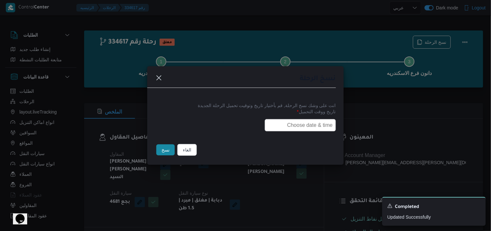
click at [294, 125] on input "text" at bounding box center [300, 125] width 71 height 12
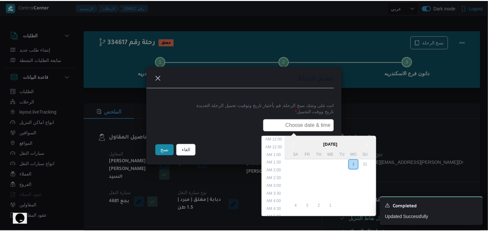
scroll to position [143, 0]
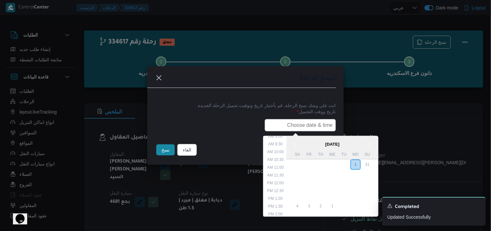
type input "02/09/2025 7:30AM"
click at [167, 152] on button "نسخ" at bounding box center [165, 149] width 18 height 11
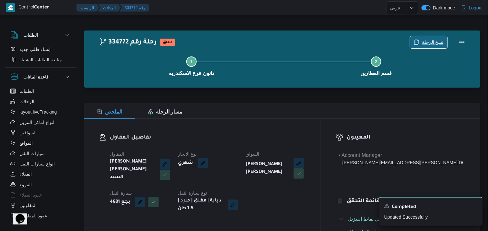
scroll to position [201, 0]
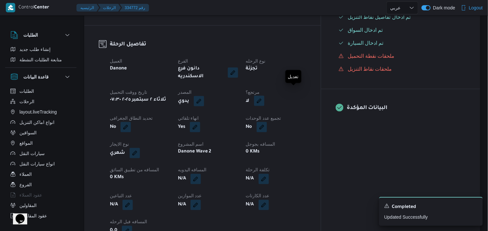
click at [264, 96] on button "button" at bounding box center [259, 101] width 10 height 10
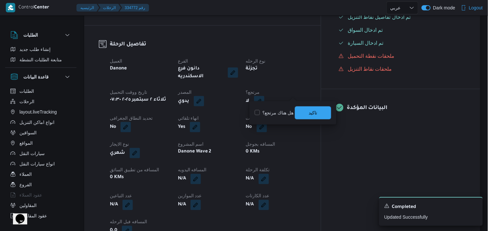
click at [271, 117] on div "هل هناك مرتجع؟ تاكيد" at bounding box center [293, 113] width 78 height 14
click at [274, 111] on label "هل هناك مرتجع؟" at bounding box center [273, 113] width 39 height 8
checkbox input "true"
click at [305, 108] on span "تاكيد" at bounding box center [313, 112] width 36 height 13
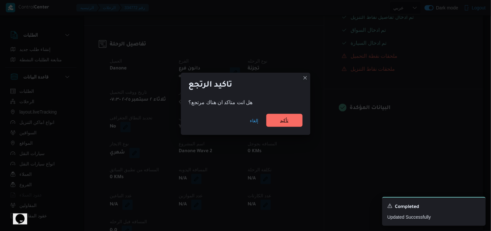
click at [282, 118] on span "تأكيد" at bounding box center [284, 120] width 8 height 8
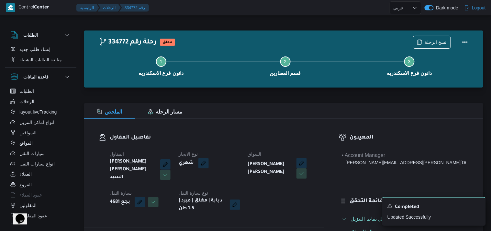
select select "ar"
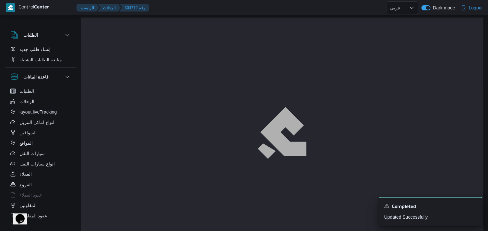
scroll to position [17, 0]
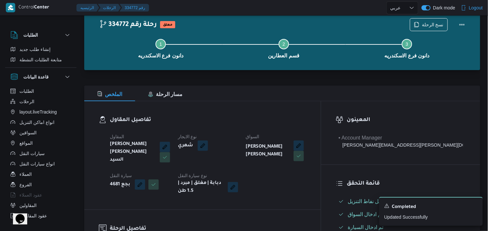
select select "ar"
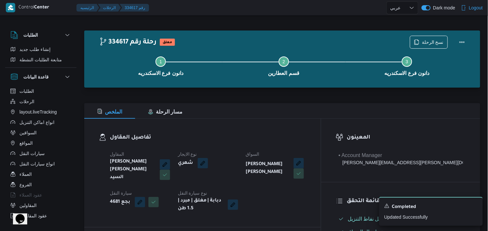
select select "ar"
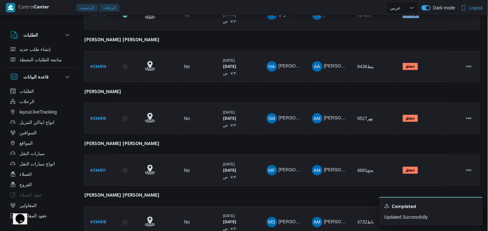
scroll to position [178, 0]
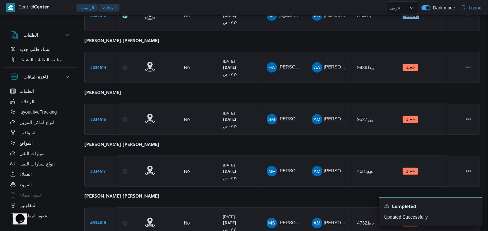
click at [96, 219] on link "# 334618" at bounding box center [98, 223] width 16 height 9
select select "ar"
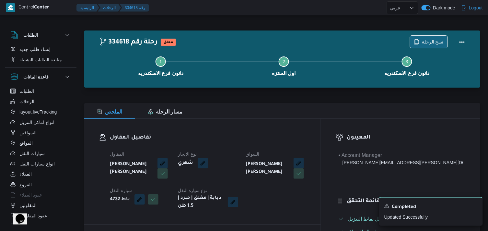
click at [432, 44] on span "نسخ الرحلة" at bounding box center [433, 42] width 22 height 8
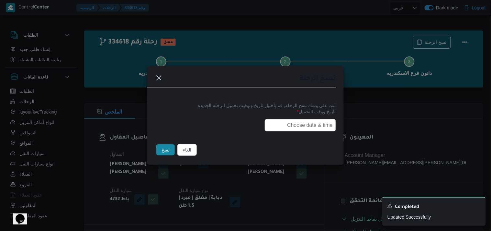
click at [326, 121] on input "text" at bounding box center [300, 125] width 71 height 12
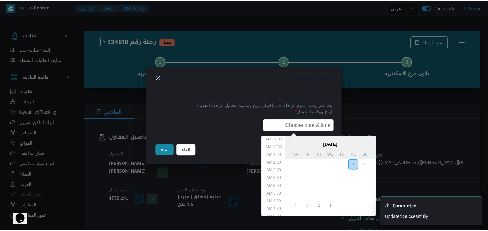
scroll to position [143, 0]
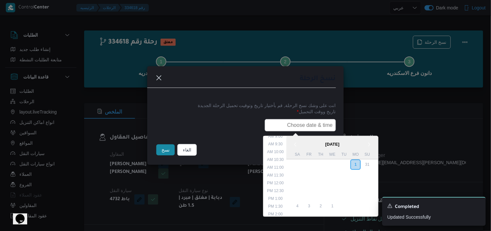
type input "02/09/2025 7:30AM"
click at [170, 152] on button "نسخ" at bounding box center [165, 149] width 18 height 11
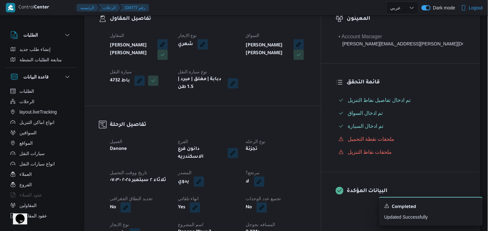
scroll to position [120, 0]
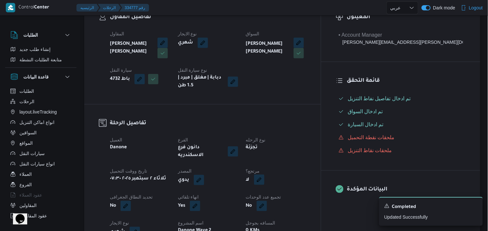
click at [264, 174] on button "button" at bounding box center [259, 179] width 10 height 10
click at [278, 190] on label "هل هناك مرتجع؟" at bounding box center [273, 194] width 39 height 8
checkbox input "true"
click at [312, 192] on span "تاكيد" at bounding box center [313, 194] width 8 height 8
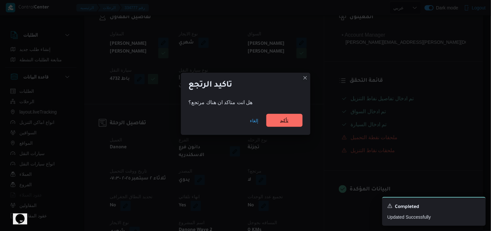
click at [287, 124] on span "تأكيد" at bounding box center [284, 120] width 8 height 8
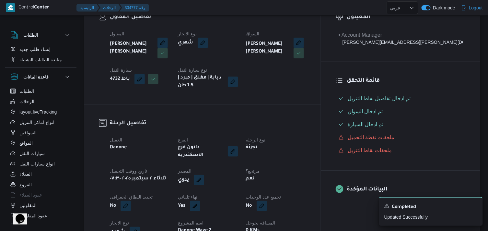
select select "ar"
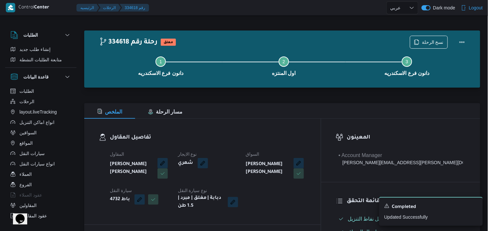
select select "ar"
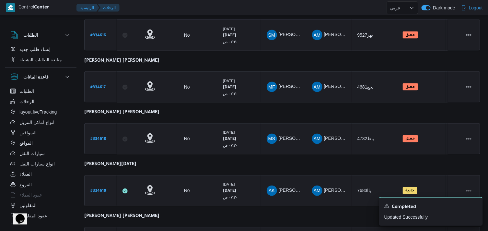
scroll to position [278, 0]
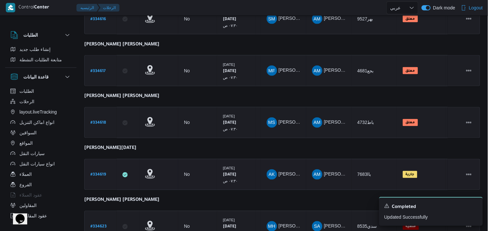
click at [101, 173] on b "# 334619" at bounding box center [98, 175] width 16 height 5
select select "ar"
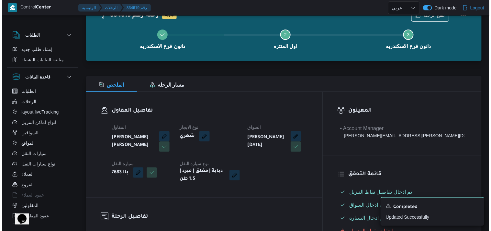
scroll to position [17, 0]
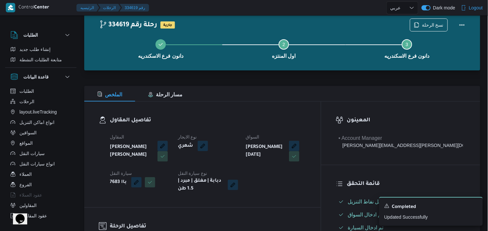
click at [437, 15] on div "Dark mode" at bounding box center [438, 7] width 34 height 15
click at [435, 21] on span "نسخ الرحلة" at bounding box center [433, 25] width 22 height 8
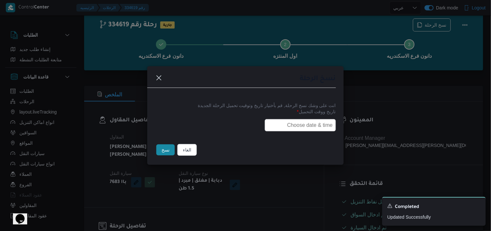
click at [300, 127] on input "text" at bounding box center [300, 125] width 71 height 12
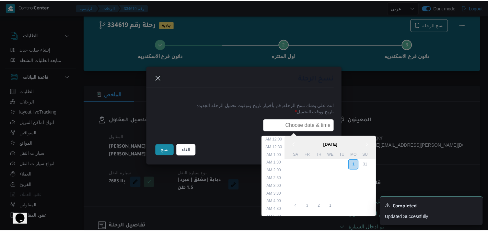
scroll to position [143, 0]
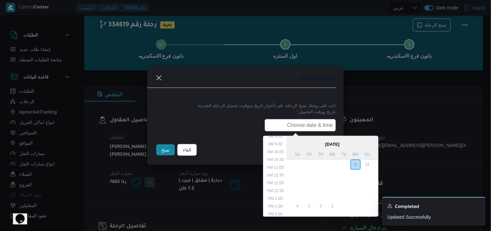
type input "02/09/2025 7:30AM"
click at [164, 152] on button "نسخ" at bounding box center [165, 149] width 18 height 11
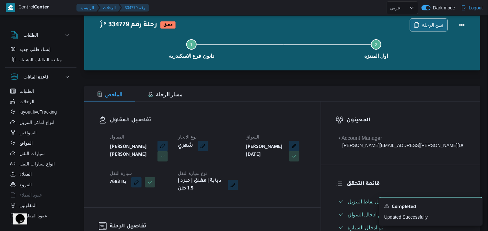
scroll to position [219, 0]
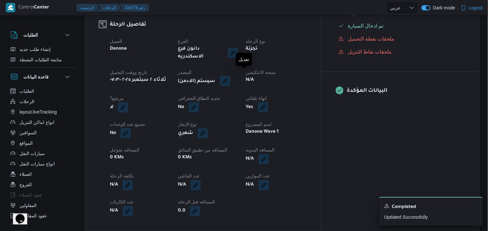
click at [230, 76] on button "button" at bounding box center [225, 81] width 10 height 10
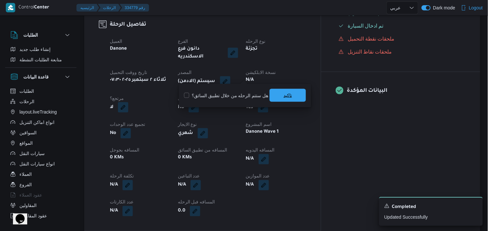
click at [295, 96] on span "تاكيد" at bounding box center [287, 95] width 36 height 13
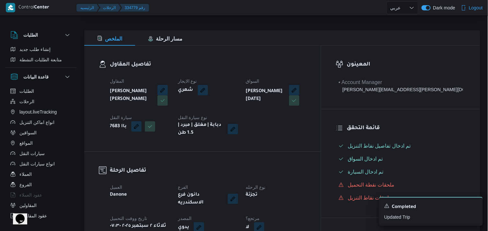
scroll to position [34, 0]
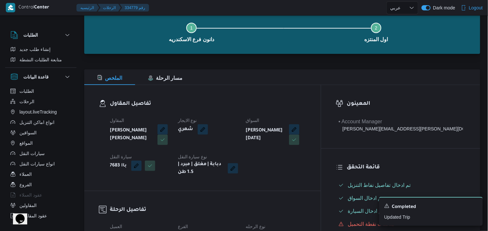
scroll to position [17, 0]
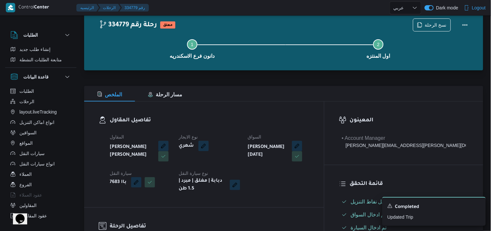
select select "ar"
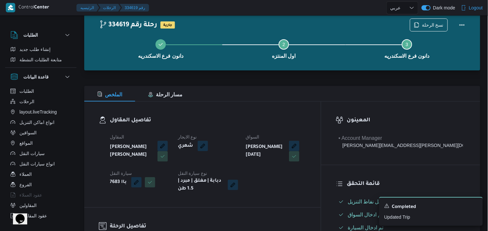
select select "ar"
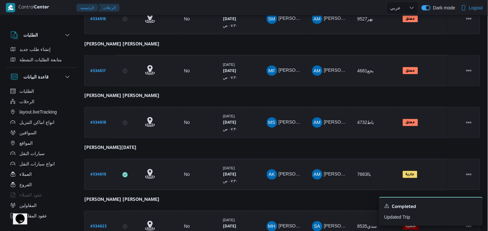
scroll to position [354, 0]
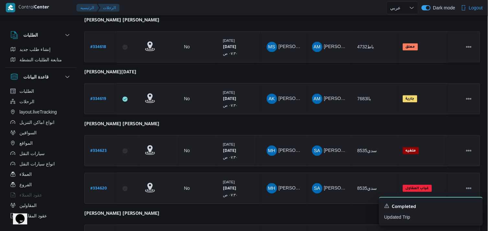
click at [94, 149] on b "# 334623" at bounding box center [98, 151] width 16 height 5
select select "ar"
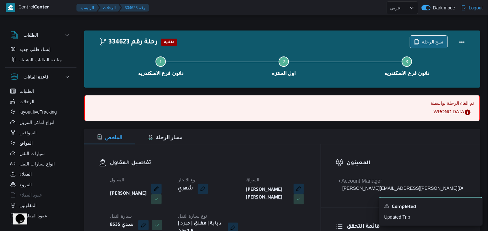
click at [433, 44] on span "نسخ الرحلة" at bounding box center [433, 42] width 22 height 8
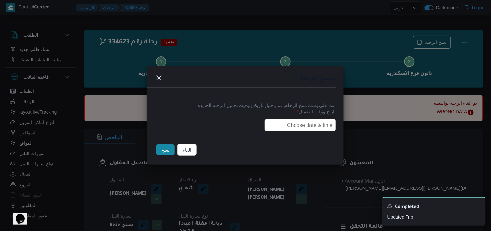
click at [295, 129] on input "text" at bounding box center [300, 125] width 71 height 12
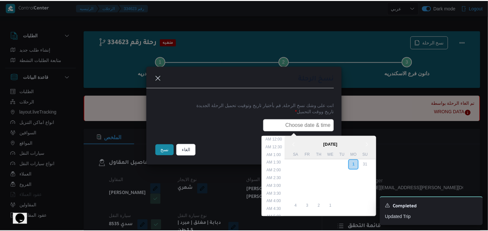
scroll to position [143, 0]
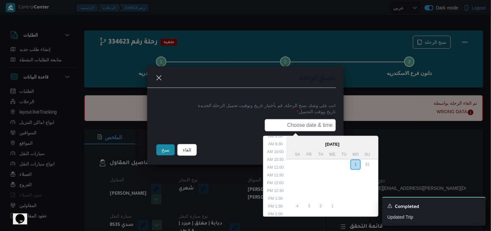
type input "02/09/2025 7:30AM"
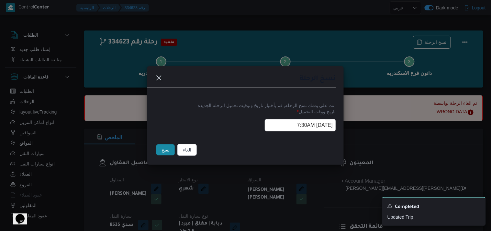
click at [170, 149] on button "نسخ" at bounding box center [165, 149] width 18 height 11
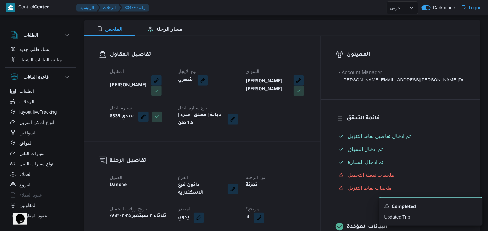
scroll to position [108, 0]
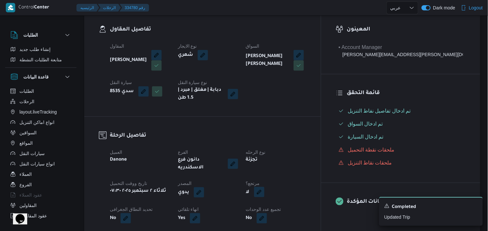
click at [264, 188] on button "button" at bounding box center [259, 191] width 10 height 10
click at [286, 212] on div "هل هناك مرتجع؟ تاكيد" at bounding box center [293, 206] width 78 height 14
click at [287, 205] on label "هل هناك مرتجع؟" at bounding box center [273, 206] width 39 height 8
checkbox input "true"
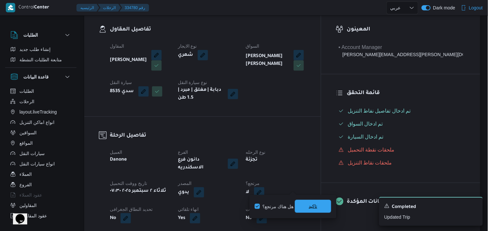
click at [299, 204] on span "تاكيد" at bounding box center [313, 205] width 36 height 13
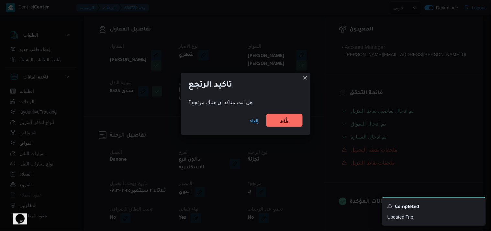
click at [290, 119] on span "تأكيد" at bounding box center [284, 120] width 36 height 13
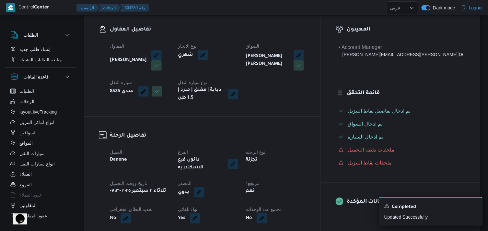
select select "ar"
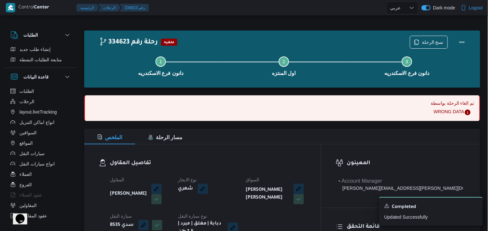
select select "ar"
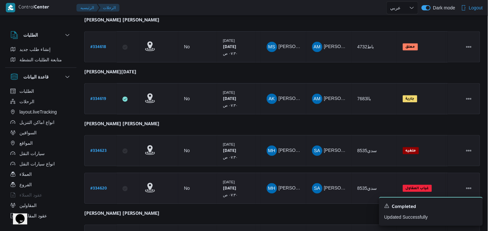
scroll to position [460, 0]
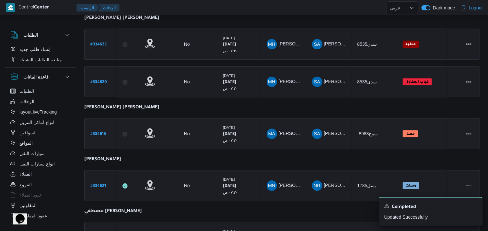
click at [100, 132] on b "# 334615" at bounding box center [98, 134] width 16 height 5
select select "ar"
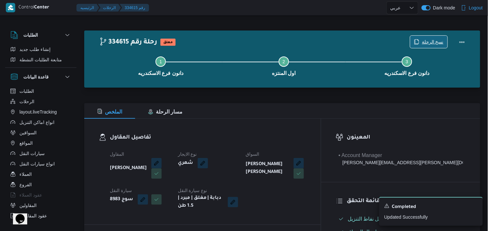
click at [415, 43] on span "نسخ الرحلة" at bounding box center [428, 42] width 37 height 12
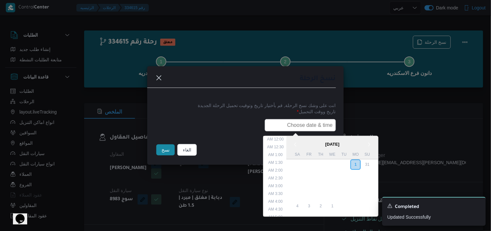
click at [303, 123] on input "text" at bounding box center [300, 125] width 71 height 12
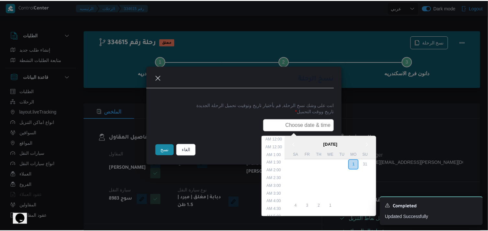
scroll to position [143, 0]
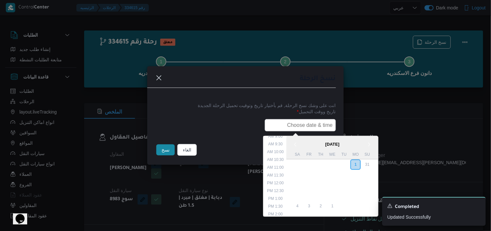
type input "02/09/2025 7:30AM"
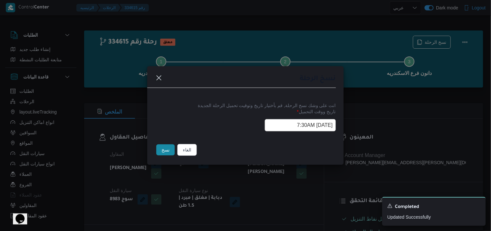
click at [161, 144] on button "نسخ" at bounding box center [165, 149] width 18 height 11
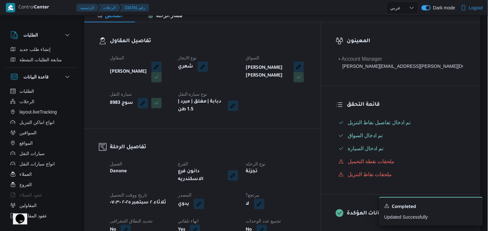
scroll to position [108, 0]
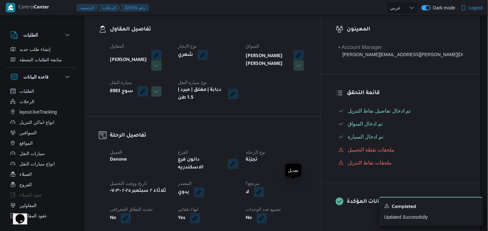
click at [264, 189] on button "button" at bounding box center [259, 191] width 10 height 10
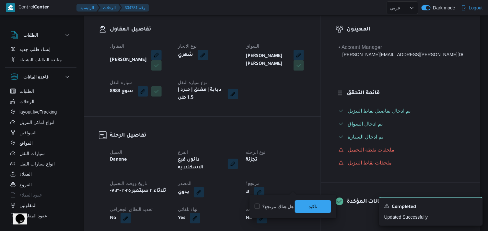
click at [286, 208] on label "هل هناك مرتجع؟" at bounding box center [273, 206] width 39 height 8
checkbox input "true"
click at [305, 207] on span "تاكيد" at bounding box center [313, 205] width 36 height 13
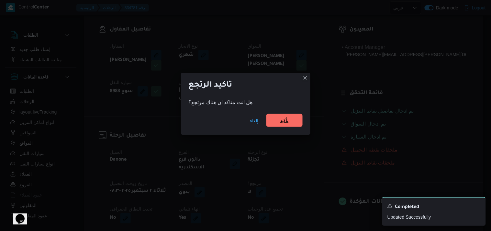
click at [283, 117] on span "تأكيد" at bounding box center [284, 120] width 8 height 8
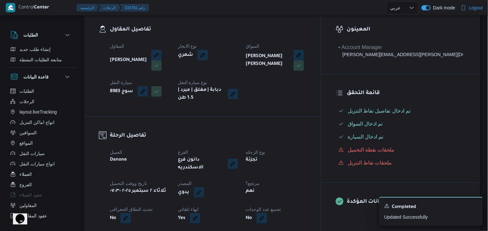
select select "ar"
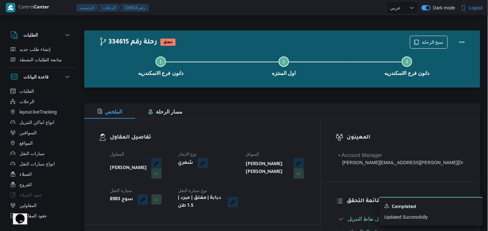
select select "ar"
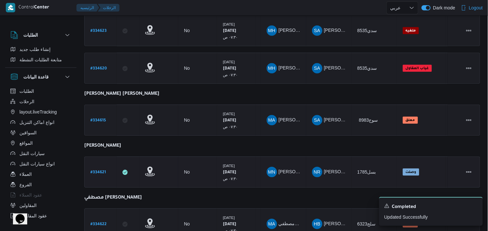
scroll to position [458, 0]
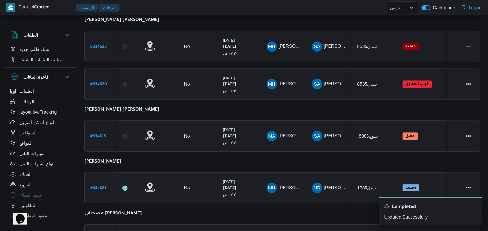
click at [99, 186] on b "# 334621" at bounding box center [98, 188] width 16 height 5
select select "ar"
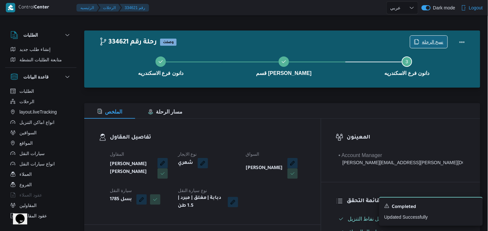
click at [415, 43] on icon "button" at bounding box center [416, 41] width 5 height 5
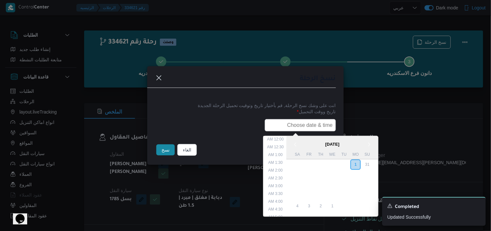
click at [316, 122] on input "text" at bounding box center [300, 125] width 71 height 12
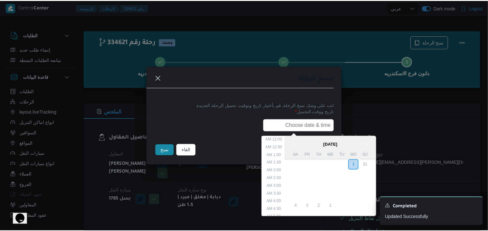
scroll to position [143, 0]
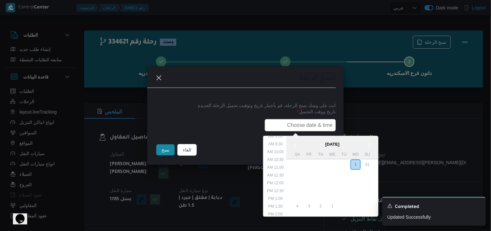
type input "02/09/2025 7:30AM"
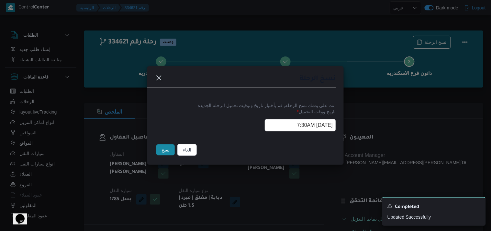
click at [161, 148] on button "نسخ" at bounding box center [165, 149] width 18 height 11
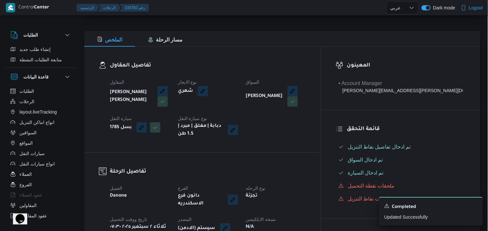
scroll to position [108, 0]
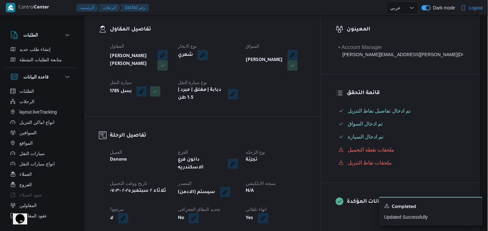
click at [230, 186] on button "button" at bounding box center [225, 191] width 10 height 10
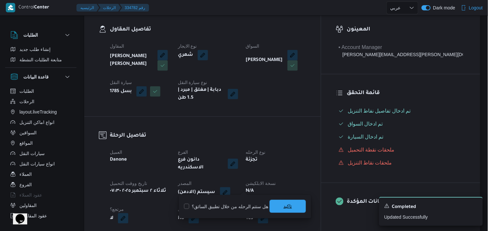
click at [292, 206] on span "تاكيد" at bounding box center [287, 205] width 36 height 13
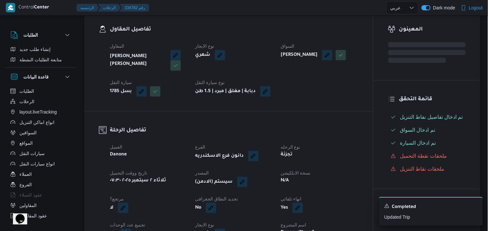
click at [290, 185] on div "N/A" at bounding box center [319, 180] width 79 height 9
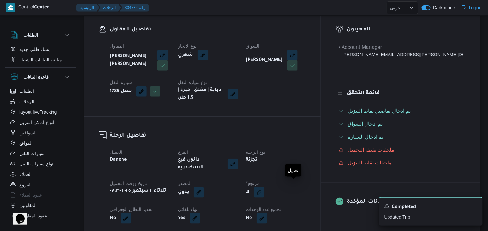
click at [264, 187] on button "button" at bounding box center [259, 192] width 10 height 10
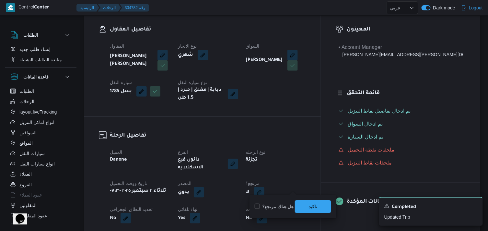
click at [283, 205] on label "هل هناك مرتجع؟" at bounding box center [273, 206] width 39 height 8
checkbox input "true"
click at [321, 207] on span "تاكيد" at bounding box center [313, 205] width 36 height 13
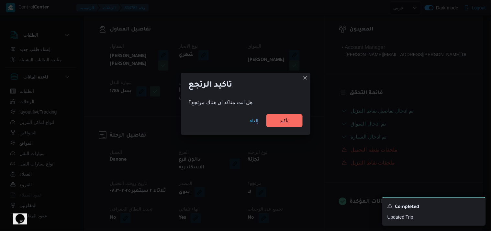
click at [288, 128] on div "إلغاء تأكيد" at bounding box center [245, 122] width 129 height 26
click at [288, 125] on span "تأكيد" at bounding box center [284, 120] width 36 height 13
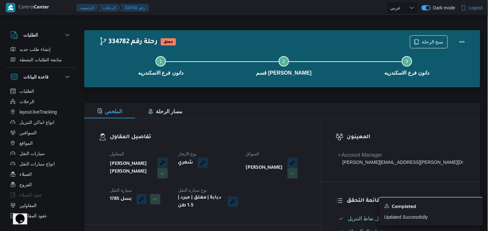
scroll to position [0, 0]
select select "ar"
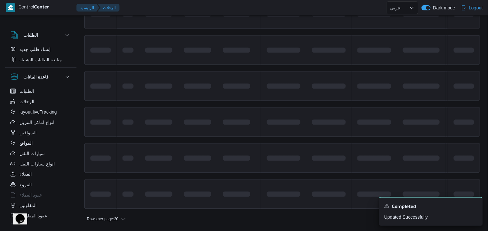
scroll to position [523, 0]
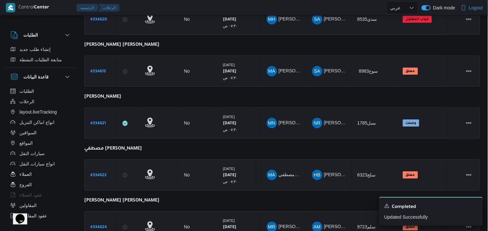
click at [93, 173] on link "# 334622" at bounding box center [98, 174] width 16 height 9
select select "ar"
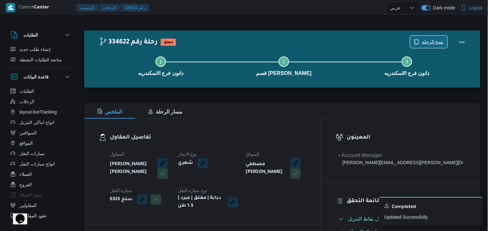
click at [425, 39] on span "نسخ الرحلة" at bounding box center [433, 42] width 22 height 8
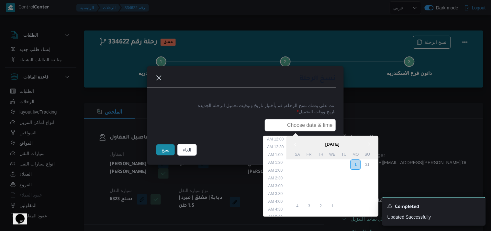
click at [309, 121] on input "text" at bounding box center [300, 125] width 71 height 12
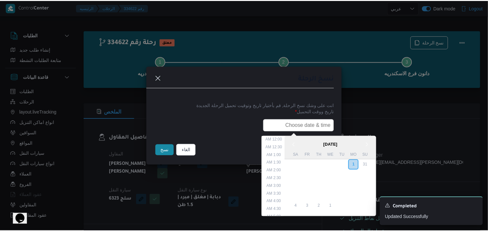
scroll to position [143, 0]
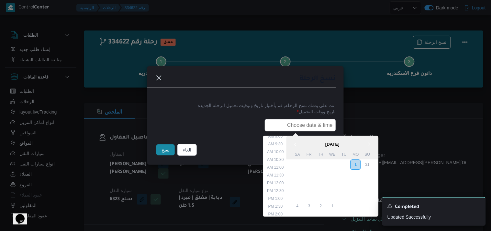
type input "02/09/2025 7:30AM"
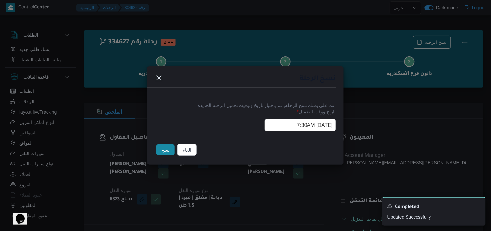
click at [170, 153] on button "نسخ" at bounding box center [165, 149] width 18 height 11
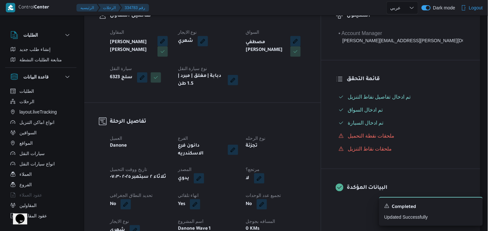
scroll to position [144, 0]
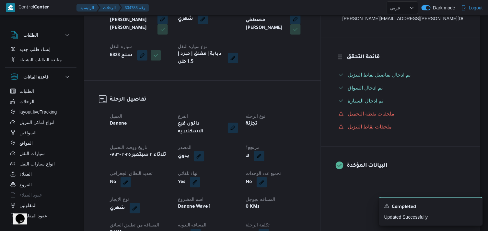
click at [264, 151] on button "button" at bounding box center [259, 156] width 10 height 10
click at [284, 173] on label "هل هناك مرتجع؟" at bounding box center [273, 170] width 39 height 8
checkbox input "true"
click at [302, 172] on span "تاكيد" at bounding box center [313, 169] width 36 height 13
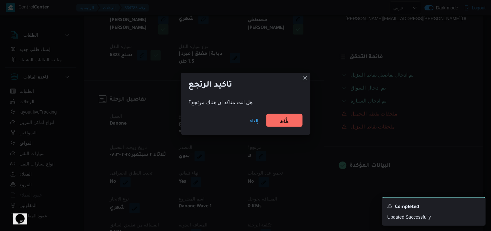
click at [291, 118] on span "تأكيد" at bounding box center [284, 120] width 36 height 13
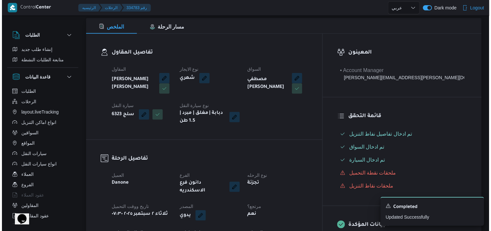
scroll to position [0, 0]
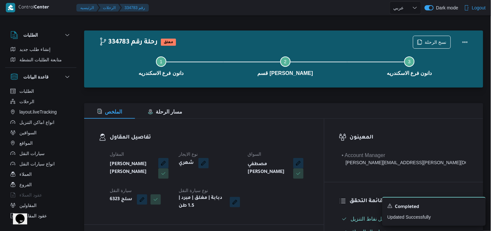
select select "ar"
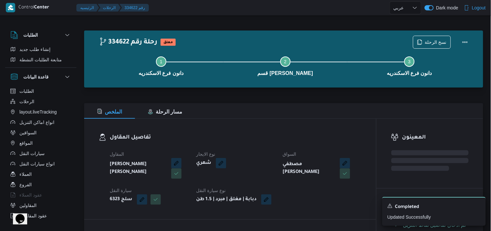
select select "ar"
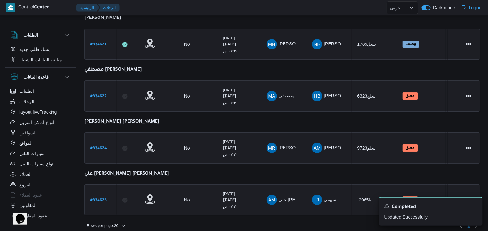
scroll to position [602, 0]
click at [95, 145] on b "# 334624" at bounding box center [98, 147] width 17 height 5
select select "ar"
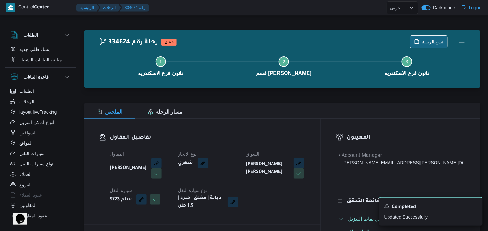
click at [424, 38] on span "نسخ الرحلة" at bounding box center [428, 42] width 37 height 12
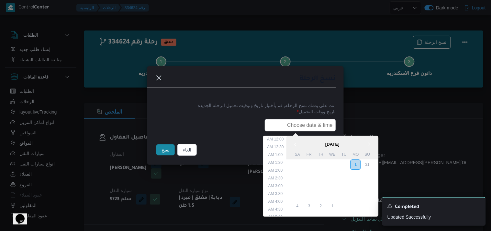
drag, startPoint x: 276, startPoint y: 123, endPoint x: 280, endPoint y: 125, distance: 4.3
click at [277, 124] on input "text" at bounding box center [300, 125] width 71 height 12
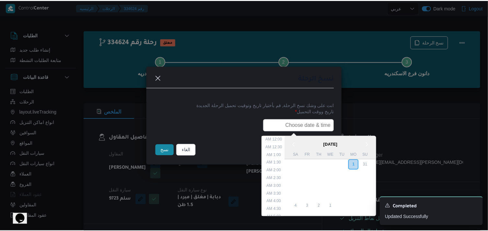
scroll to position [143, 0]
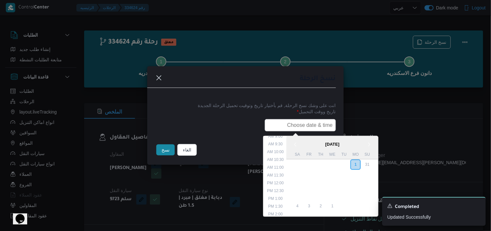
type input "02/09/2025 7:30AM"
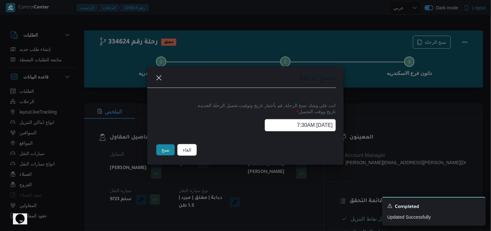
click at [162, 151] on button "نسخ" at bounding box center [165, 149] width 18 height 11
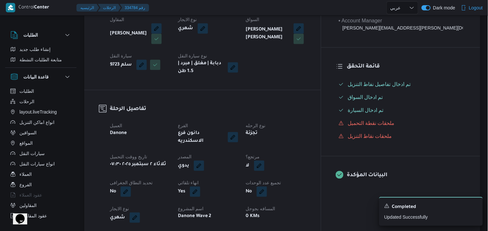
scroll to position [144, 0]
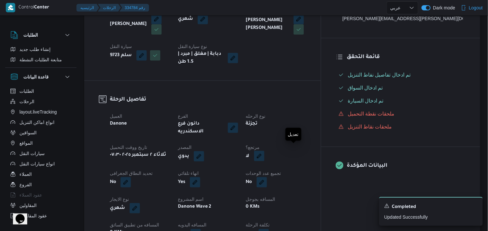
click at [264, 151] on button "button" at bounding box center [259, 156] width 10 height 10
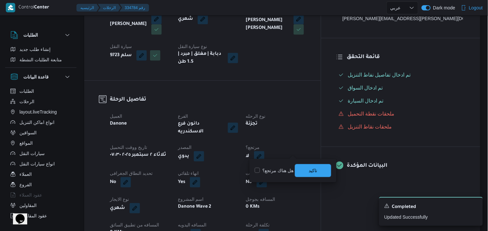
click at [267, 174] on div "هل هناك مرتجع؟ تاكيد" at bounding box center [293, 170] width 78 height 14
click at [273, 172] on label "هل هناك مرتجع؟" at bounding box center [273, 170] width 39 height 8
checkbox input "true"
click at [303, 173] on span "تاكيد" at bounding box center [313, 169] width 36 height 13
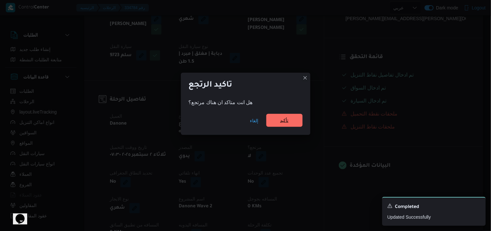
click at [277, 118] on span "تأكيد" at bounding box center [284, 120] width 36 height 13
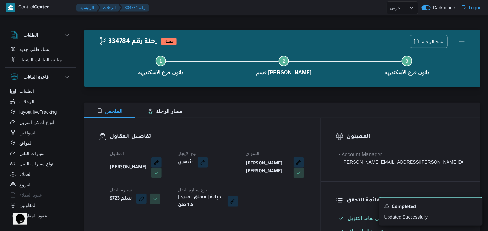
scroll to position [0, 0]
select select "ar"
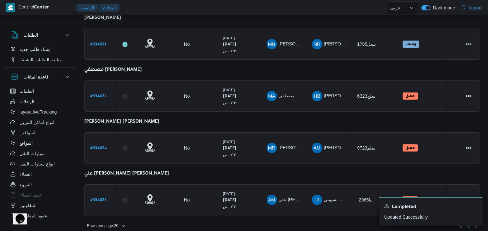
scroll to position [602, 0]
click at [92, 197] on b "# 334625" at bounding box center [98, 199] width 16 height 5
select select "ar"
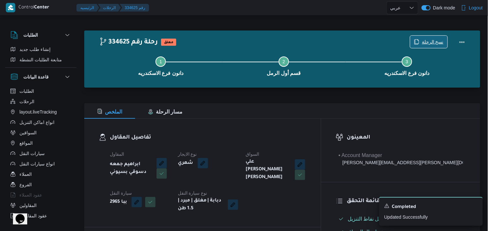
click at [430, 40] on span "نسخ الرحلة" at bounding box center [433, 42] width 22 height 8
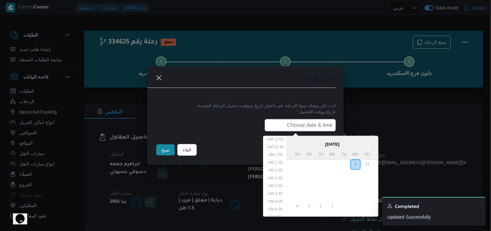
click at [290, 125] on input "text" at bounding box center [300, 125] width 71 height 12
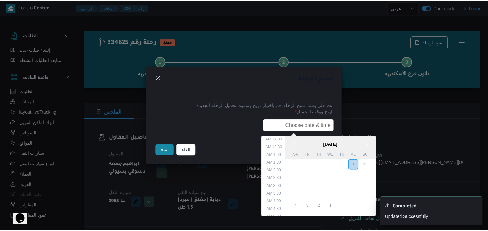
scroll to position [143, 0]
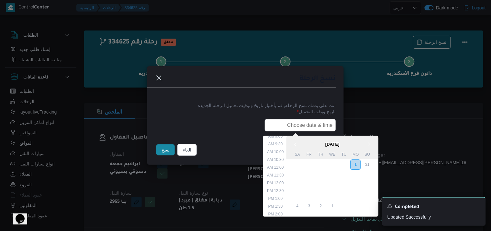
type input "02/09/2025 7:30AM"
click at [157, 154] on button "نسخ" at bounding box center [165, 149] width 18 height 11
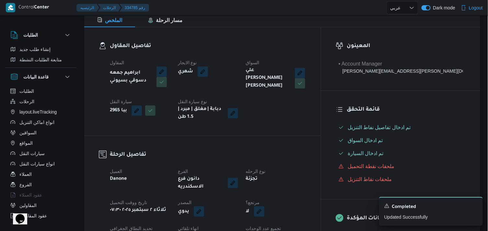
scroll to position [108, 0]
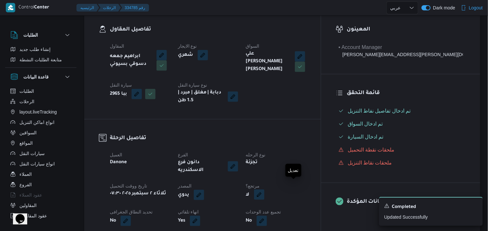
click at [264, 189] on button "button" at bounding box center [259, 194] width 10 height 10
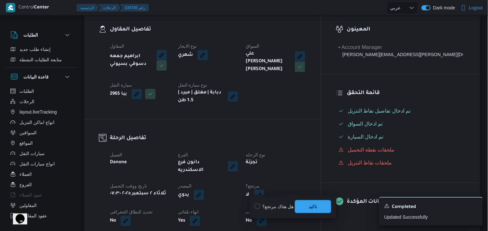
click at [285, 204] on label "هل هناك مرتجع؟" at bounding box center [273, 206] width 39 height 8
checkbox input "true"
click at [311, 198] on div "You are in a dialog. To close this dialog, hit escape. هل هناك مرتجع؟ تاكيد" at bounding box center [292, 206] width 87 height 23
click at [312, 202] on span "تاكيد" at bounding box center [313, 206] width 8 height 8
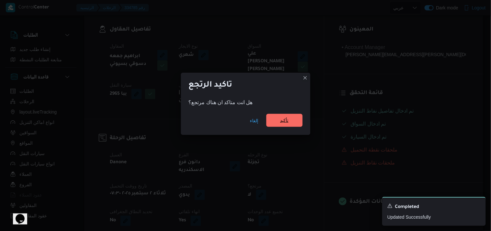
click at [276, 123] on span "تأكيد" at bounding box center [284, 120] width 36 height 13
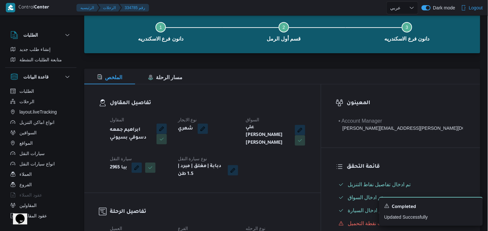
scroll to position [0, 0]
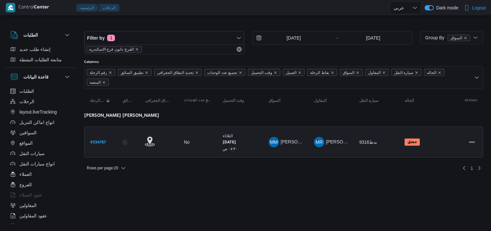
select select "ar"
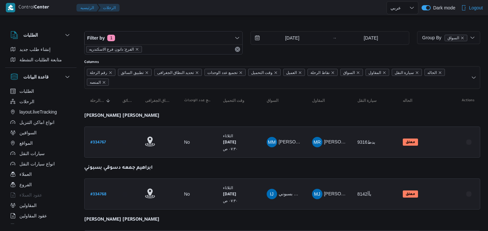
select select "ar"
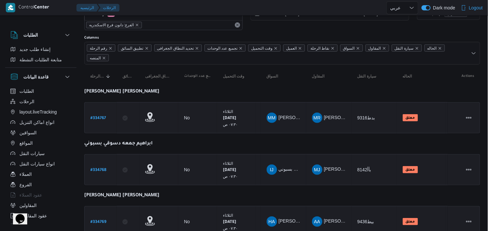
scroll to position [51, 0]
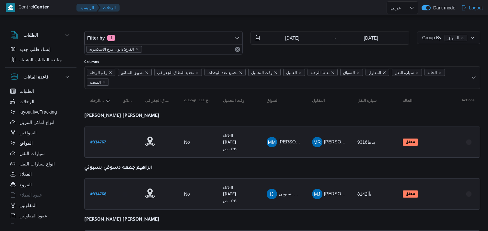
select select "ar"
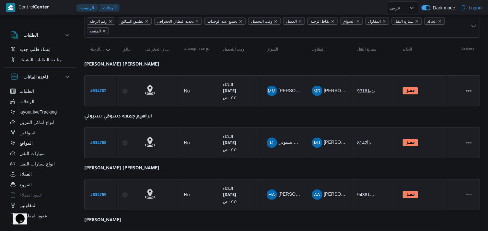
scroll to position [103, 0]
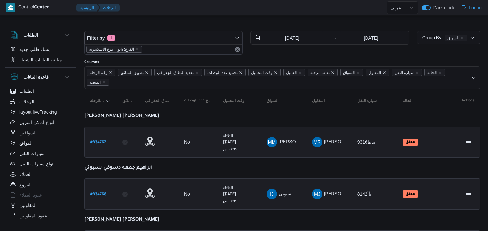
select select "ar"
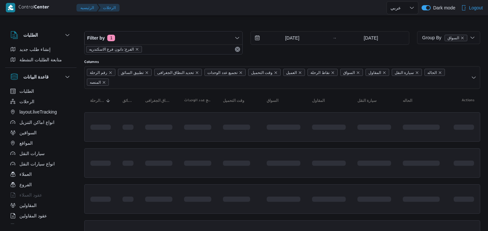
select select "ar"
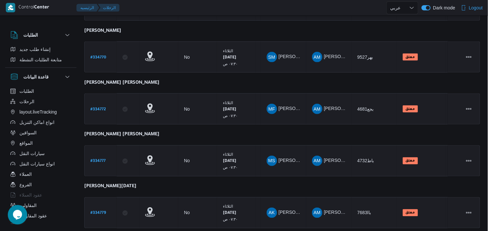
scroll to position [257, 0]
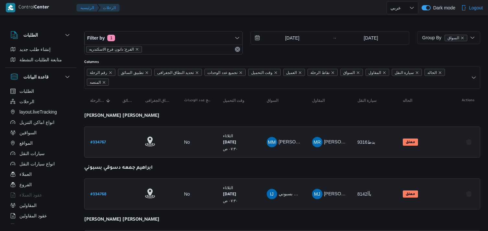
select select "ar"
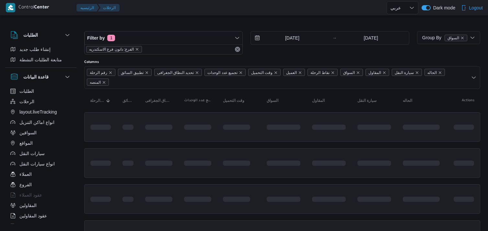
select select "ar"
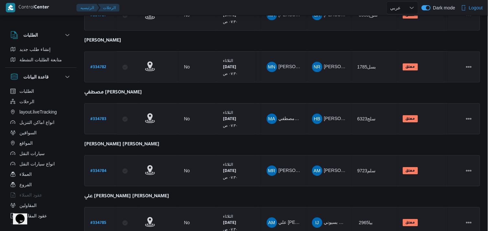
scroll to position [565, 0]
